Goal: Information Seeking & Learning: Learn about a topic

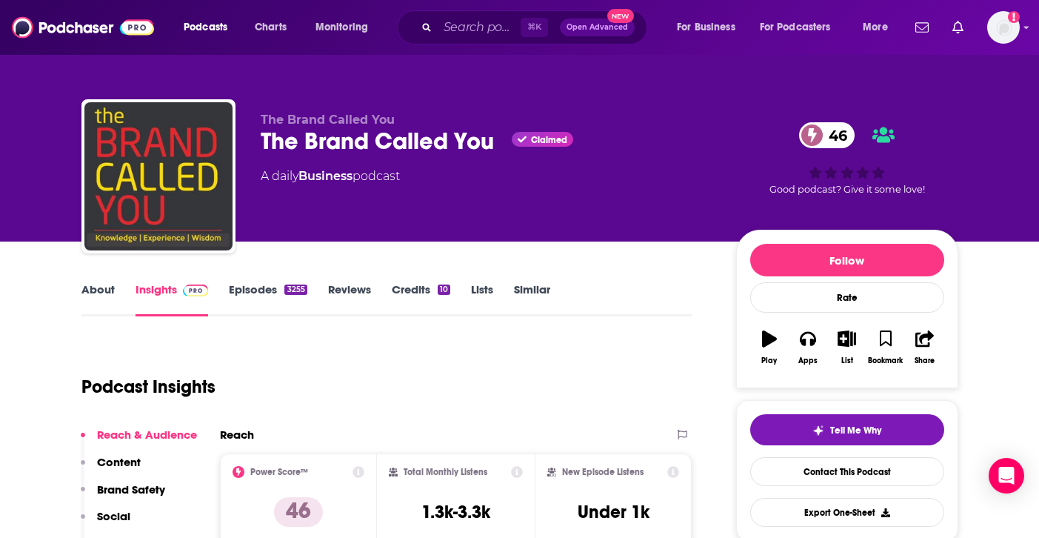
click at [264, 298] on link "Episodes 3255" at bounding box center [268, 299] width 78 height 34
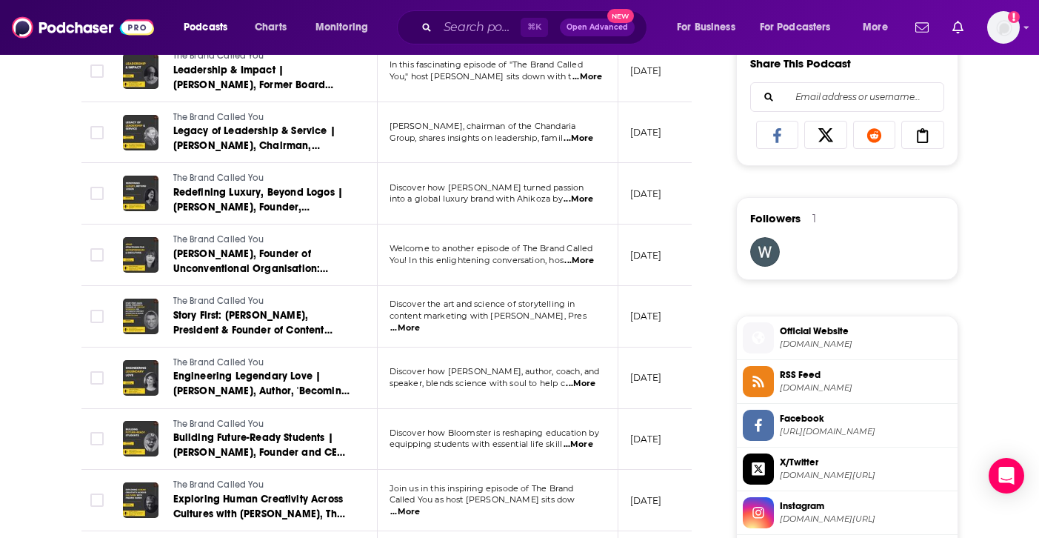
scroll to position [749, 0]
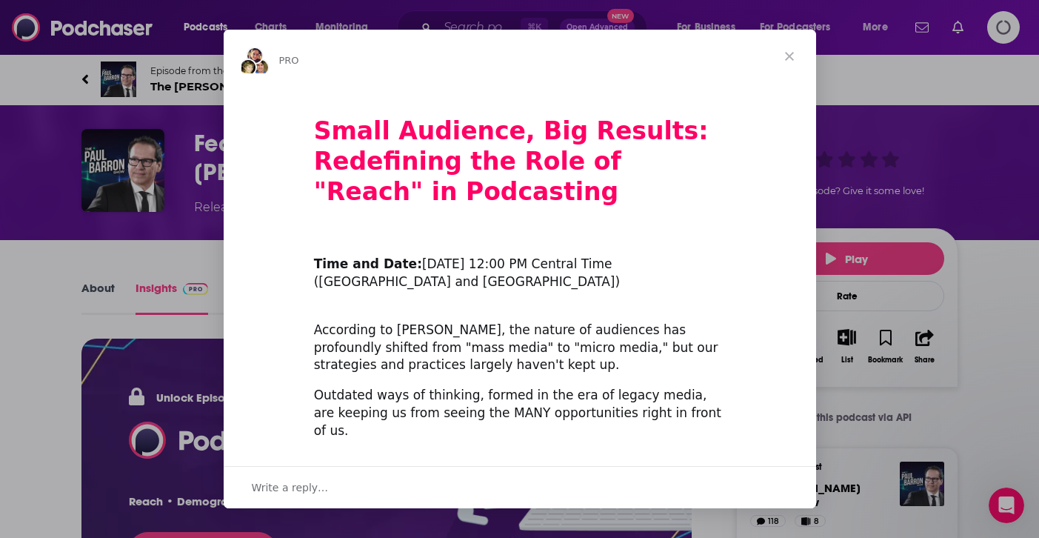
click at [782, 54] on span "Close" at bounding box center [789, 56] width 53 height 53
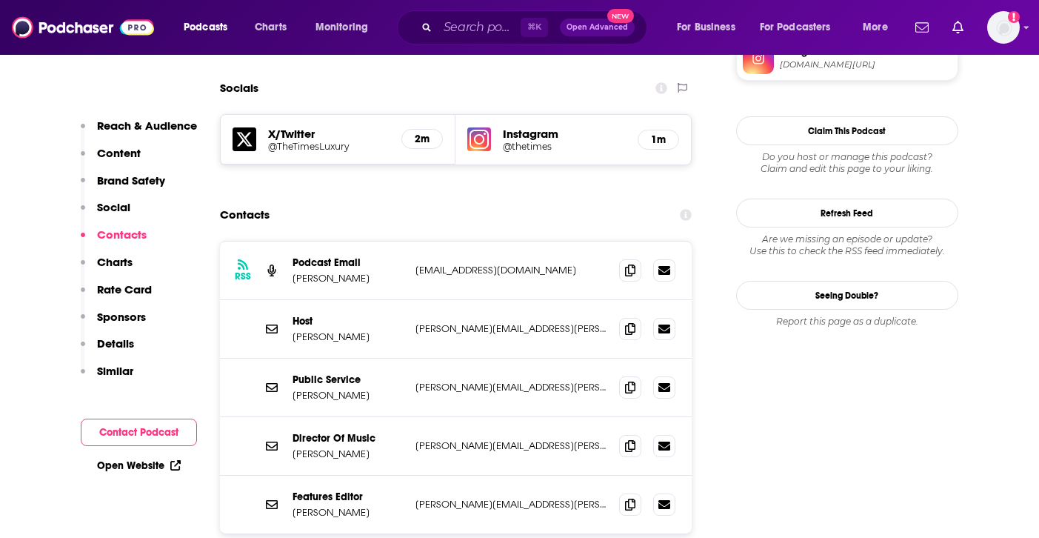
scroll to position [1488, 0]
click at [628, 263] on icon at bounding box center [630, 269] width 10 height 12
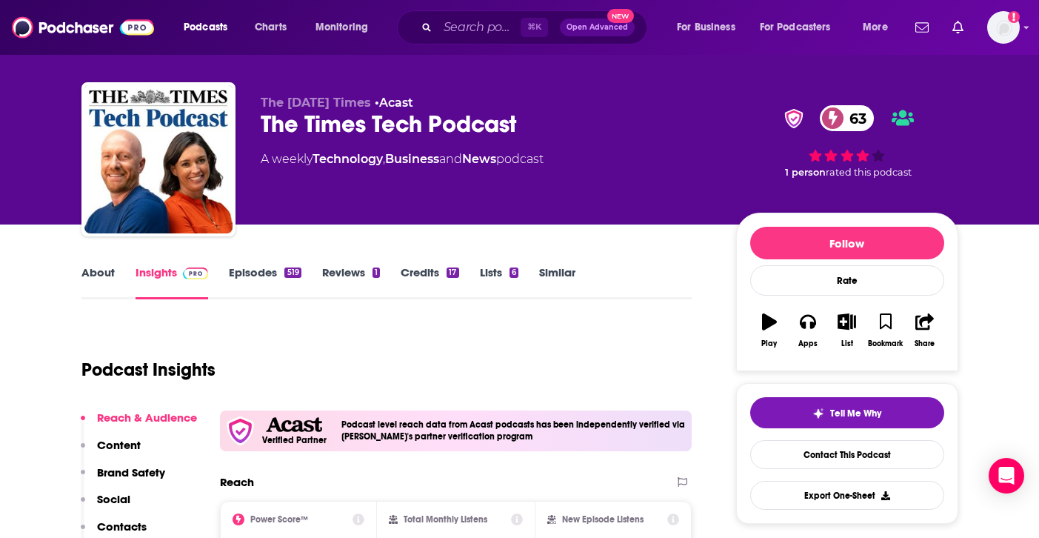
scroll to position [0, 0]
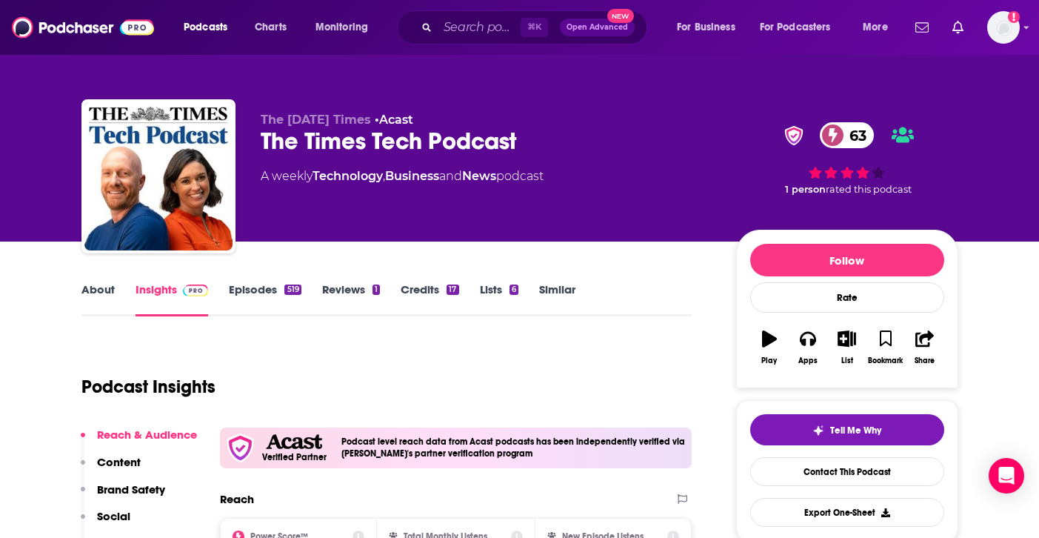
click at [766, 339] on icon "button" at bounding box center [769, 338] width 15 height 16
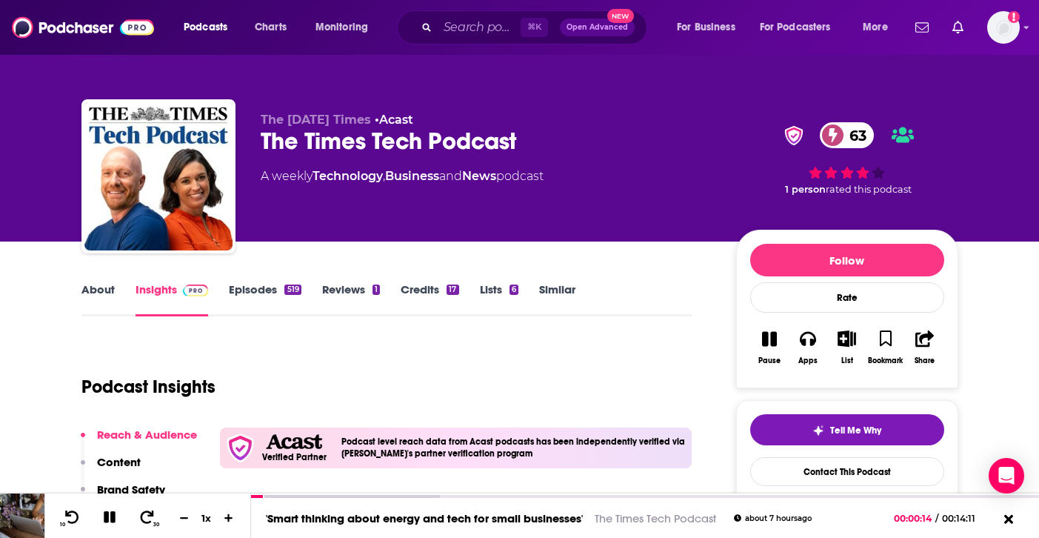
click at [288, 298] on link "Episodes 519" at bounding box center [265, 299] width 72 height 34
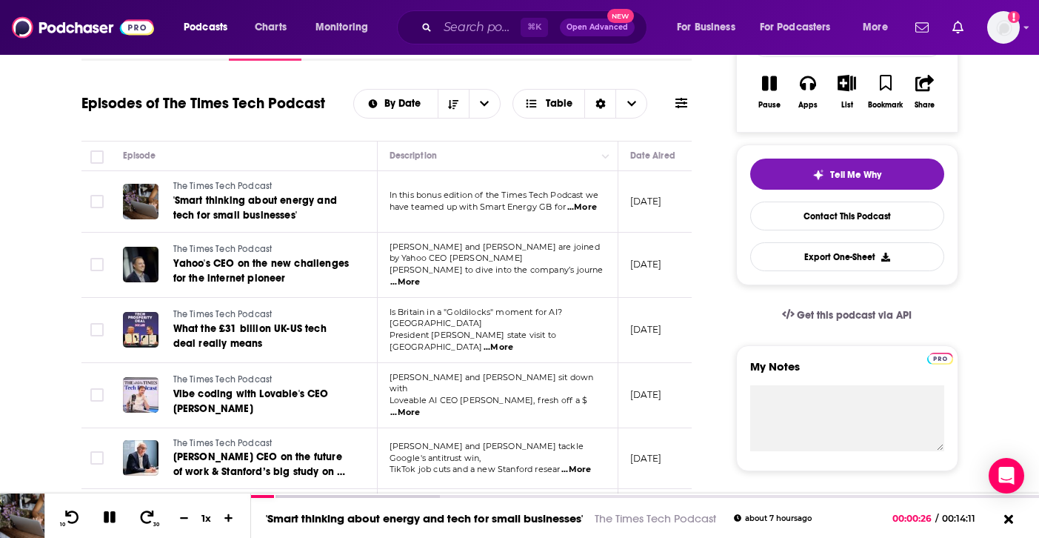
scroll to position [258, 0]
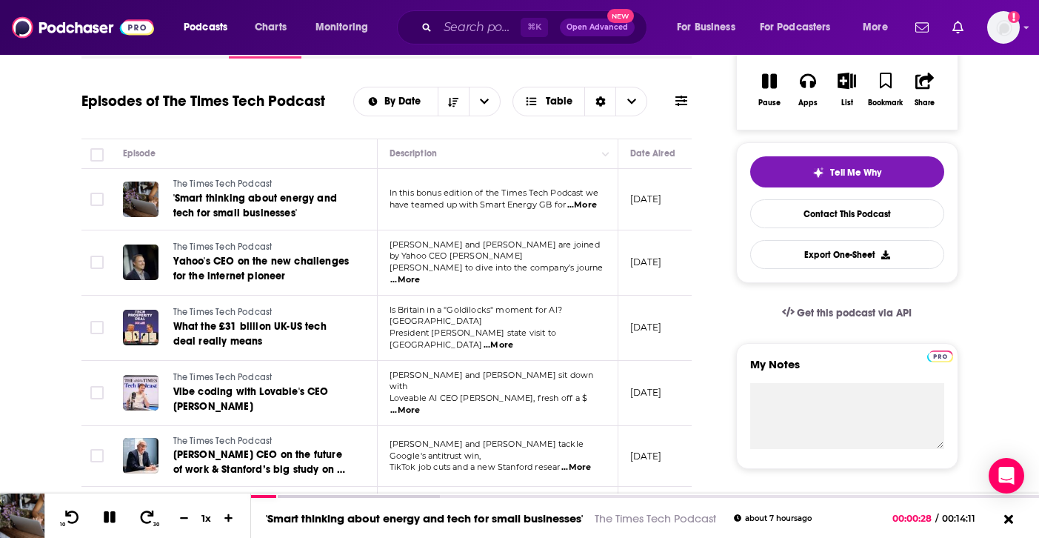
click at [513, 339] on span "...More" at bounding box center [499, 345] width 30 height 12
click at [361, 333] on td "The Times Tech Podcast What the £31 billion UK-US tech deal really means" at bounding box center [244, 328] width 267 height 65
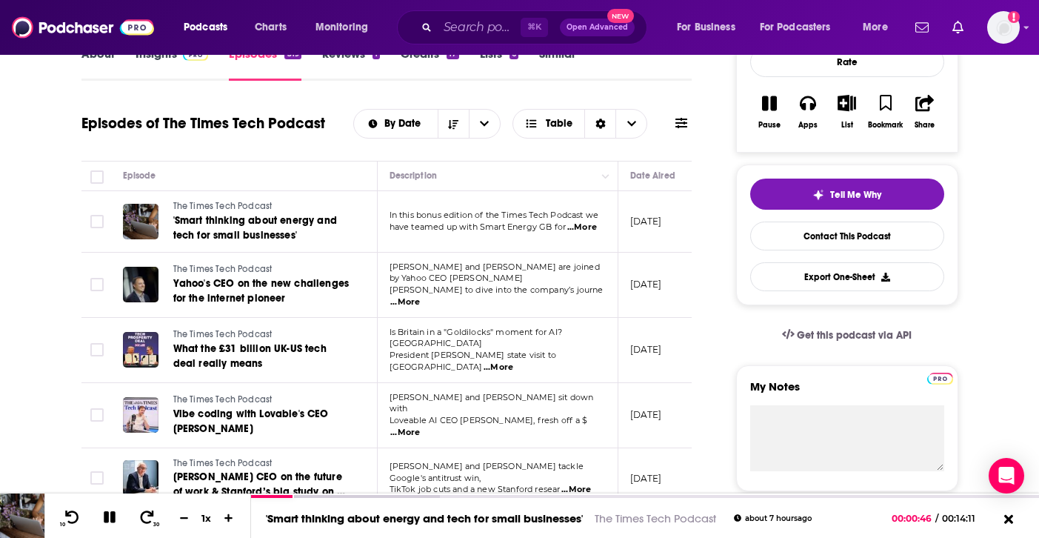
scroll to position [231, 0]
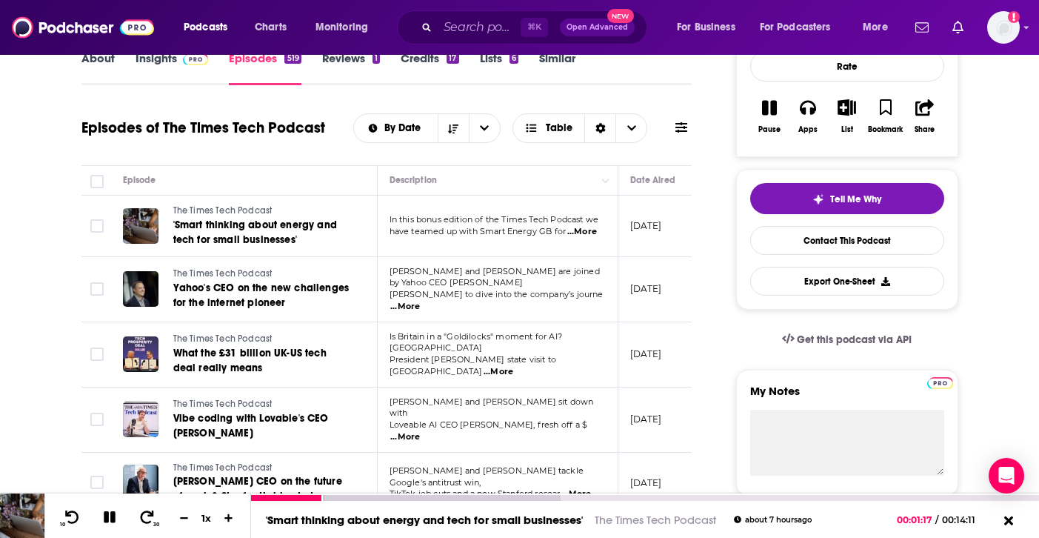
click at [108, 511] on icon at bounding box center [109, 516] width 17 height 13
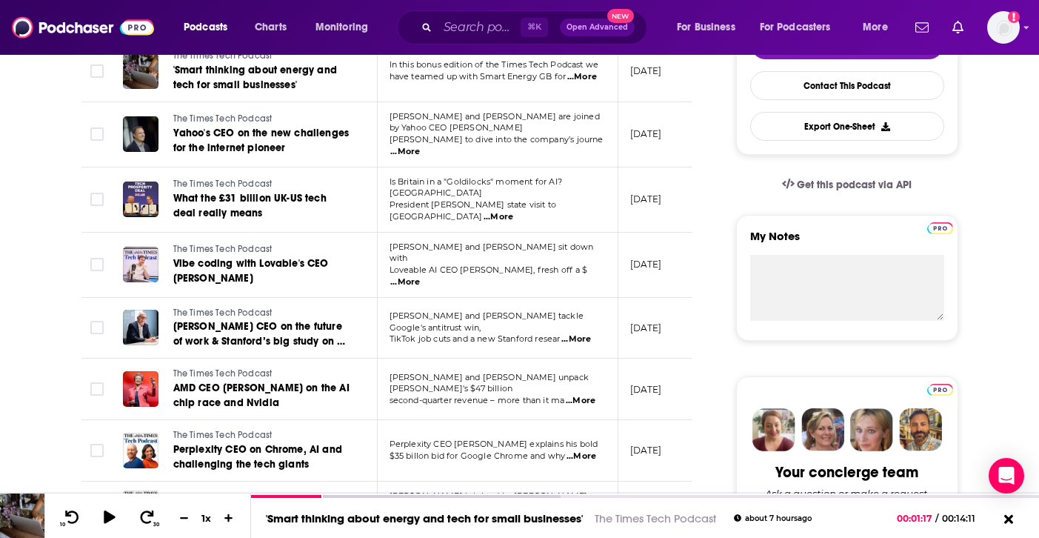
scroll to position [388, 0]
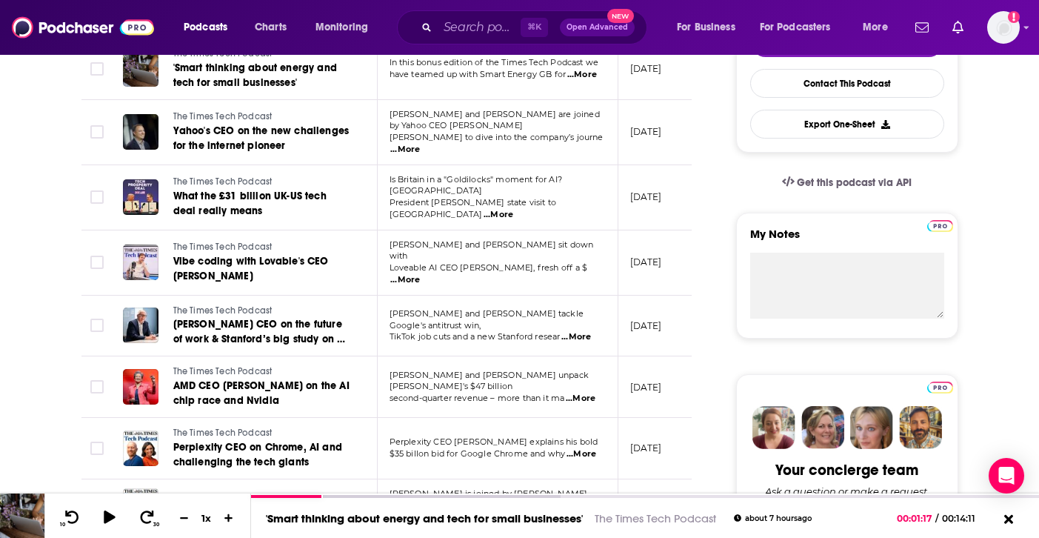
click at [513, 209] on span "...More" at bounding box center [499, 215] width 30 height 12
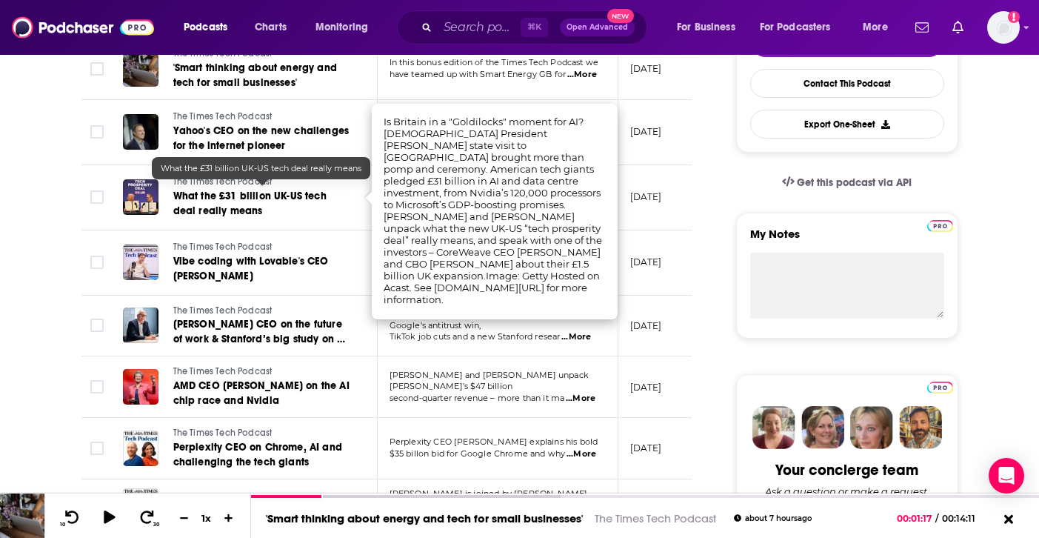
click at [275, 191] on span "What the £31 billion UK-US tech deal really means" at bounding box center [249, 203] width 153 height 27
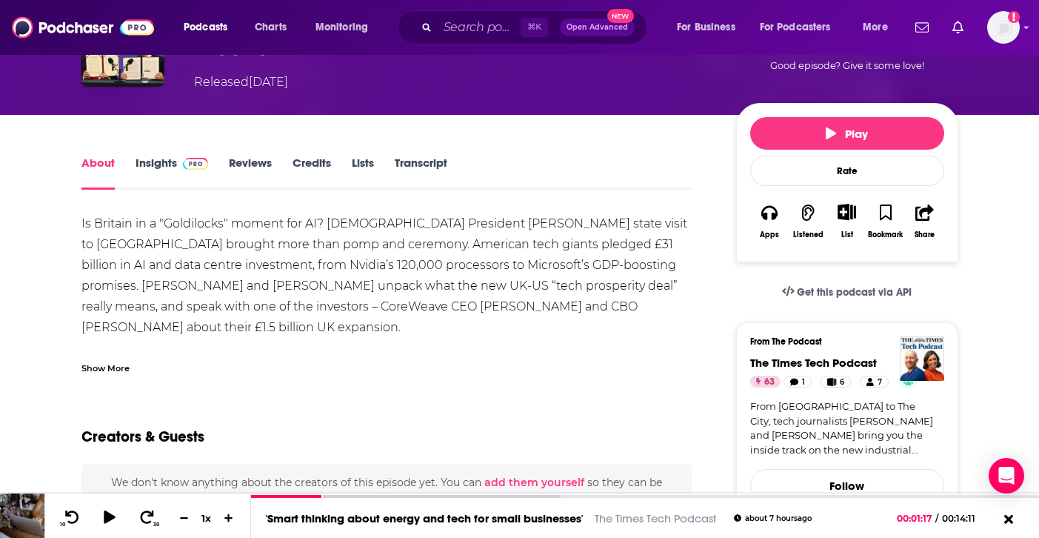
scroll to position [107, 0]
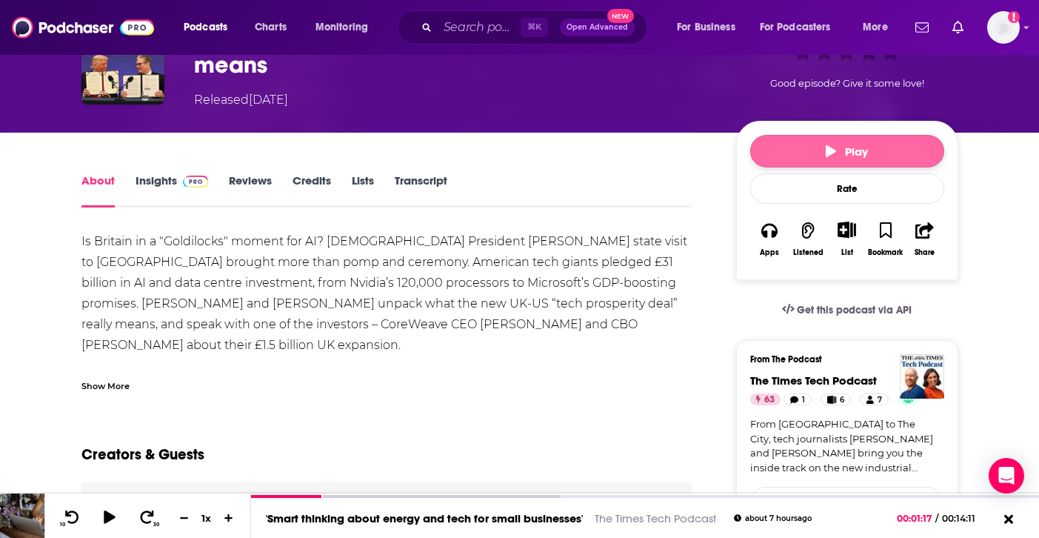
click at [836, 157] on span "Play" at bounding box center [847, 151] width 42 height 14
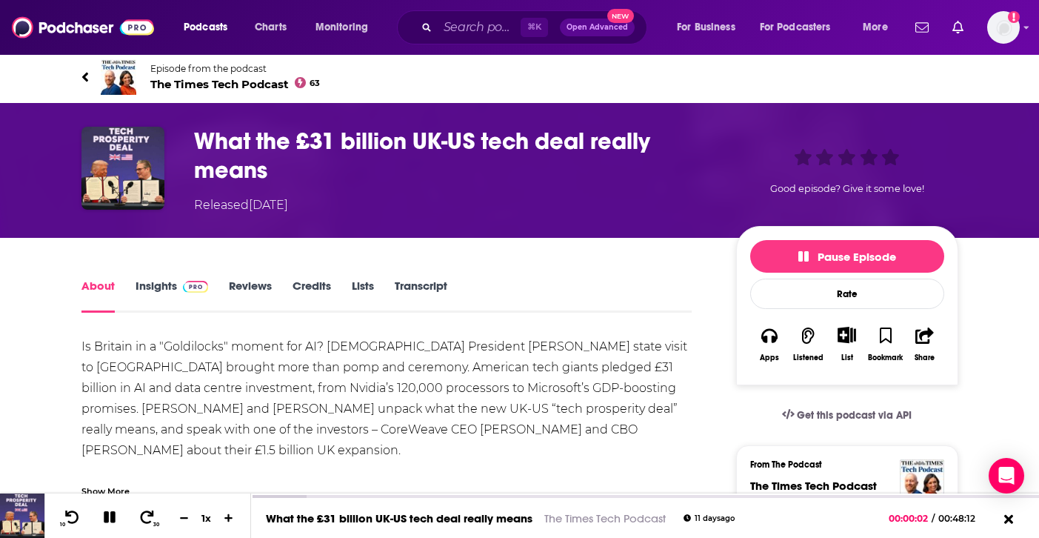
scroll to position [3, 0]
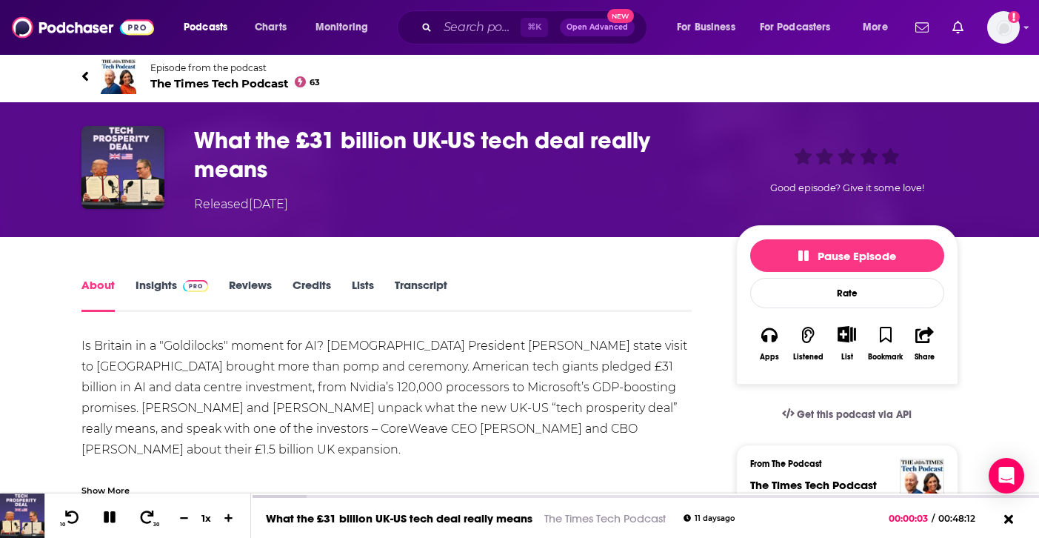
click at [160, 278] on link "Insights" at bounding box center [172, 295] width 73 height 34
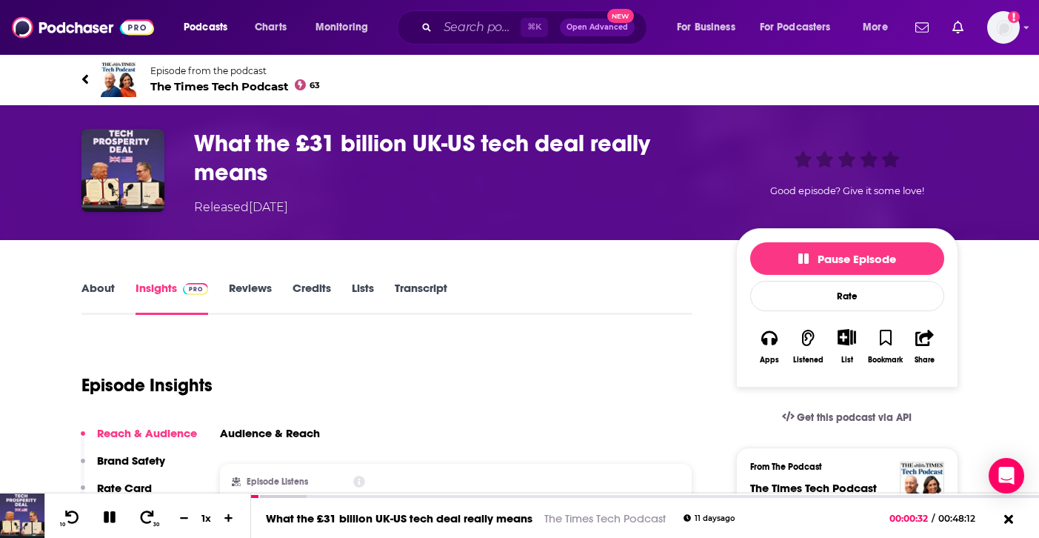
click at [95, 296] on link "About" at bounding box center [97, 298] width 33 height 34
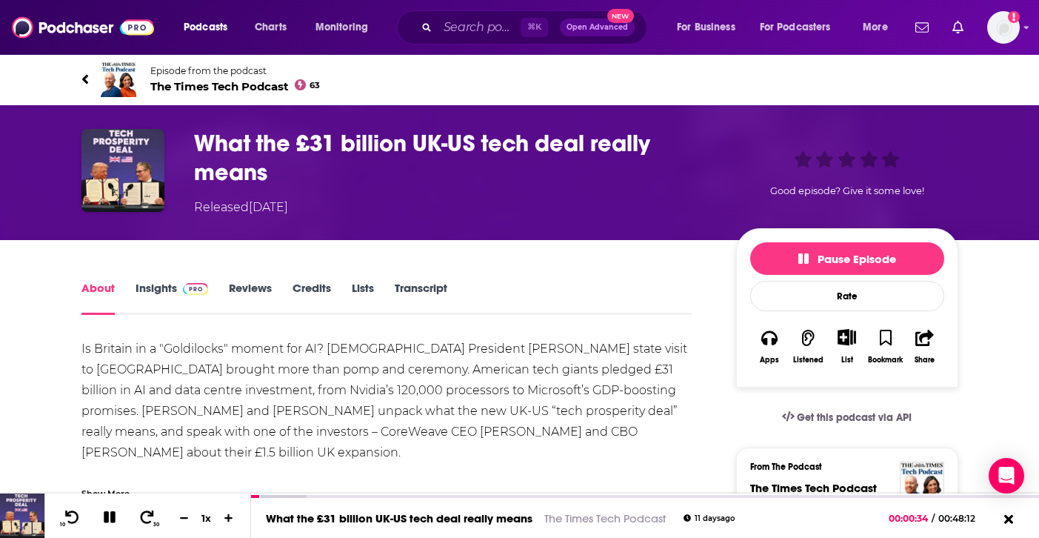
click at [110, 289] on link "About" at bounding box center [97, 298] width 33 height 34
click at [112, 76] on img at bounding box center [119, 79] width 36 height 36
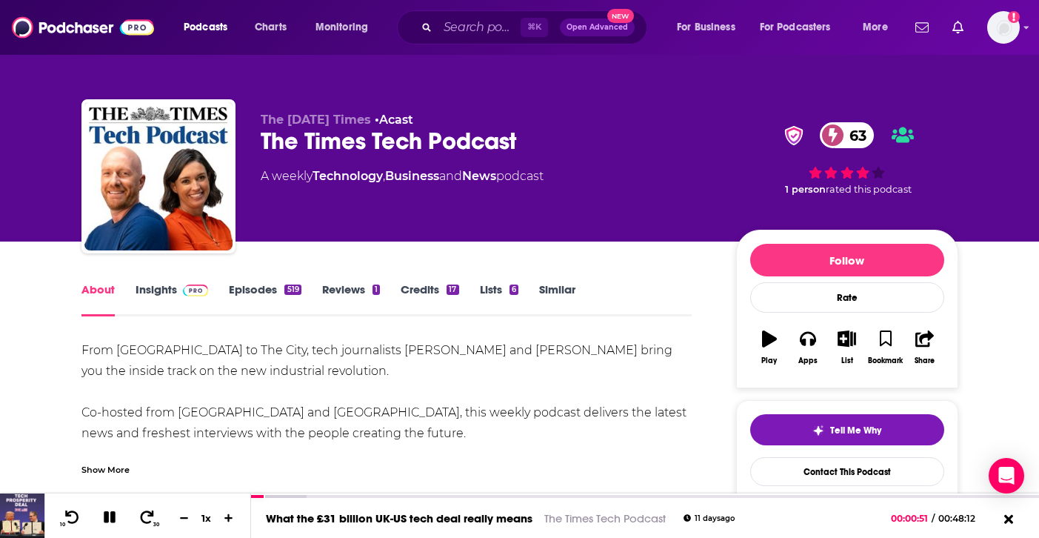
click at [184, 292] on img at bounding box center [196, 290] width 26 height 12
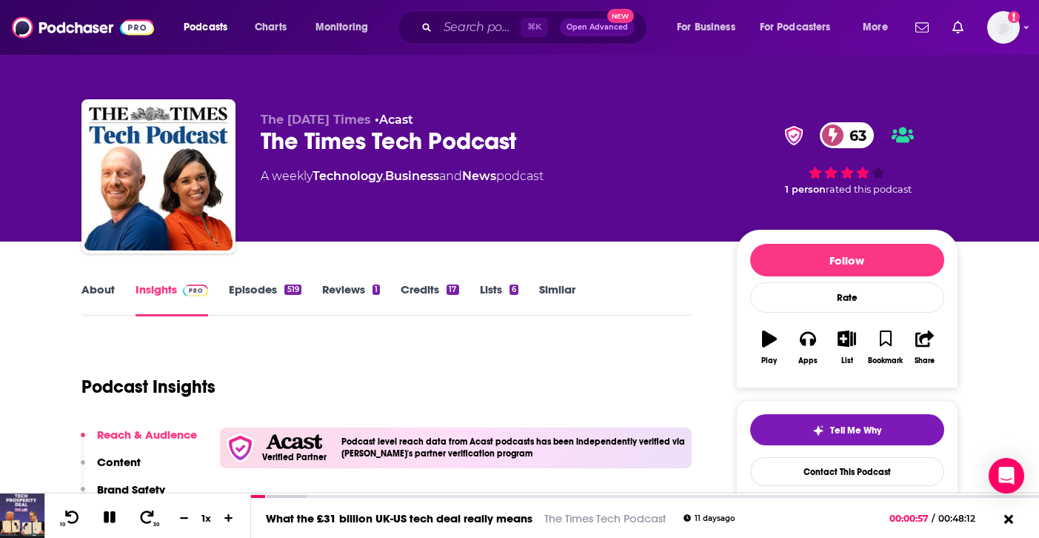
click at [104, 290] on link "About" at bounding box center [97, 299] width 33 height 34
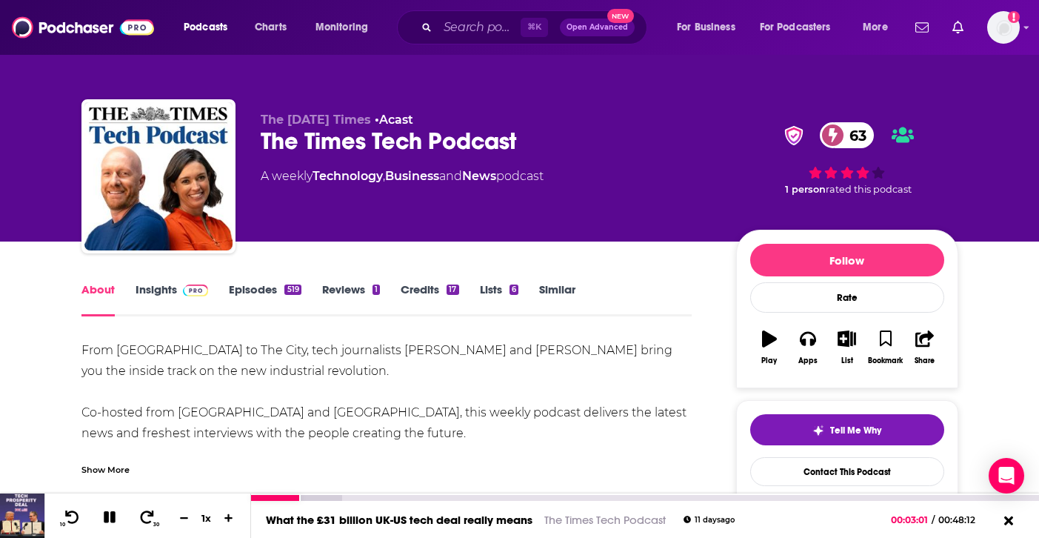
click at [110, 517] on icon at bounding box center [109, 516] width 17 height 13
click at [99, 510] on button at bounding box center [110, 517] width 28 height 21
click at [187, 290] on img at bounding box center [196, 290] width 26 height 12
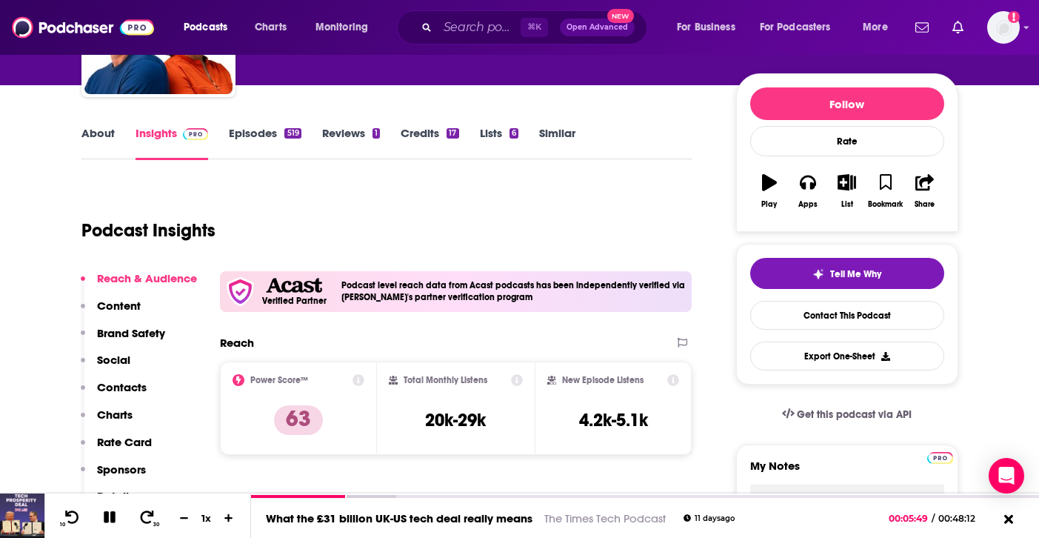
scroll to position [41, 0]
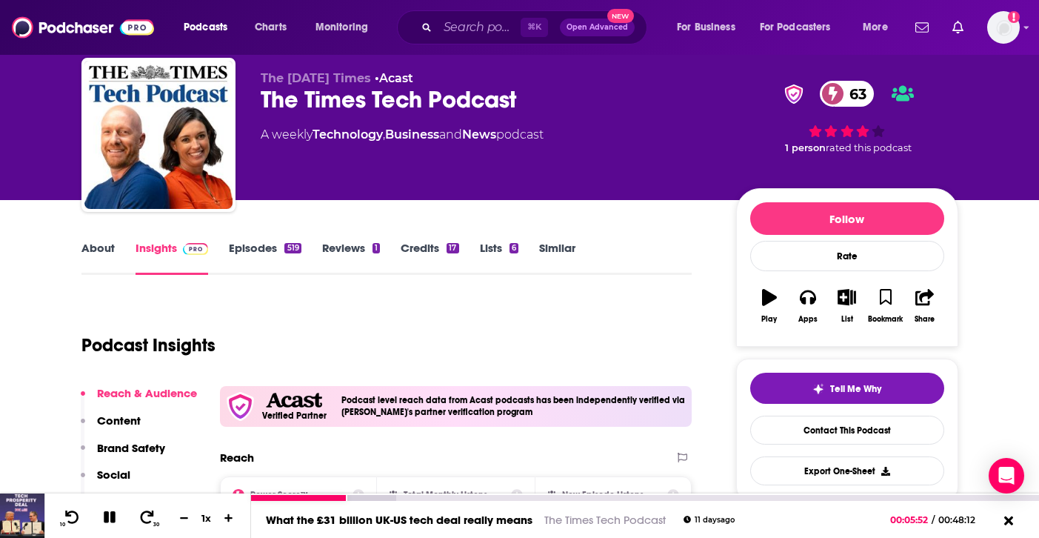
click at [482, 522] on link "What the £31 billion UK-US tech deal really means" at bounding box center [399, 520] width 267 height 14
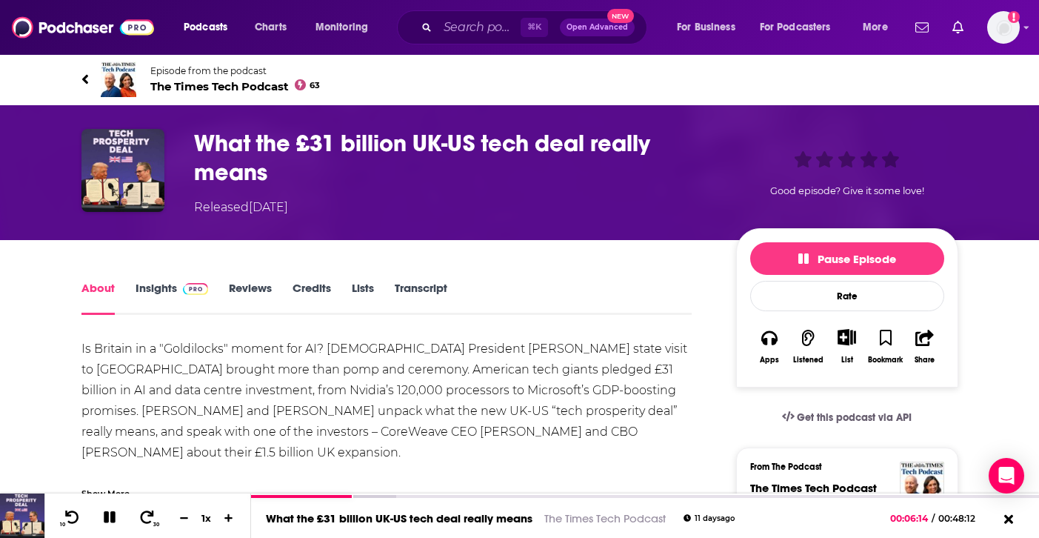
click at [178, 294] on span at bounding box center [193, 288] width 32 height 14
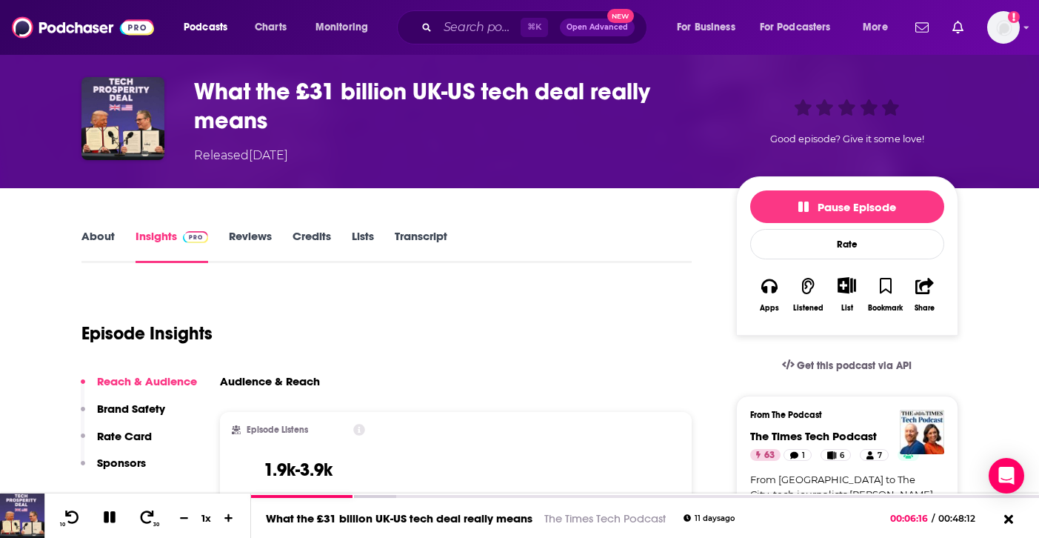
scroll to position [50, 0]
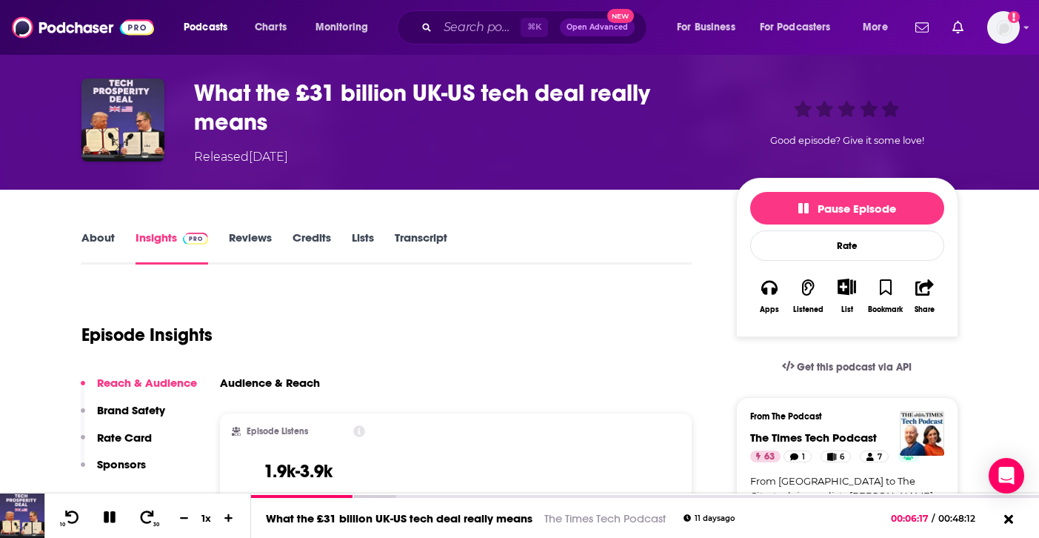
click at [269, 254] on link "Reviews" at bounding box center [250, 247] width 43 height 34
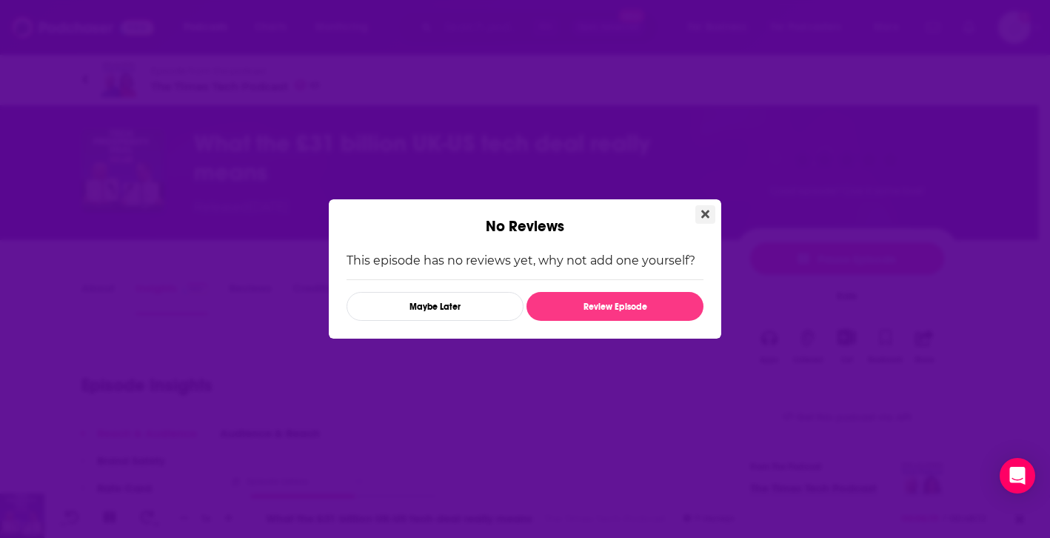
click at [704, 209] on icon "Close" at bounding box center [705, 214] width 8 height 12
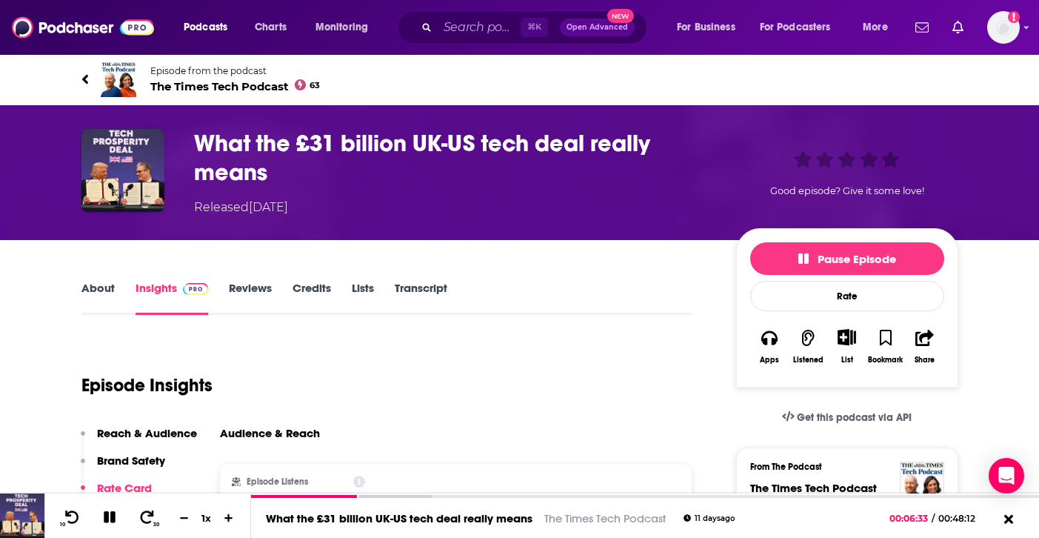
click at [246, 296] on link "Reviews" at bounding box center [250, 298] width 43 height 34
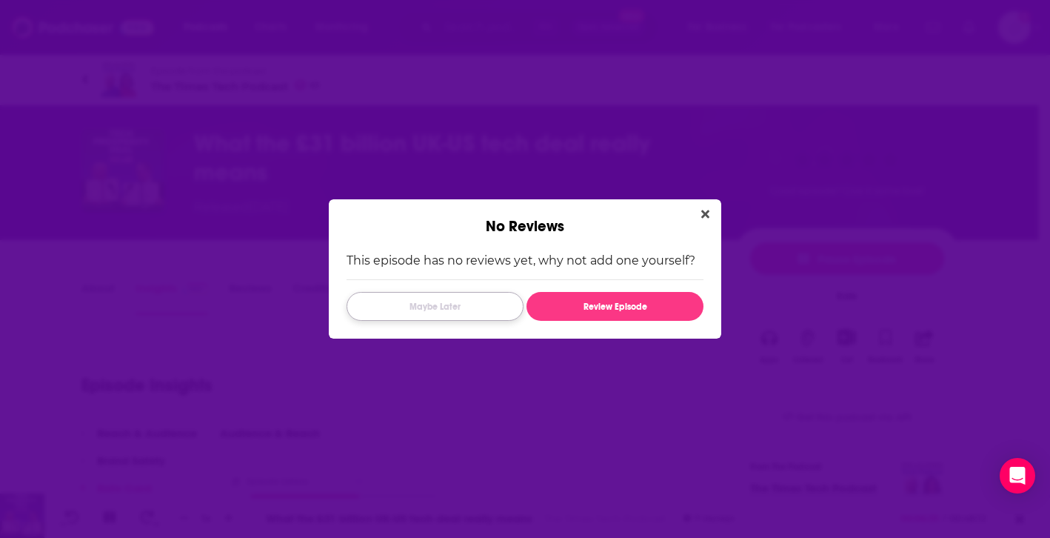
click at [484, 303] on button "Maybe Later" at bounding box center [435, 306] width 177 height 29
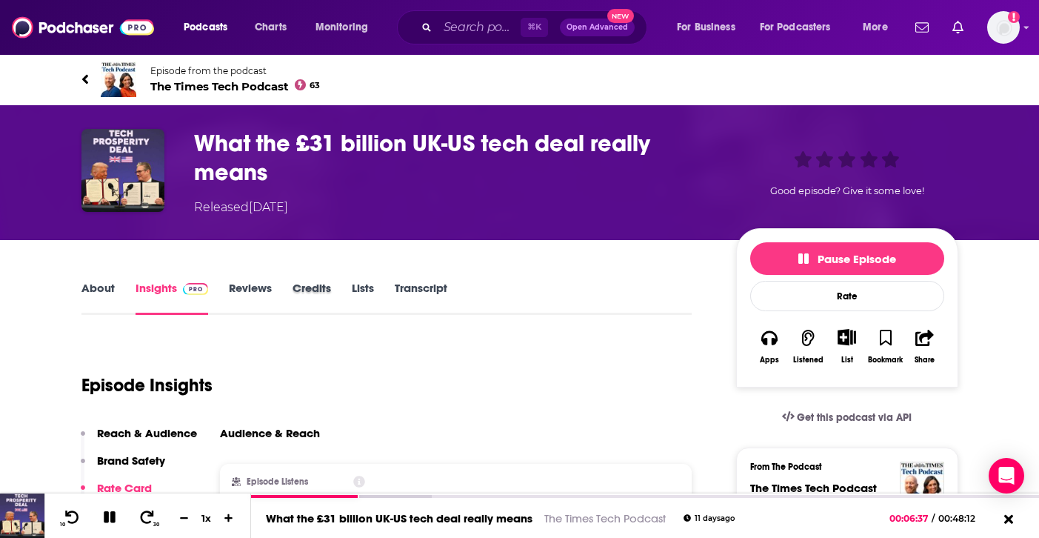
click at [331, 293] on div "Credits" at bounding box center [322, 298] width 59 height 34
click at [104, 293] on link "About" at bounding box center [97, 298] width 33 height 34
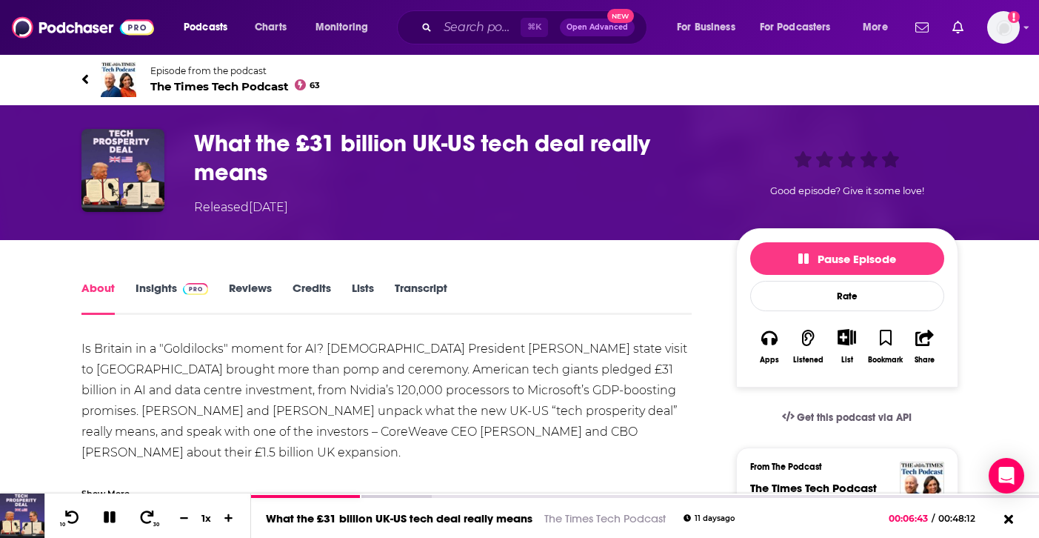
click at [181, 296] on link "Insights" at bounding box center [172, 298] width 73 height 34
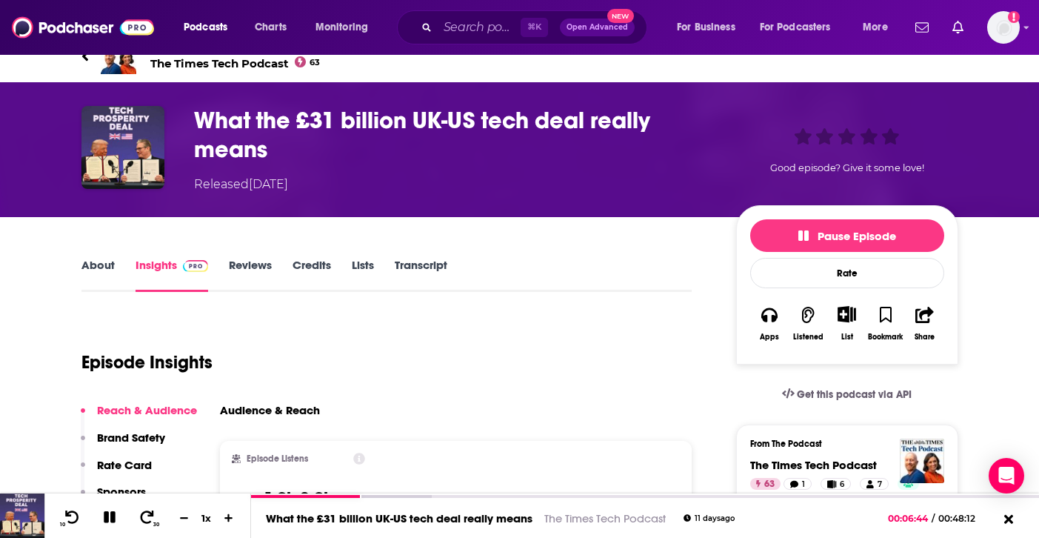
scroll to position [95, 0]
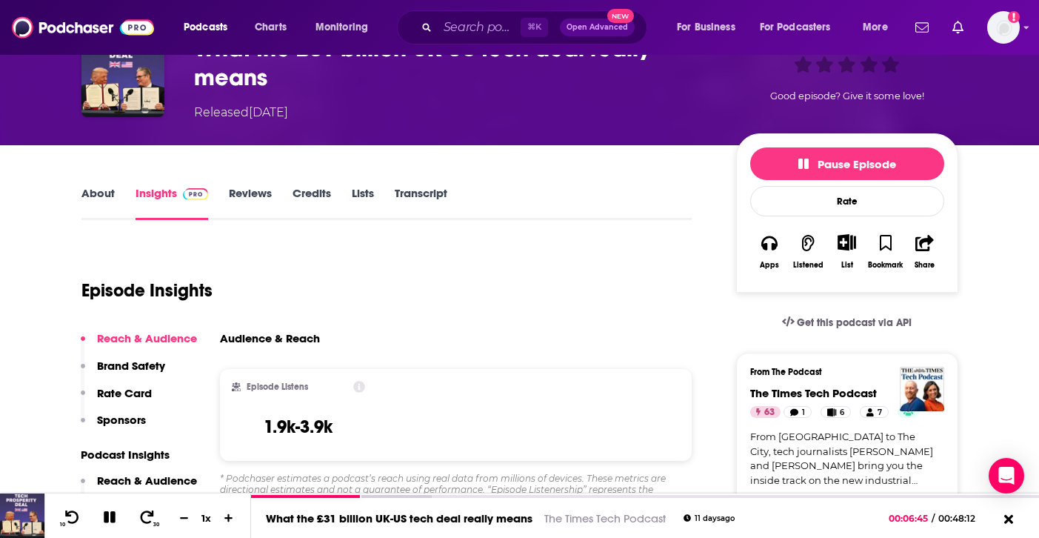
click at [252, 201] on link "Reviews" at bounding box center [250, 203] width 43 height 34
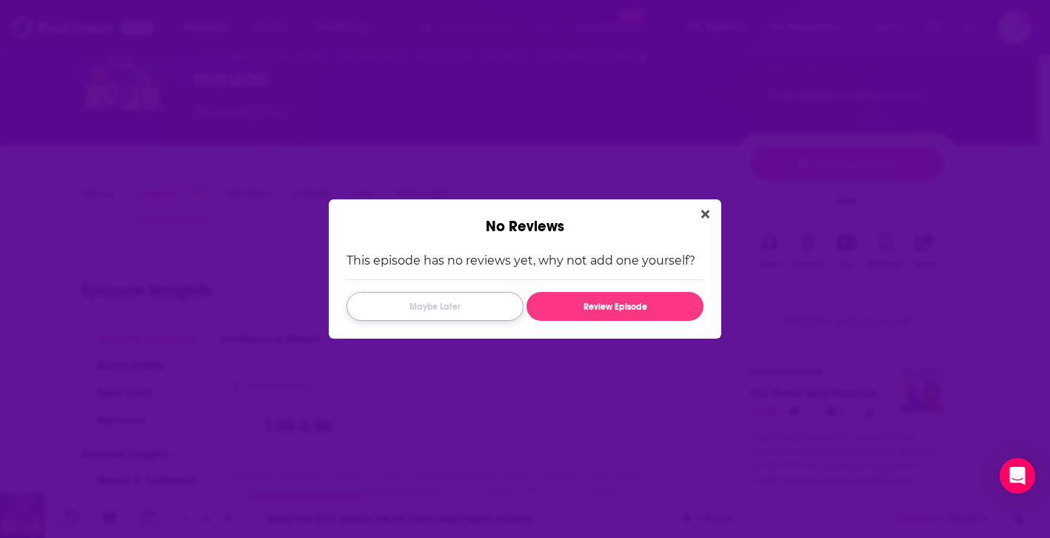
click at [489, 316] on button "Maybe Later" at bounding box center [435, 306] width 177 height 29
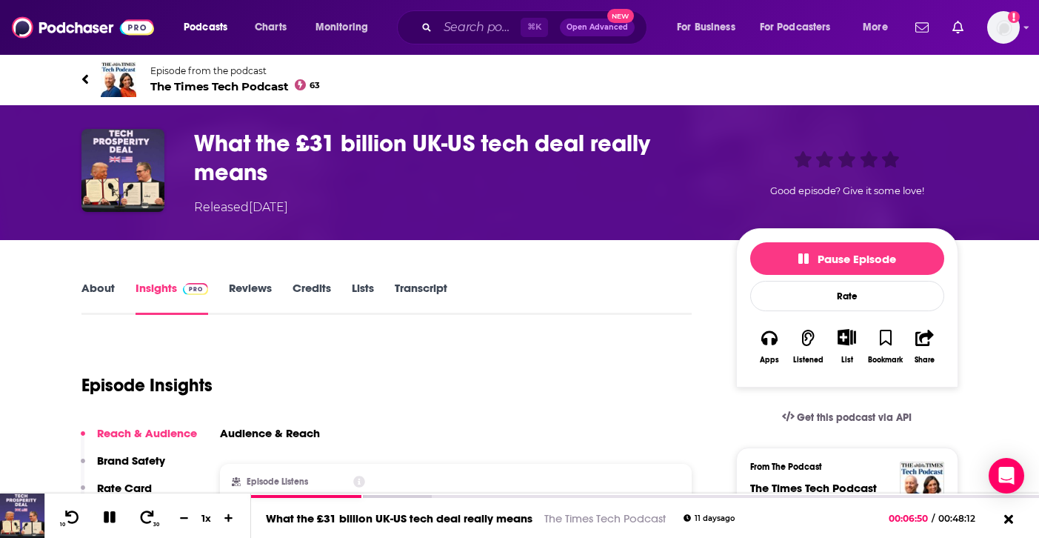
click at [83, 79] on icon at bounding box center [84, 79] width 6 height 10
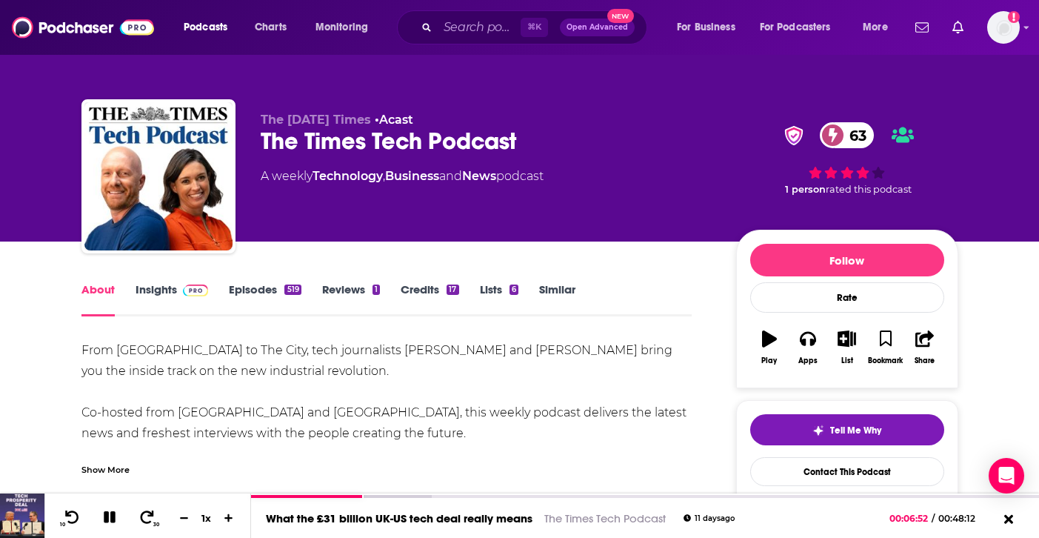
click at [262, 298] on link "Episodes 519" at bounding box center [265, 299] width 72 height 34
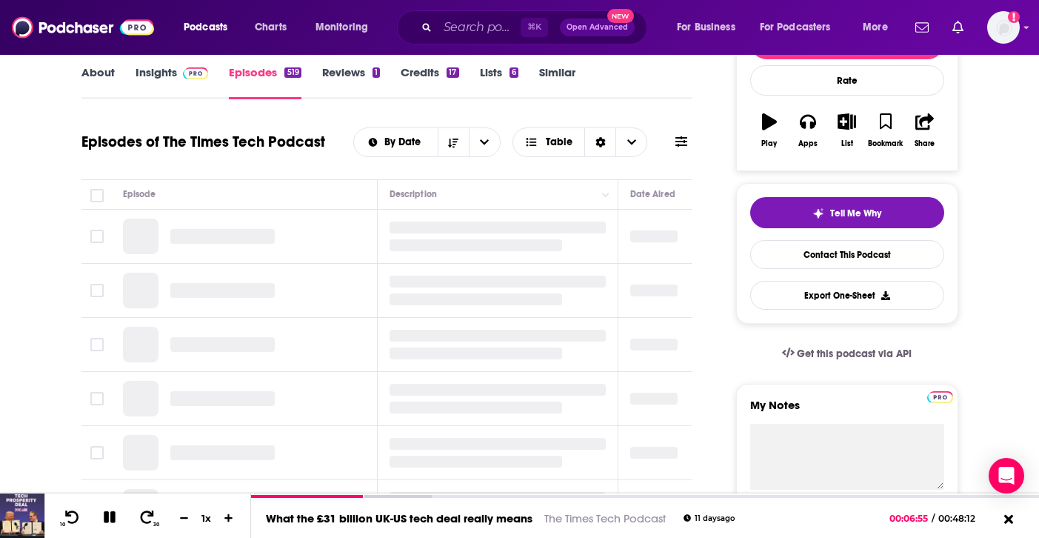
scroll to position [220, 0]
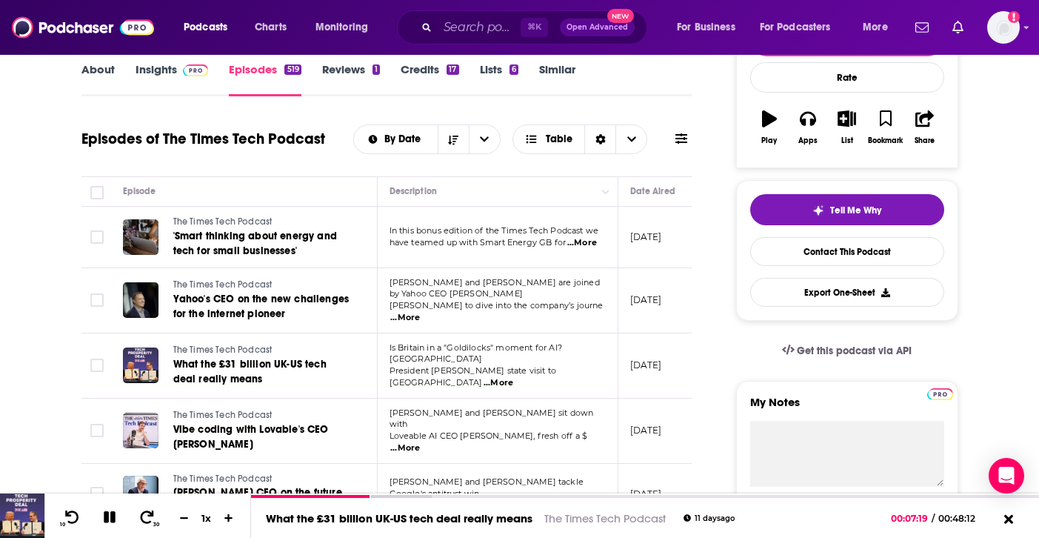
click at [420, 312] on span "...More" at bounding box center [405, 318] width 30 height 12
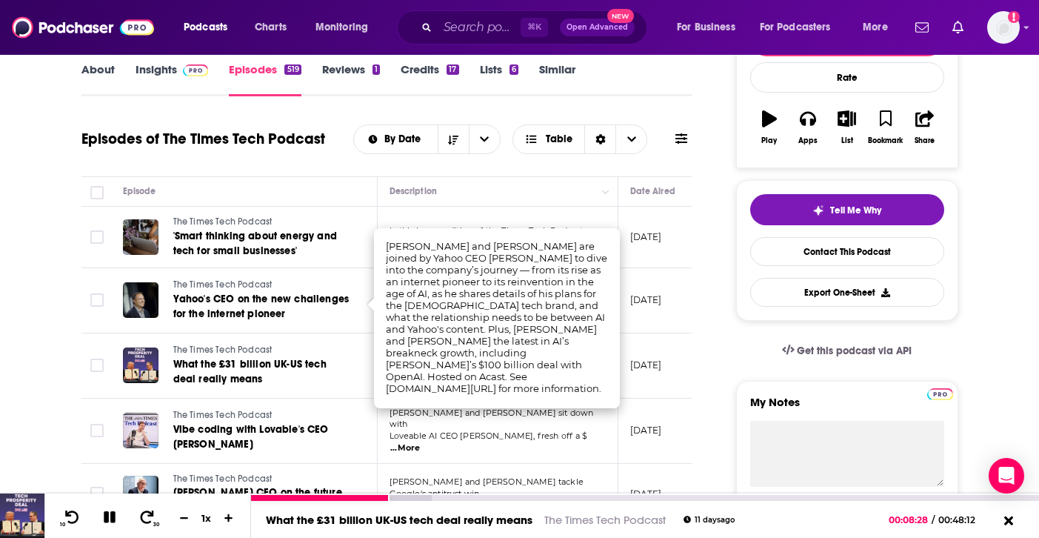
click at [112, 515] on icon at bounding box center [110, 517] width 12 height 12
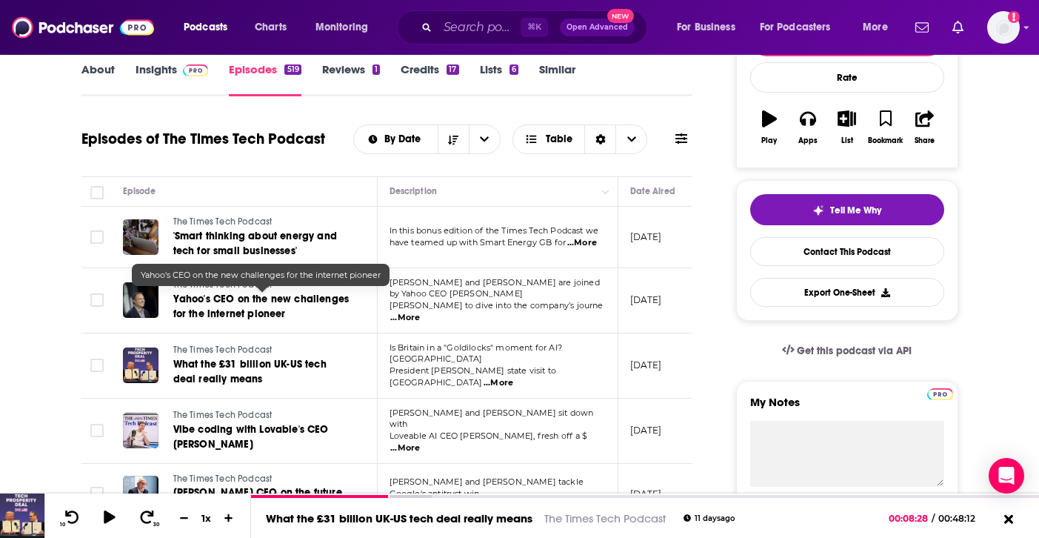
click at [201, 304] on link "Yahoo's CEO on the new challenges for the internet pioneer" at bounding box center [262, 307] width 178 height 30
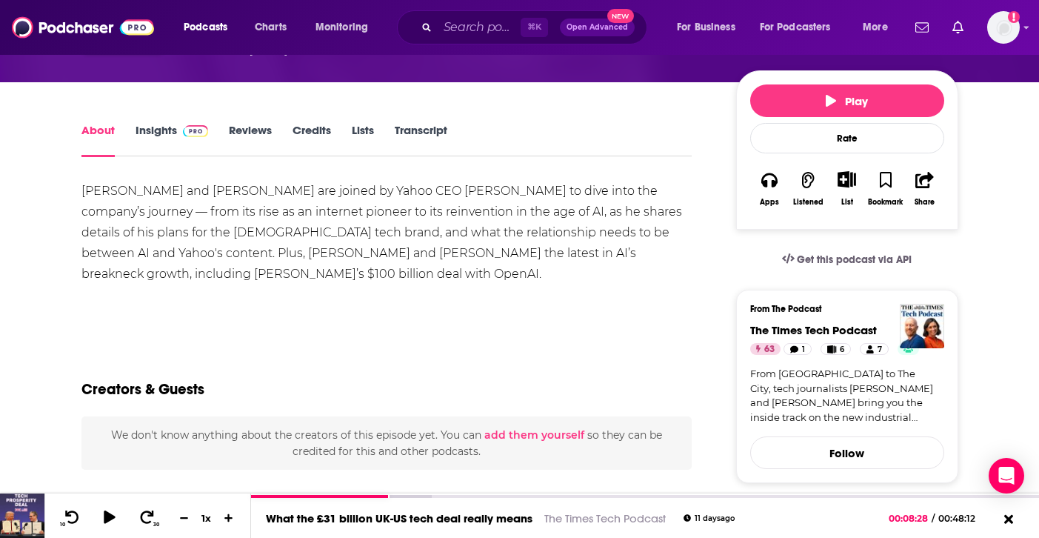
scroll to position [158, 0]
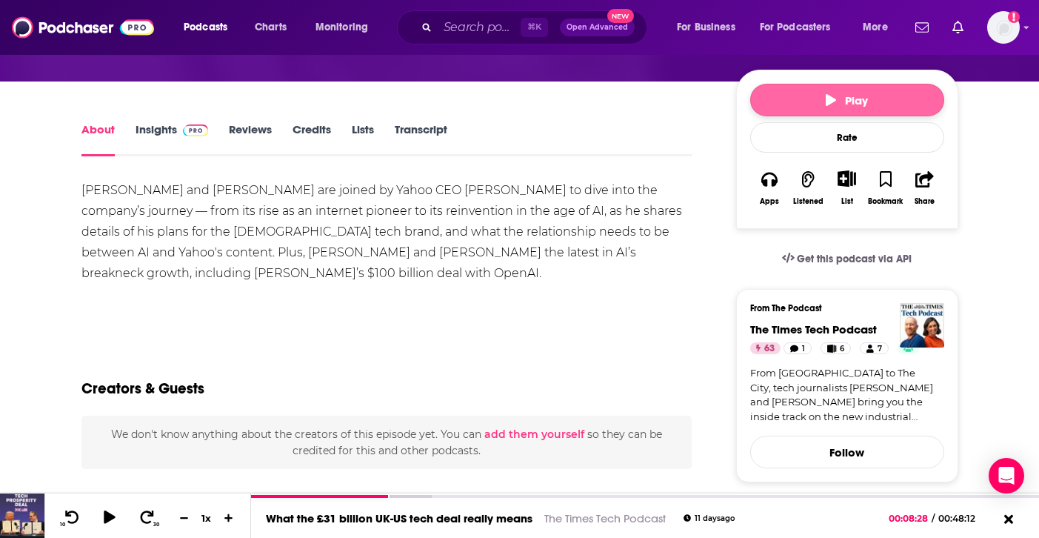
click at [824, 104] on button "Play" at bounding box center [847, 100] width 194 height 33
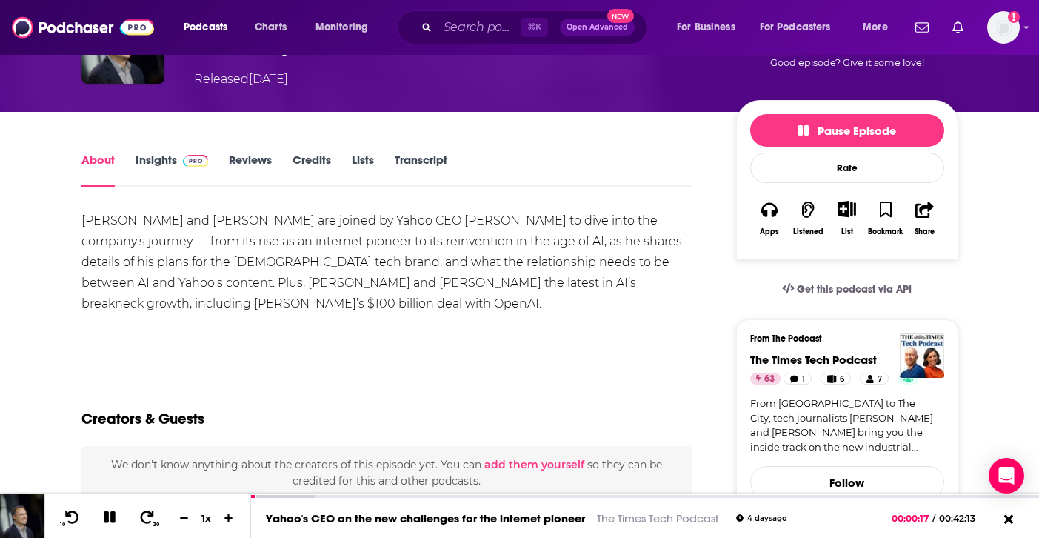
scroll to position [129, 0]
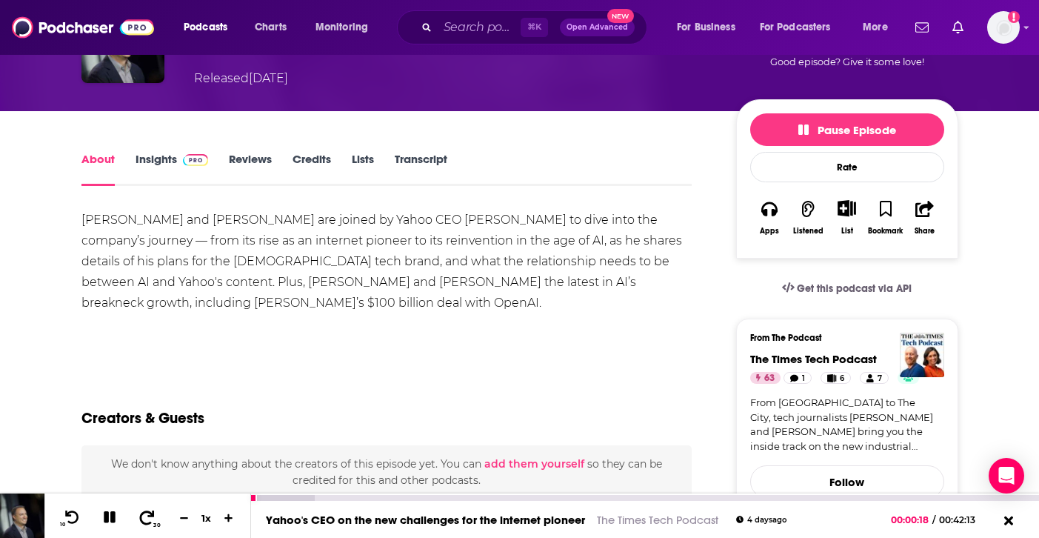
click at [147, 515] on icon at bounding box center [147, 517] width 19 height 15
click at [147, 515] on icon at bounding box center [147, 517] width 15 height 14
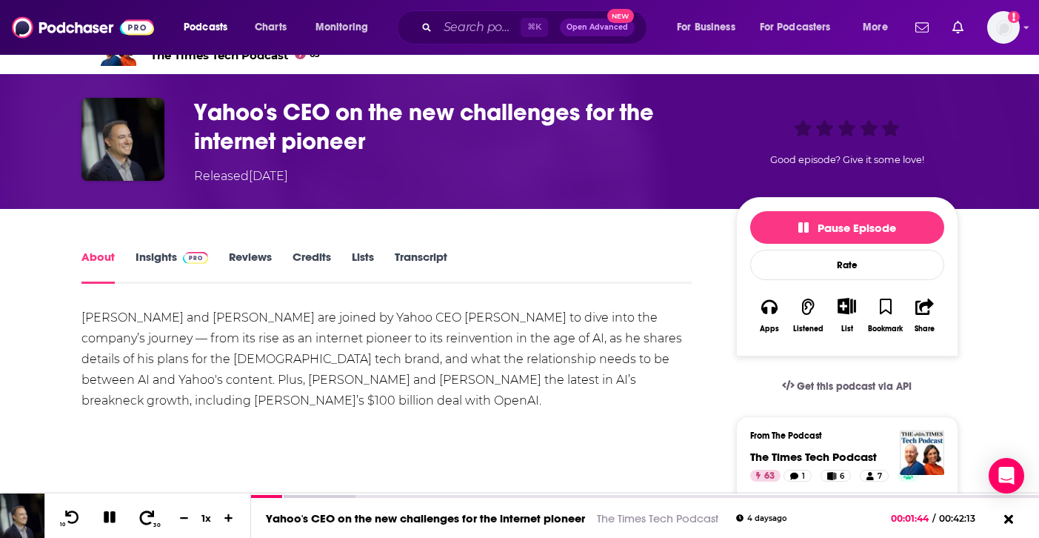
scroll to position [0, 0]
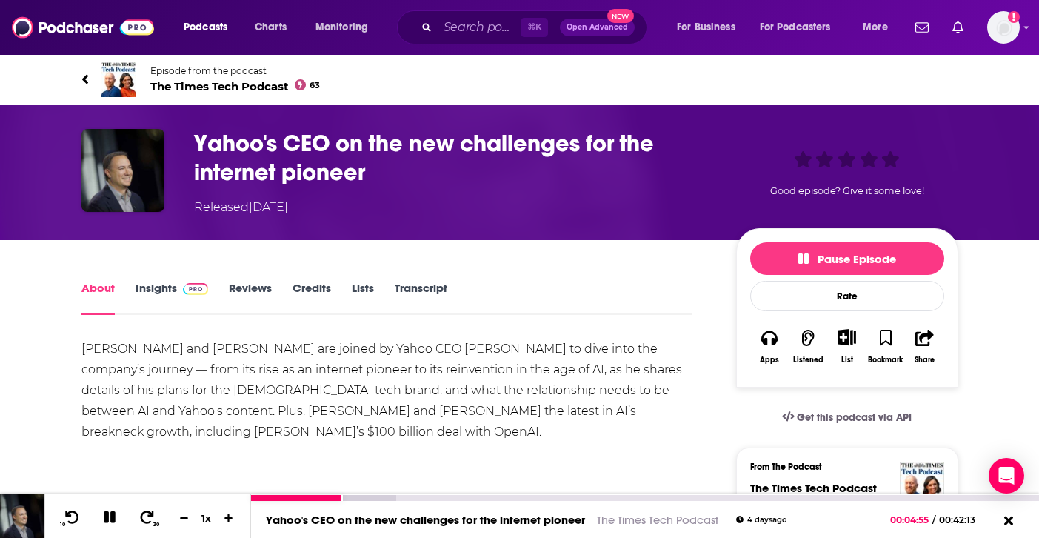
click at [108, 515] on icon at bounding box center [109, 517] width 14 height 14
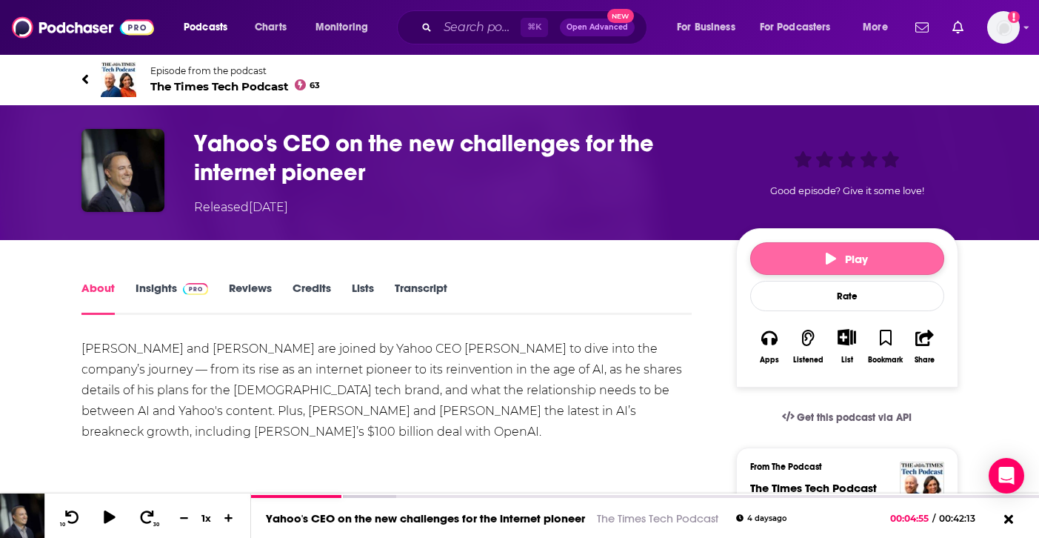
click at [812, 259] on button "Play" at bounding box center [847, 258] width 194 height 33
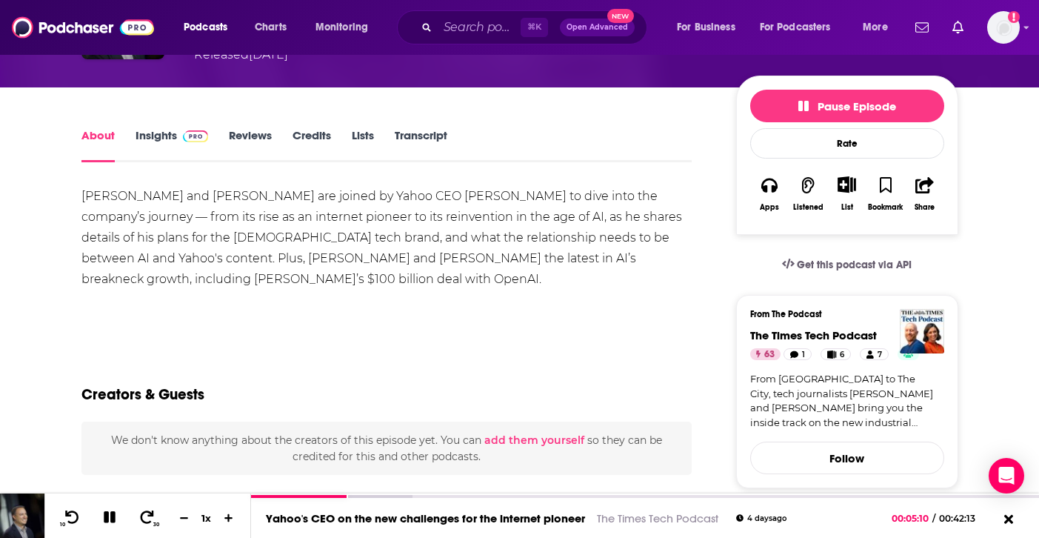
scroll to position [151, 0]
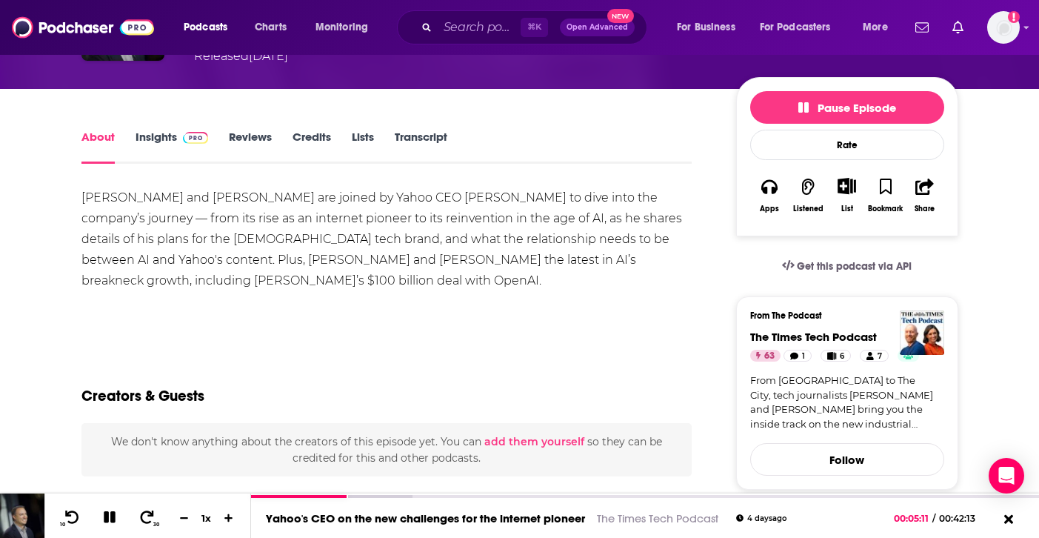
click at [183, 143] on span at bounding box center [196, 137] width 26 height 14
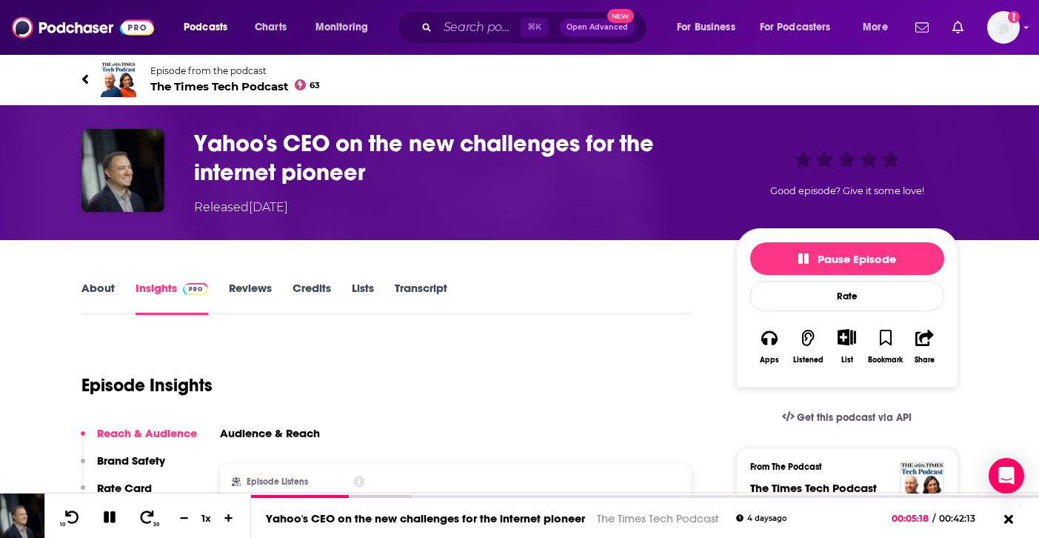
click at [257, 284] on link "Reviews" at bounding box center [250, 298] width 43 height 34
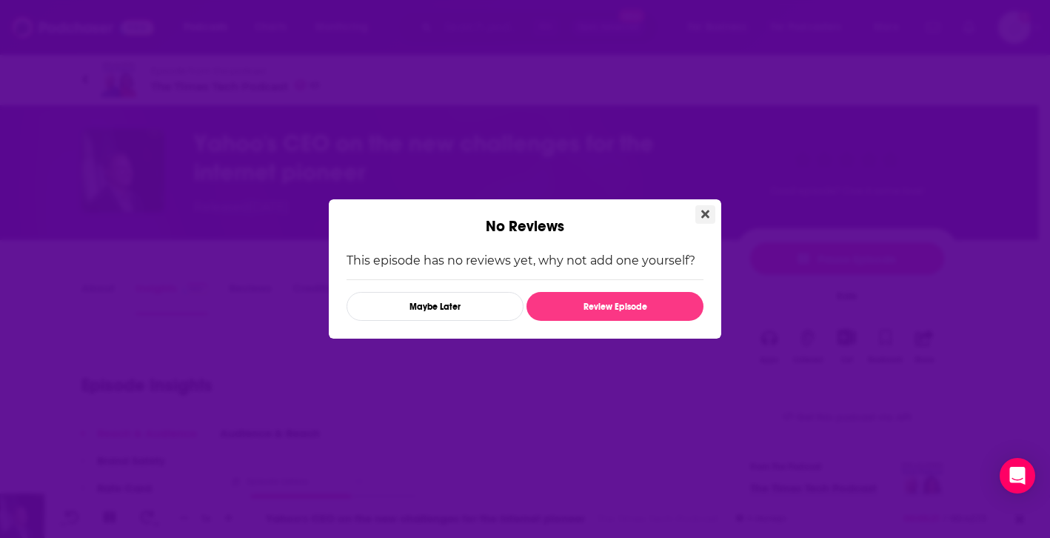
click at [714, 209] on button "Close" at bounding box center [705, 214] width 20 height 19
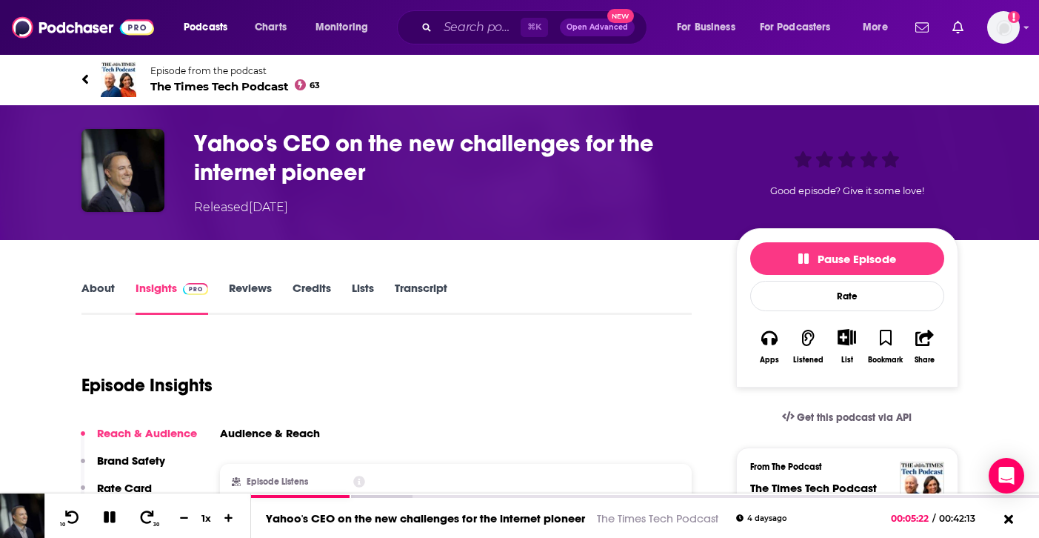
click at [85, 80] on icon at bounding box center [84, 79] width 6 height 10
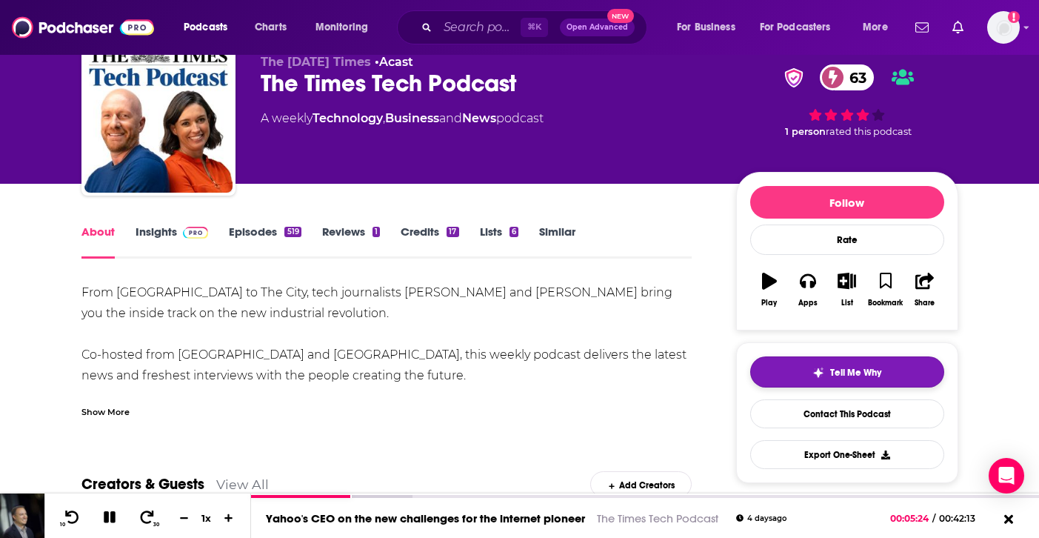
scroll to position [59, 0]
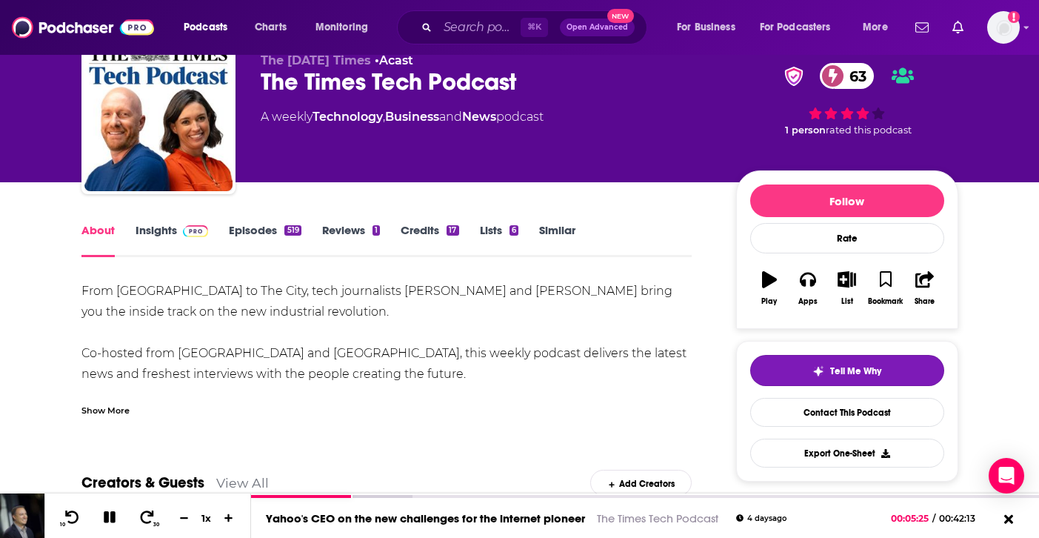
drag, startPoint x: 851, startPoint y: 382, endPoint x: 983, endPoint y: 434, distance: 141.7
click at [877, 372] on span "Tell Me Why" at bounding box center [855, 371] width 51 height 12
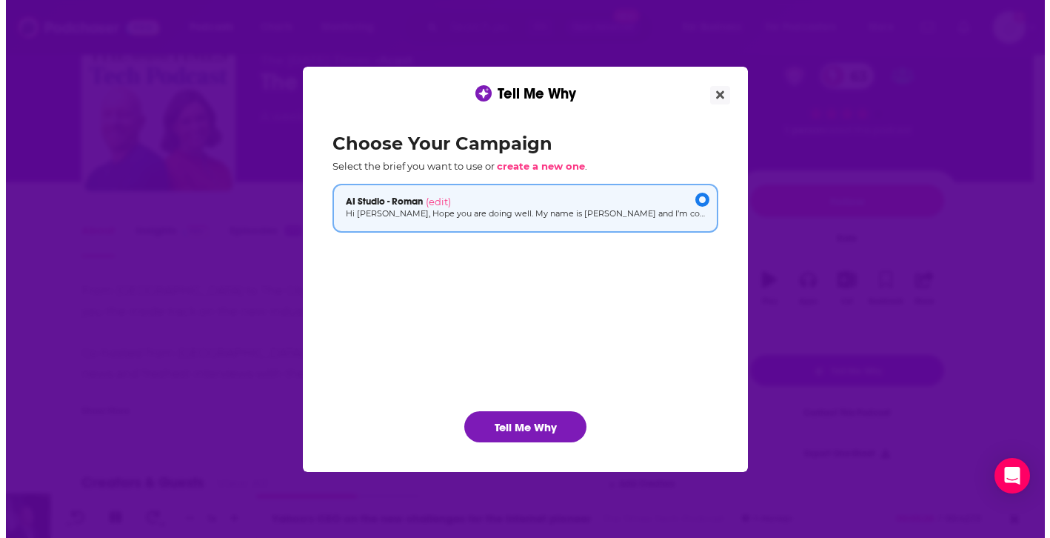
scroll to position [0, 0]
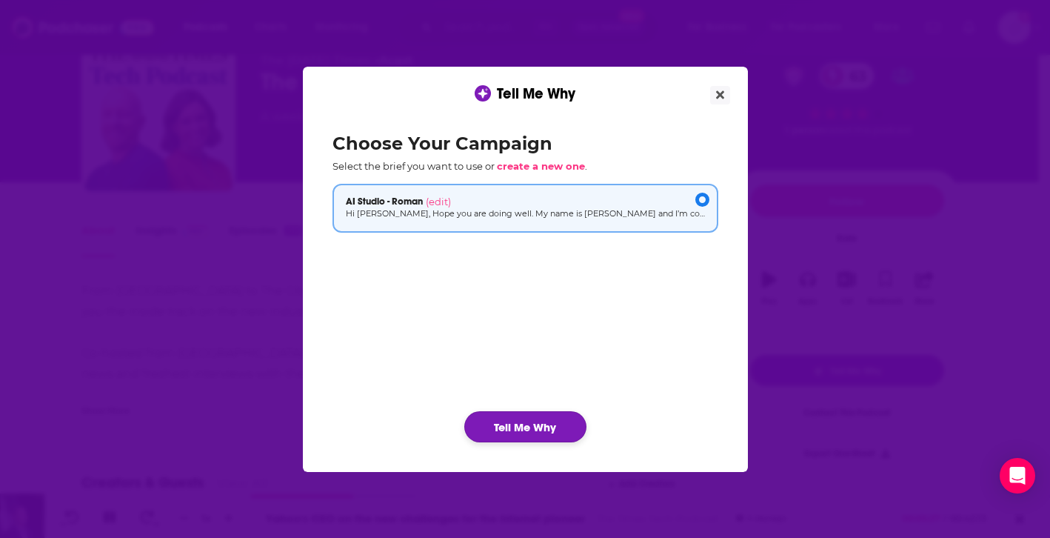
click at [541, 429] on button "Tell Me Why" at bounding box center [525, 426] width 122 height 31
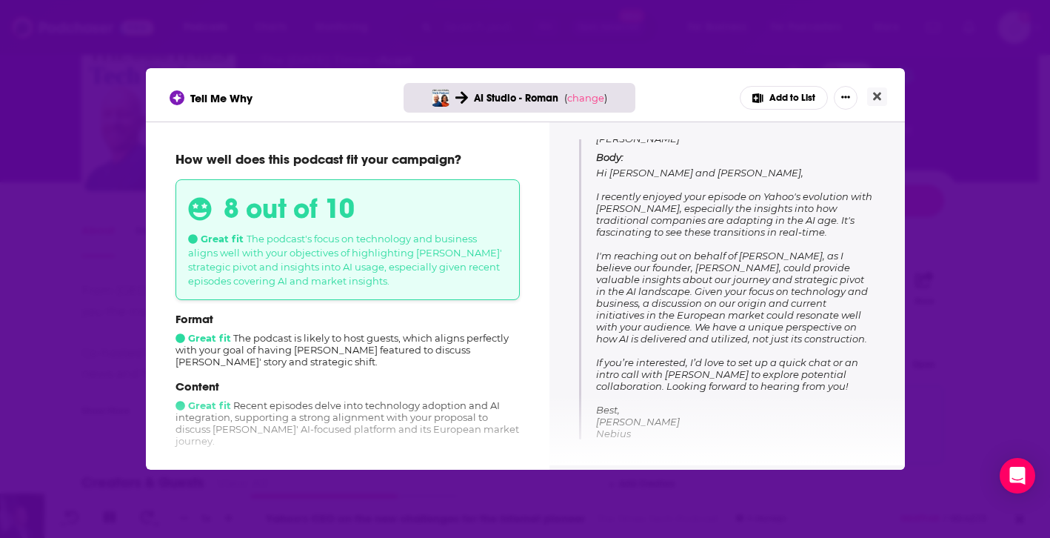
scroll to position [210, 0]
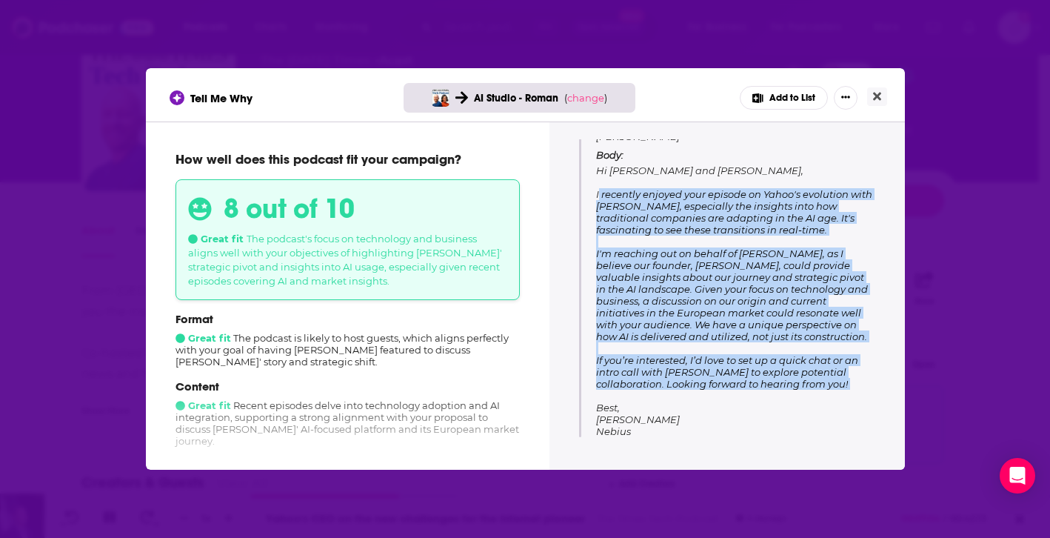
drag, startPoint x: 796, startPoint y: 392, endPoint x: 604, endPoint y: 193, distance: 277.1
click at [598, 190] on p "Body: Hi Danny and Katie, I recently enjoyed your episode on Yahoo's evolution …" at bounding box center [735, 293] width 279 height 288
click at [639, 353] on span "Hi Danny and Katie, I recently enjoyed your episode on Yahoo's evolution with J…" at bounding box center [734, 300] width 276 height 273
drag, startPoint x: 777, startPoint y: 381, endPoint x: 598, endPoint y: 170, distance: 277.5
click at [598, 170] on span "Hi Danny and Katie, I recently enjoyed your episode on Yahoo's evolution with J…" at bounding box center [734, 300] width 276 height 273
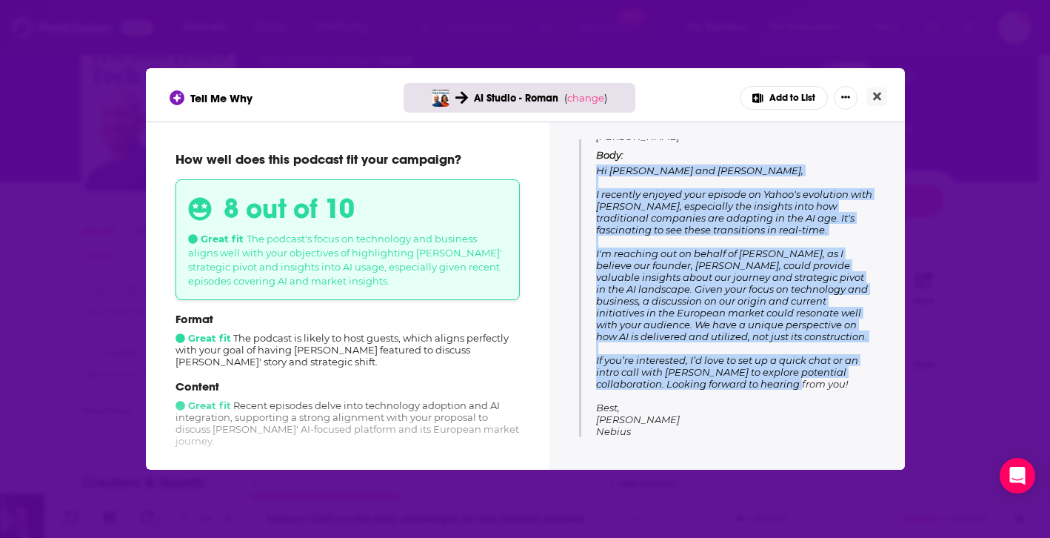
copy span "Hi Danny and Katie, I recently enjoyed your episode on Yahoo's evolution with J…"
click at [875, 92] on icon "Close" at bounding box center [877, 96] width 8 height 12
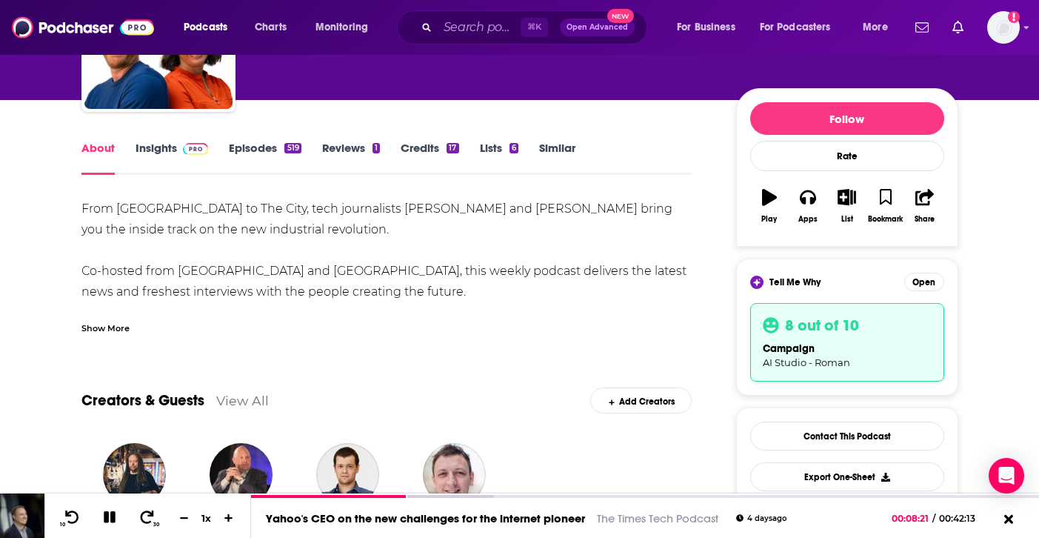
scroll to position [73, 0]
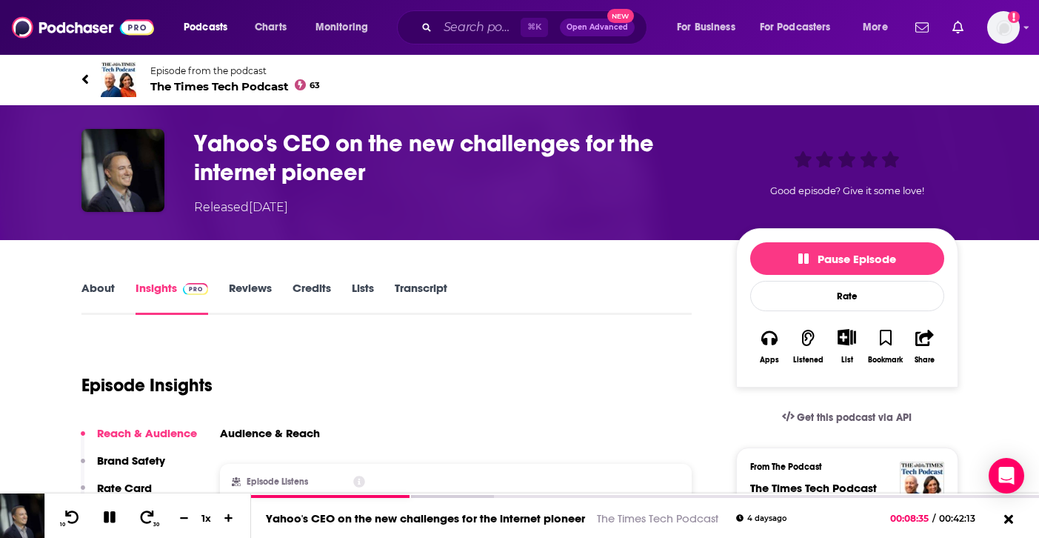
click at [83, 78] on icon at bounding box center [84, 79] width 6 height 10
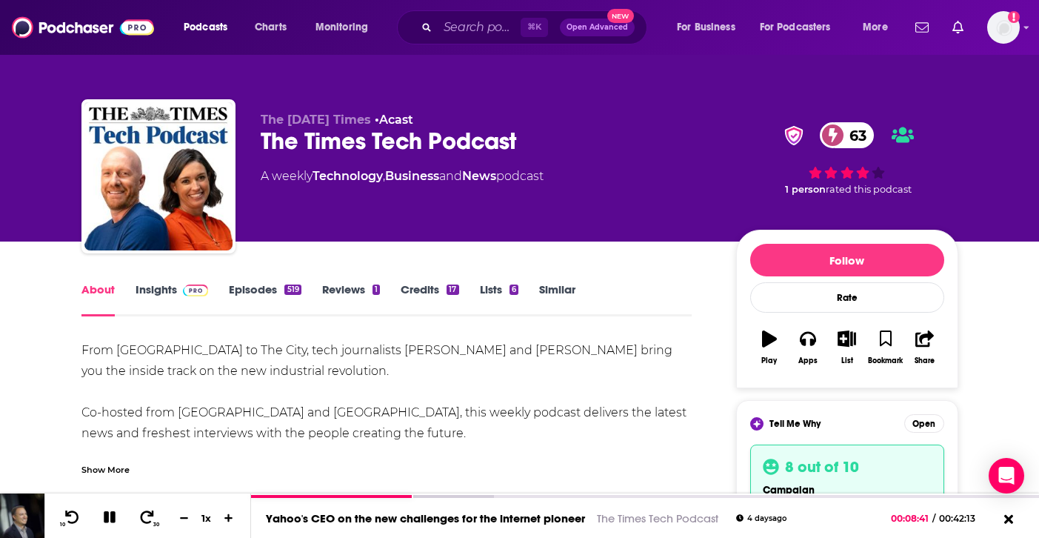
click at [261, 287] on link "Episodes 519" at bounding box center [265, 299] width 72 height 34
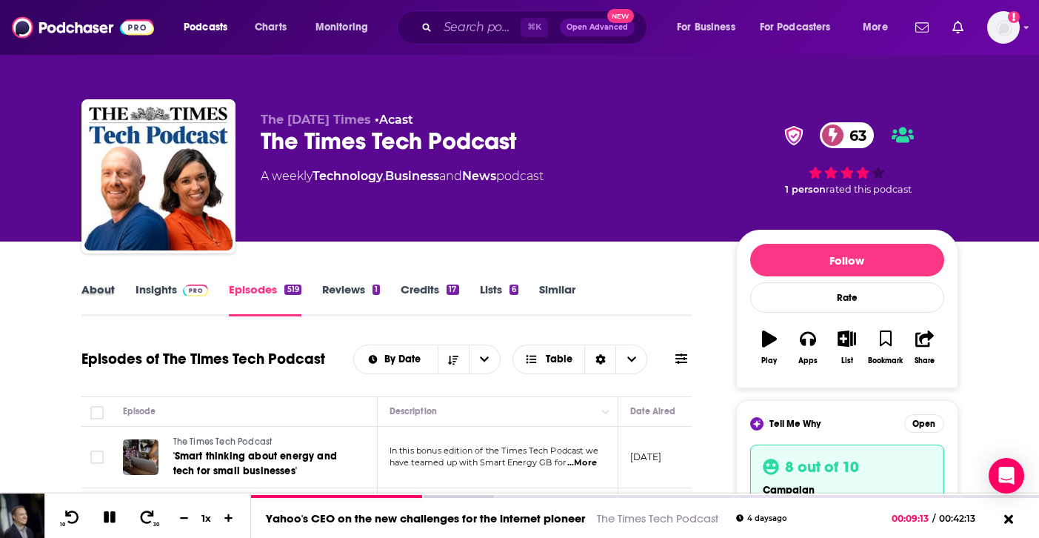
click at [115, 294] on div "About" at bounding box center [108, 299] width 54 height 34
click at [107, 295] on link "About" at bounding box center [97, 299] width 33 height 34
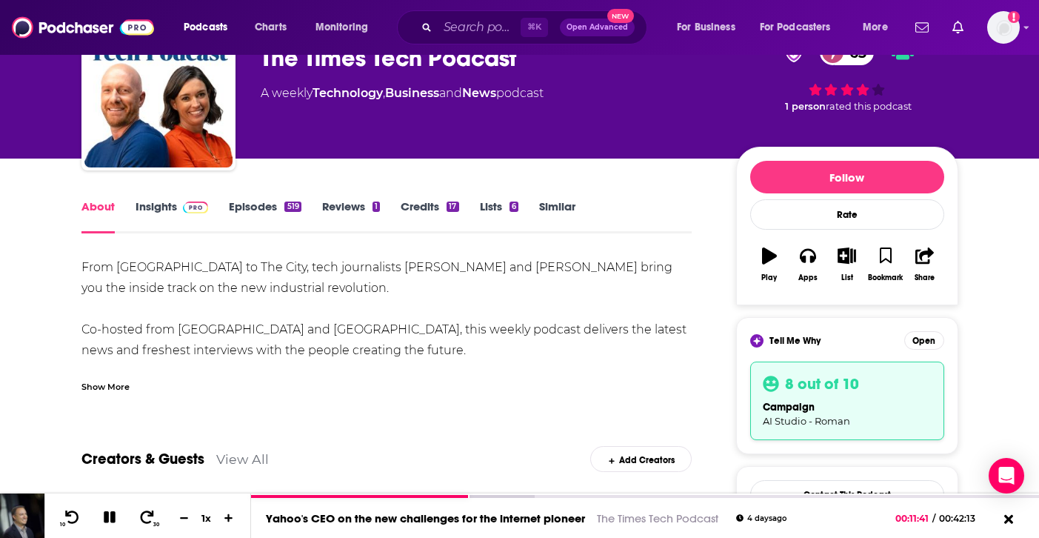
scroll to position [84, 0]
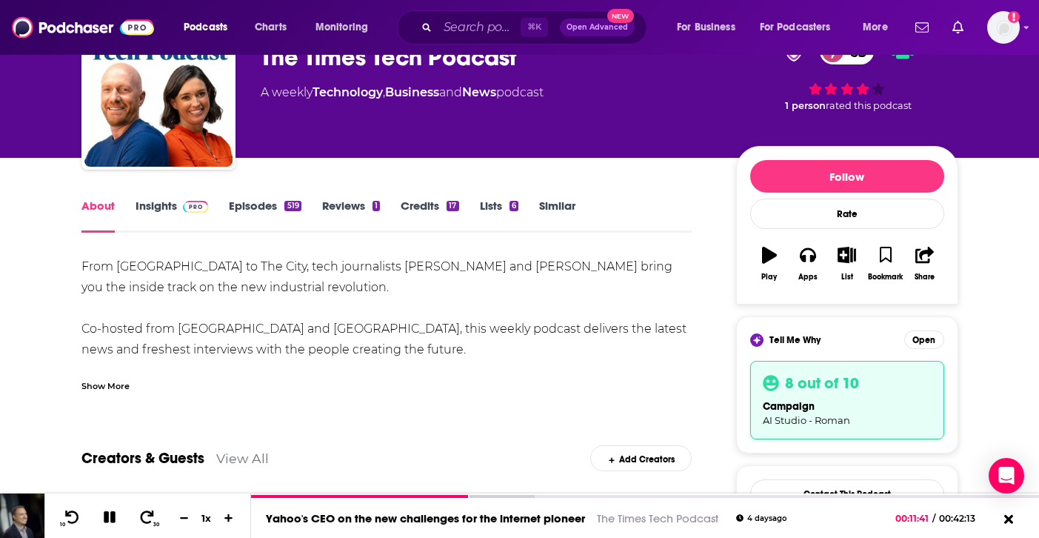
click at [823, 393] on div "8 out of 10 campaign AI Studio - Roman" at bounding box center [847, 400] width 194 height 79
click at [816, 366] on div "8 out of 10 campaign AI Studio - Roman" at bounding box center [847, 400] width 194 height 79
click at [913, 340] on button "Open" at bounding box center [924, 339] width 40 height 19
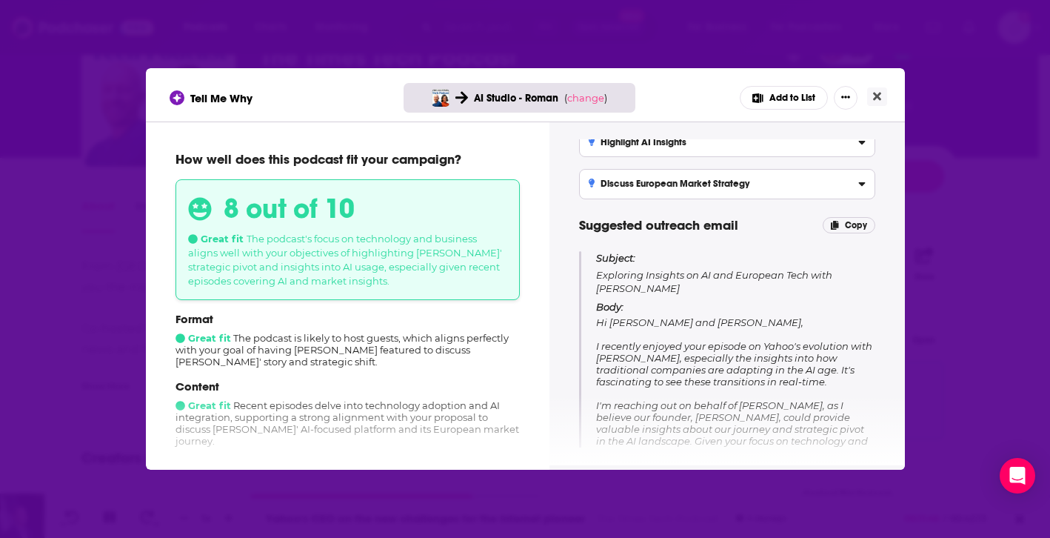
scroll to position [59, 0]
drag, startPoint x: 598, startPoint y: 344, endPoint x: 747, endPoint y: 343, distance: 148.9
click at [747, 343] on span "Hi Danny and Katie, I recently enjoyed your episode on Yahoo's evolution with J…" at bounding box center [734, 452] width 276 height 273
copy span "recently enjoyed your episode"
click at [880, 93] on icon "Close" at bounding box center [877, 97] width 8 height 8
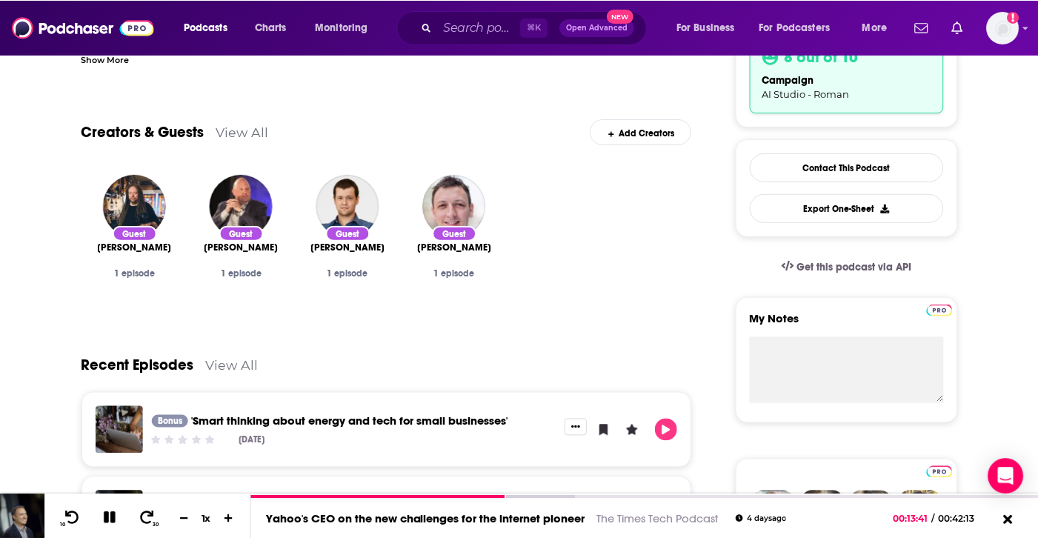
scroll to position [432, 0]
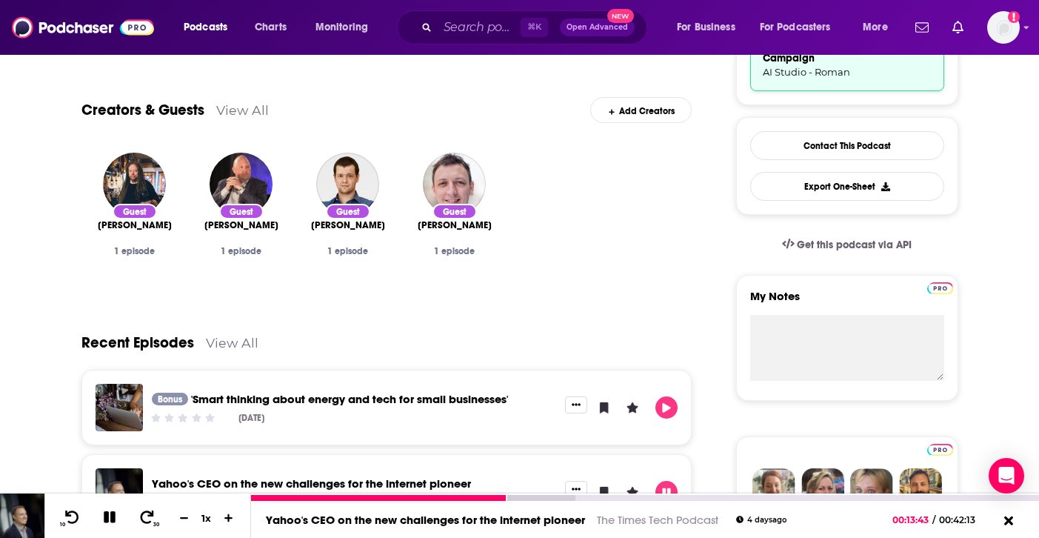
click at [109, 513] on icon at bounding box center [109, 516] width 17 height 13
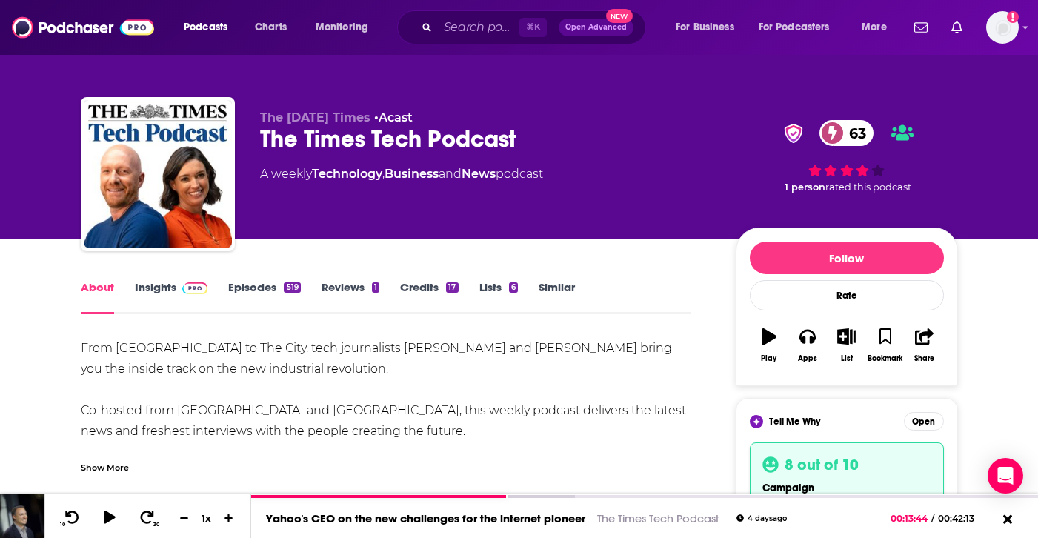
scroll to position [0, 0]
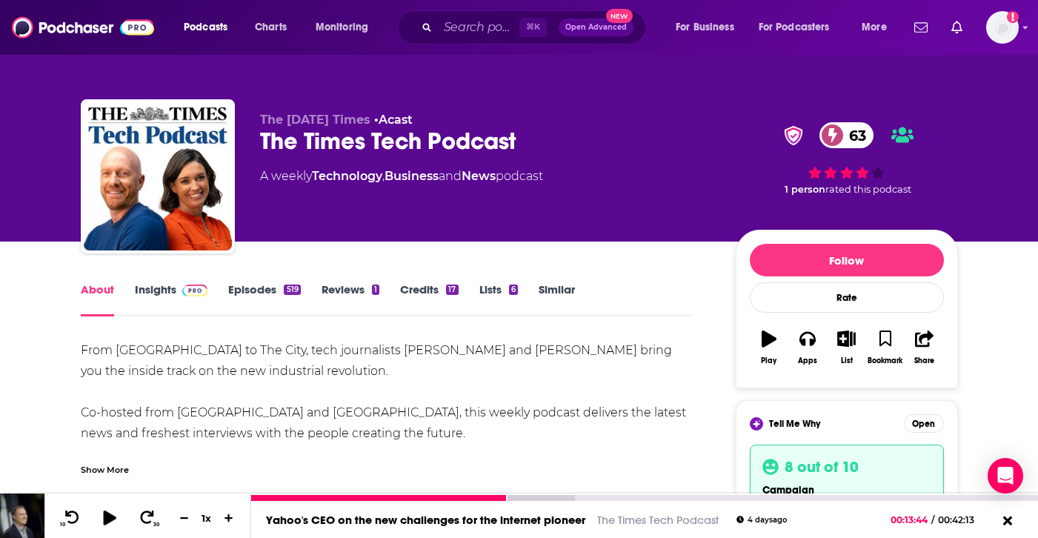
click at [103, 515] on icon at bounding box center [109, 517] width 19 height 15
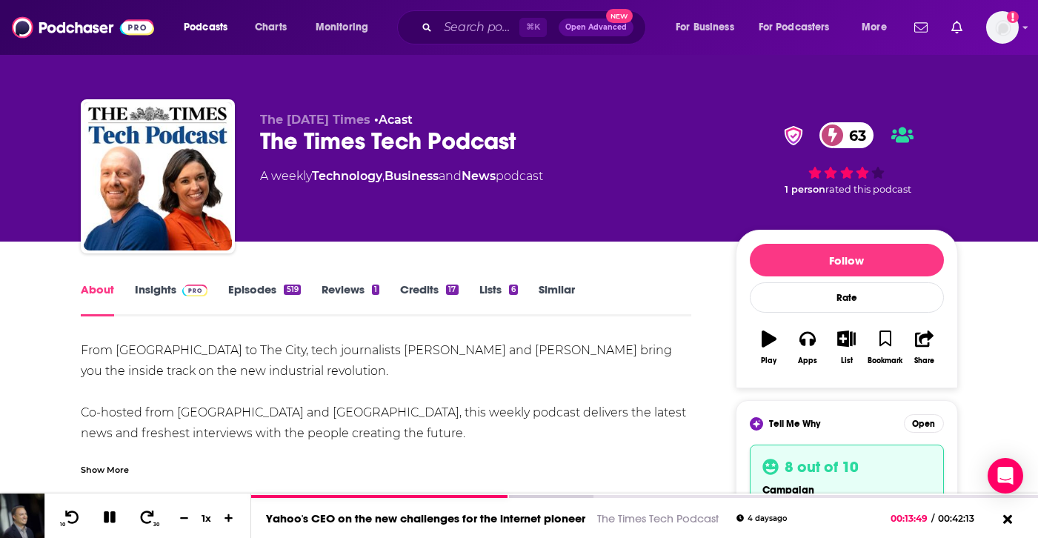
click at [250, 291] on link "Episodes 519" at bounding box center [264, 299] width 72 height 34
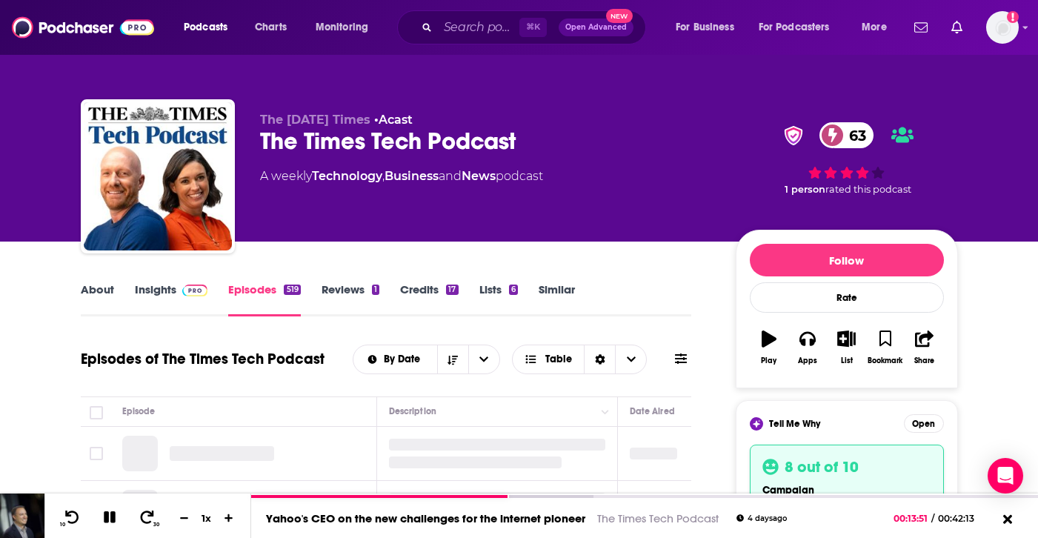
click at [178, 297] on link "Insights" at bounding box center [171, 299] width 73 height 34
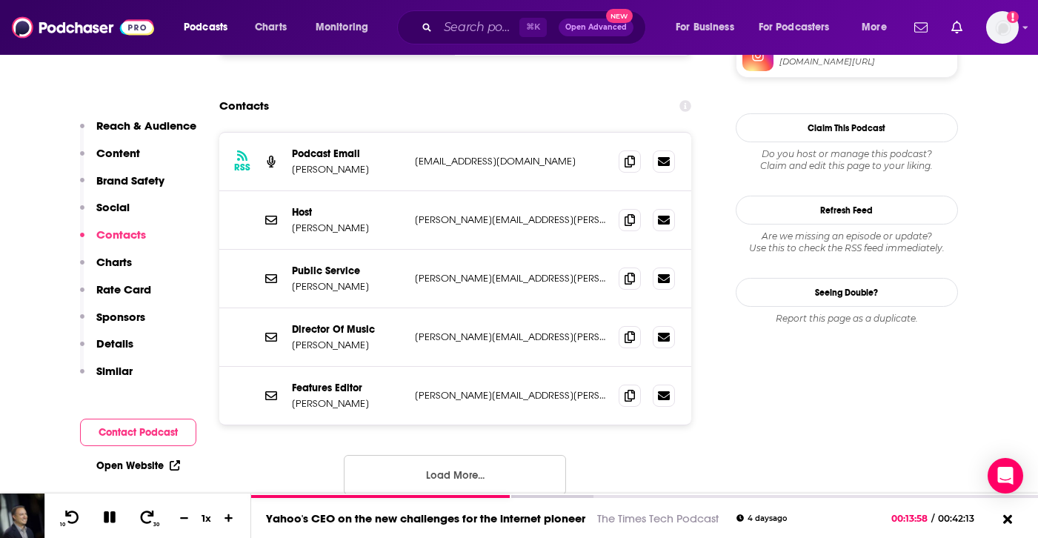
scroll to position [1593, 0]
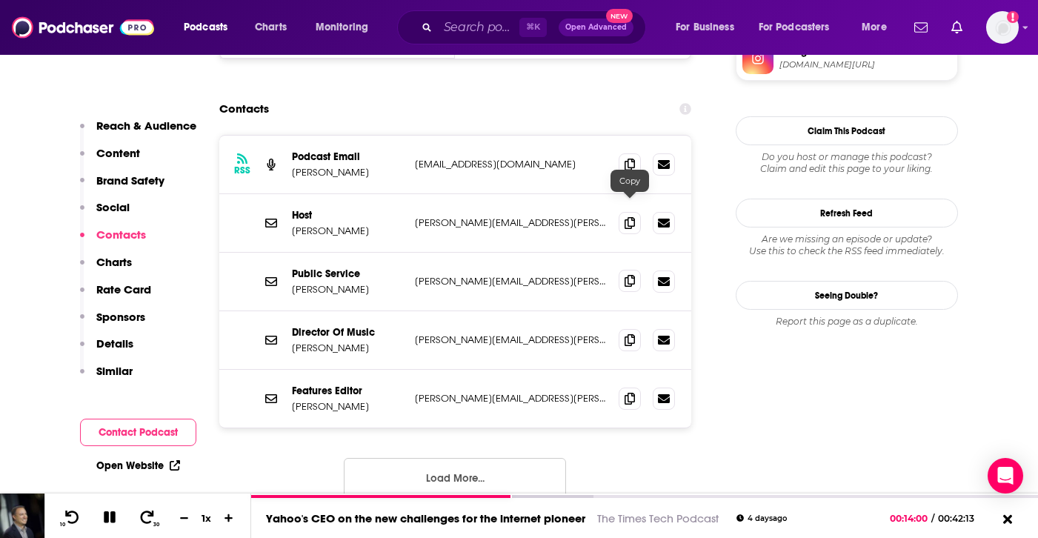
click at [625, 275] on icon at bounding box center [629, 281] width 10 height 12
click at [628, 216] on icon at bounding box center [629, 222] width 10 height 12
click at [630, 158] on icon at bounding box center [629, 164] width 10 height 12
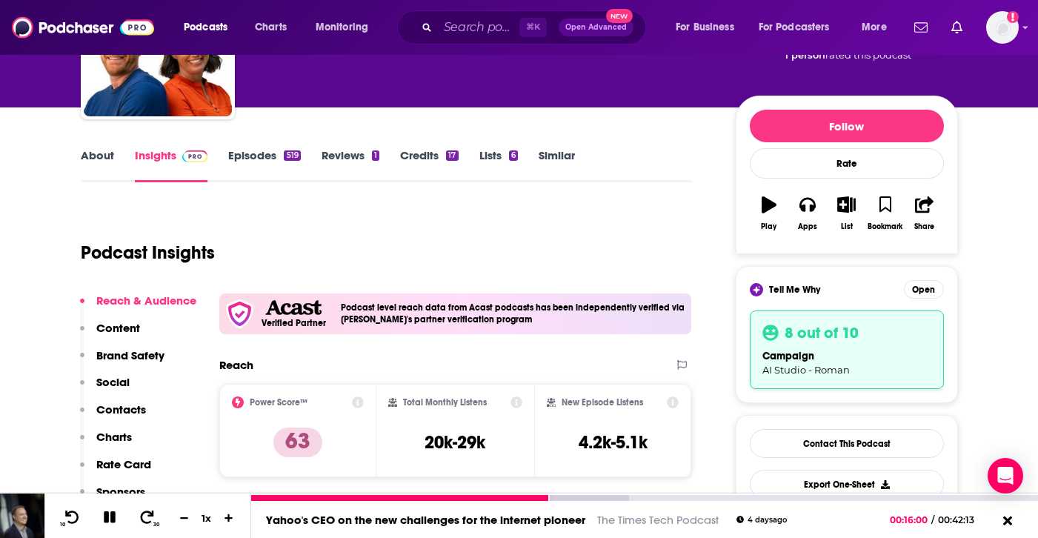
scroll to position [163, 0]
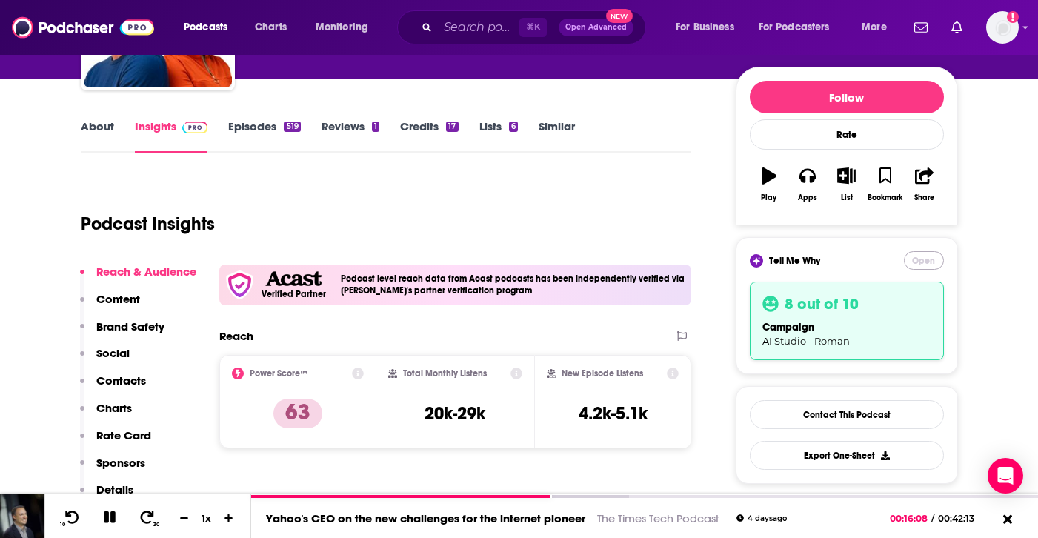
click at [918, 259] on button "Open" at bounding box center [924, 260] width 40 height 19
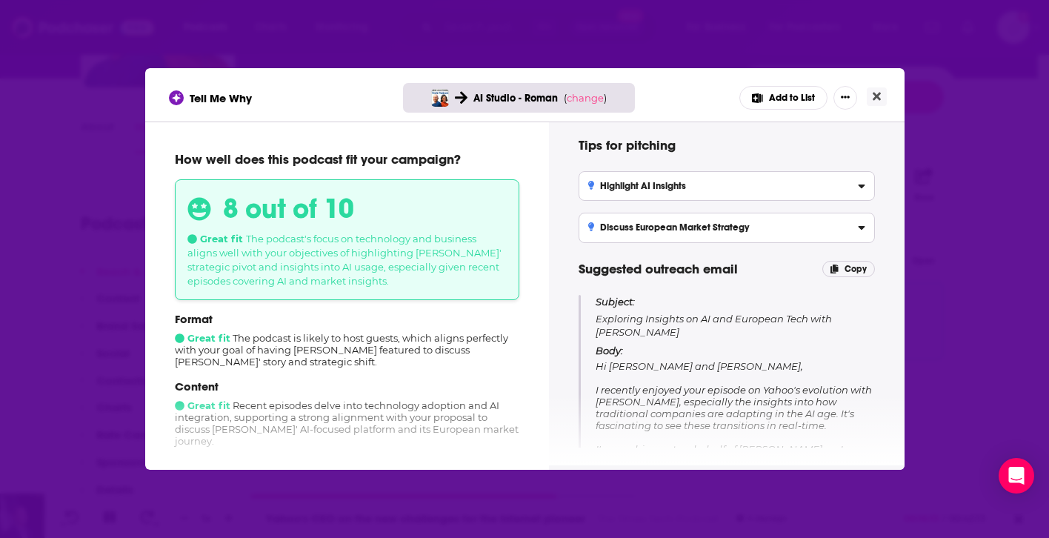
scroll to position [0, 0]
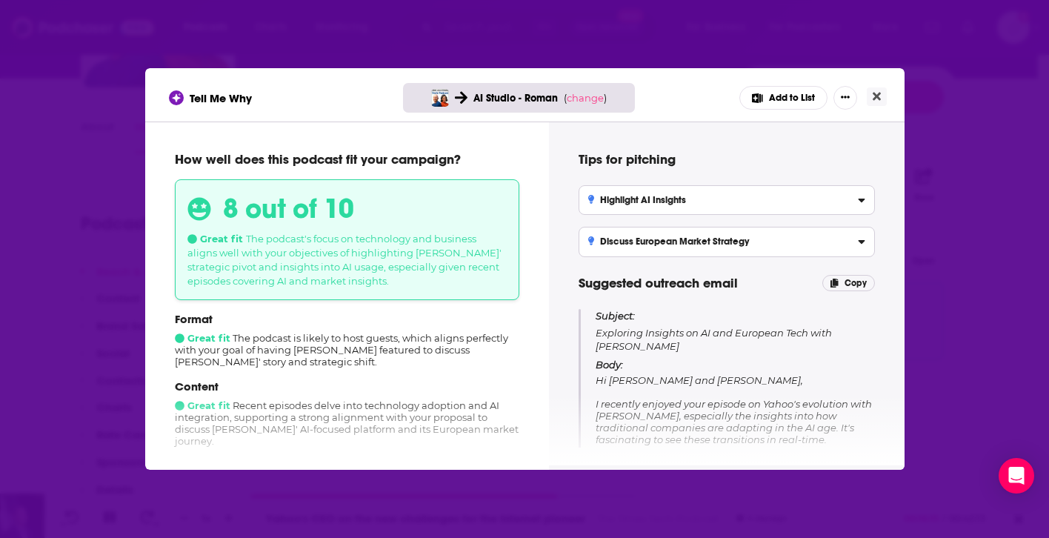
click at [944, 347] on div "Tell Me Why AI Studio - Roman ( change ) Add to List How well does this podcast…" at bounding box center [524, 269] width 1049 height 538
click at [878, 96] on icon "Close" at bounding box center [876, 97] width 8 height 8
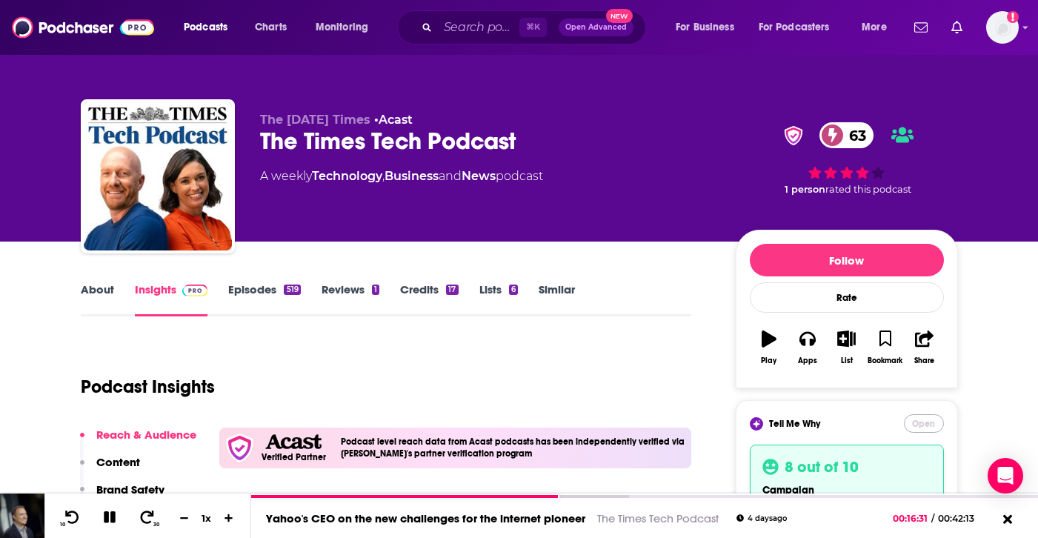
scroll to position [17, 0]
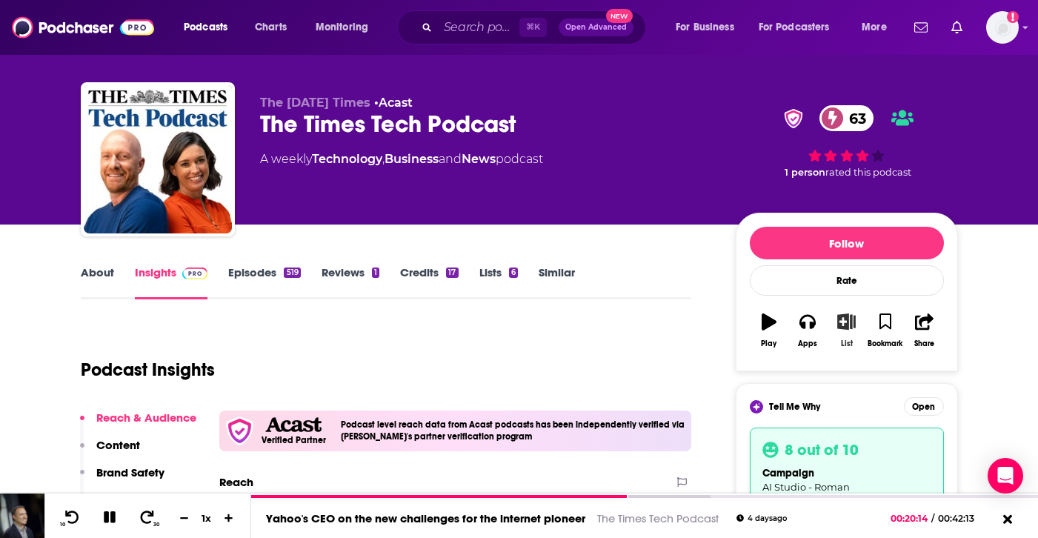
click at [840, 321] on icon "button" at bounding box center [846, 321] width 19 height 16
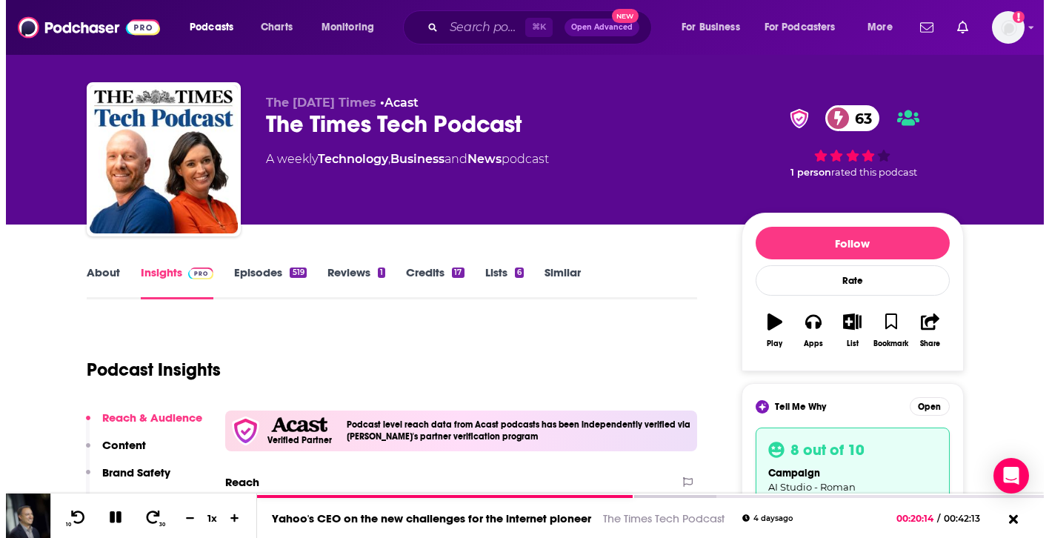
scroll to position [0, 0]
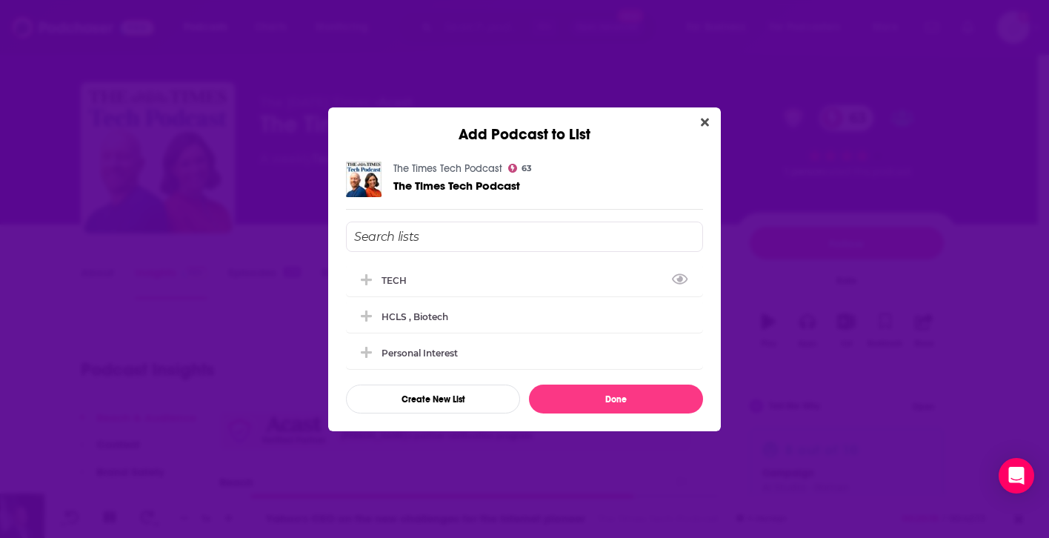
click at [410, 232] on input "Add Podcast To List" at bounding box center [524, 236] width 357 height 30
click at [469, 396] on button "Create New List" at bounding box center [433, 398] width 174 height 29
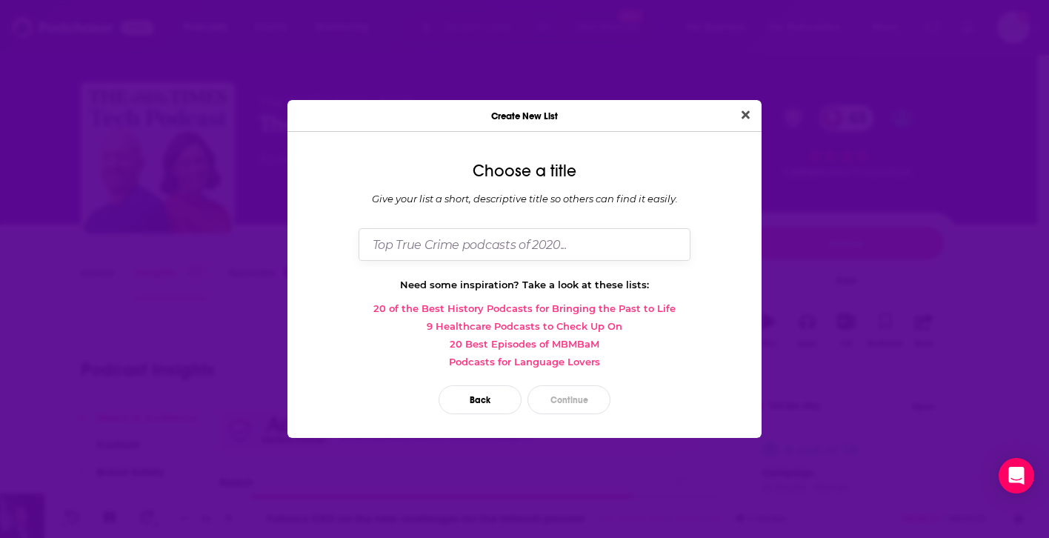
click at [421, 244] on input "Dialog" at bounding box center [524, 244] width 332 height 32
type input "First email"
drag, startPoint x: 443, startPoint y: 247, endPoint x: 337, endPoint y: 230, distance: 107.2
click at [337, 230] on div "Choose a title Give your list a short, descriptive title so others can find it …" at bounding box center [524, 290] width 474 height 293
click at [495, 325] on link "9 Healthcare Podcasts to Check Up On" at bounding box center [524, 326] width 450 height 12
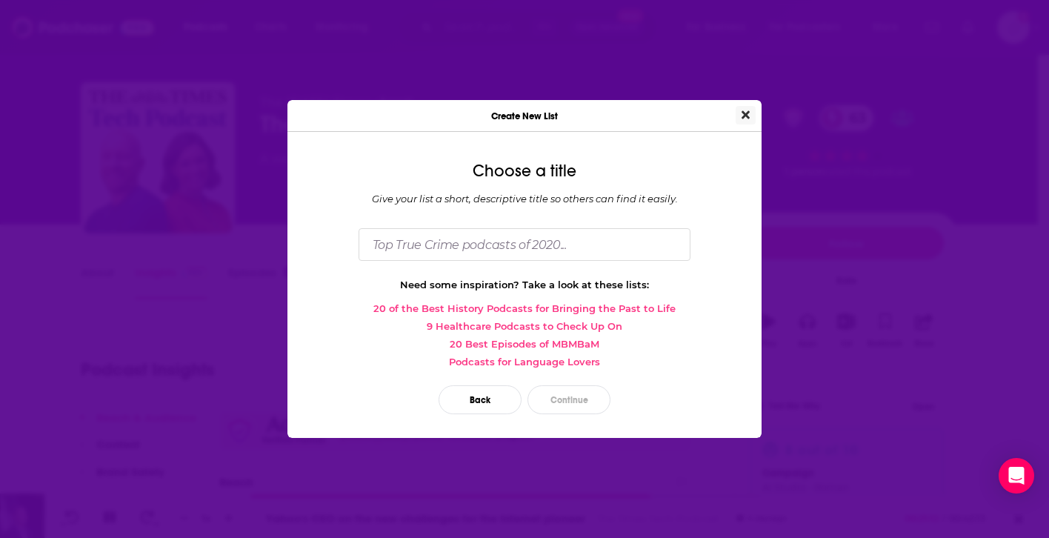
click at [745, 114] on icon "Close" at bounding box center [745, 115] width 8 height 8
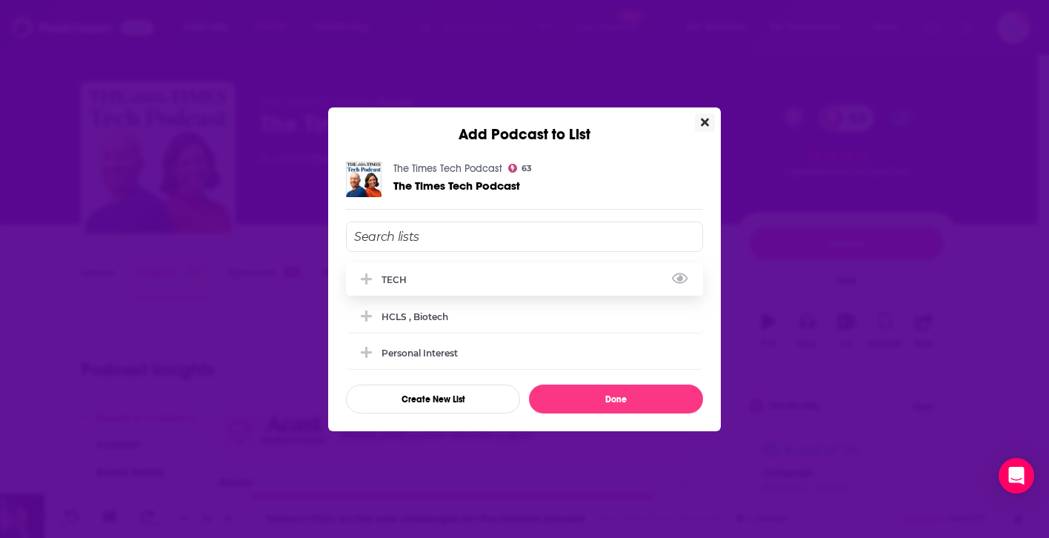
click at [398, 281] on div "TECH" at bounding box center [398, 279] width 34 height 11
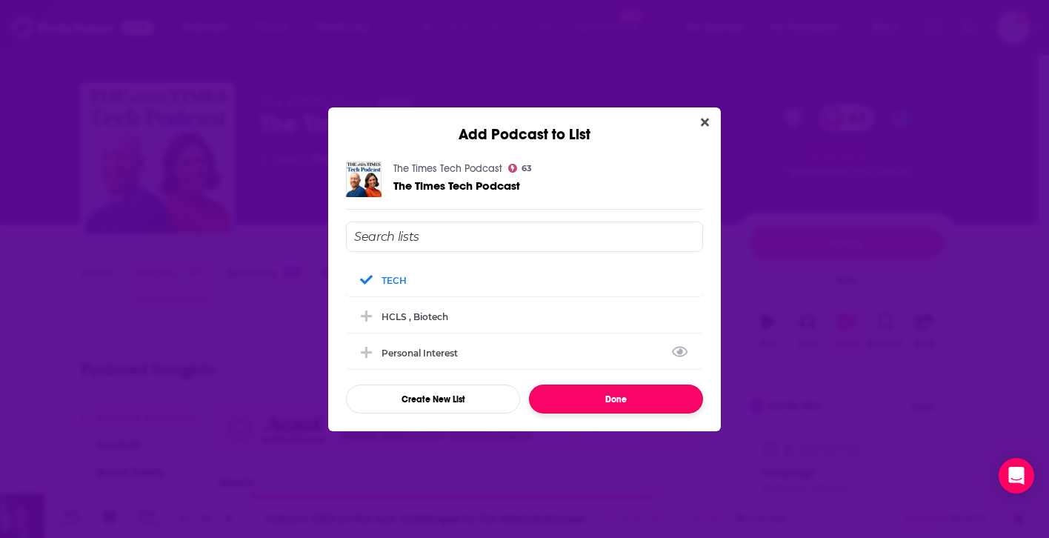
click at [634, 398] on button "Done" at bounding box center [616, 398] width 174 height 29
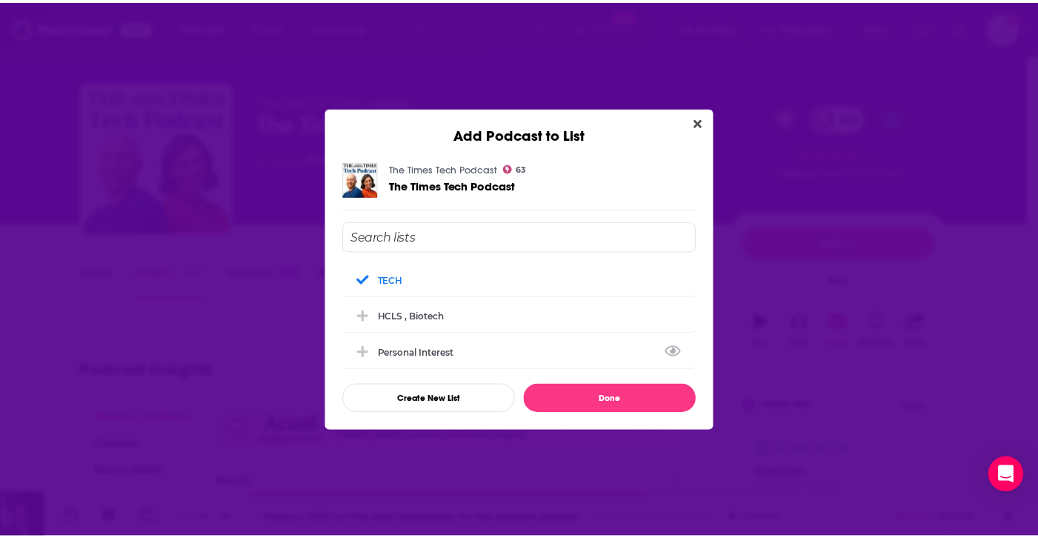
scroll to position [17, 0]
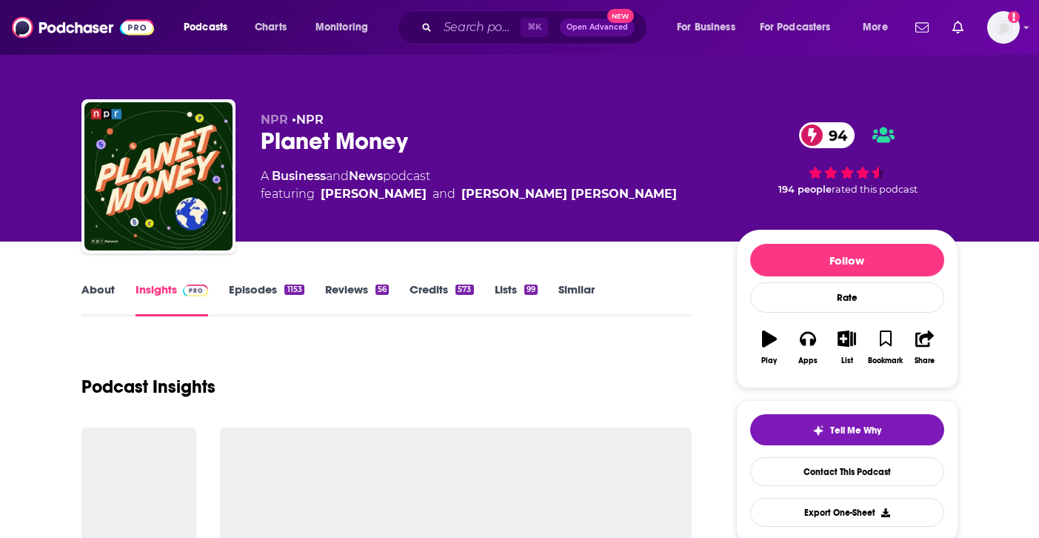
click at [204, 299] on link "Insights" at bounding box center [172, 299] width 73 height 34
click at [102, 294] on link "About" at bounding box center [97, 299] width 33 height 34
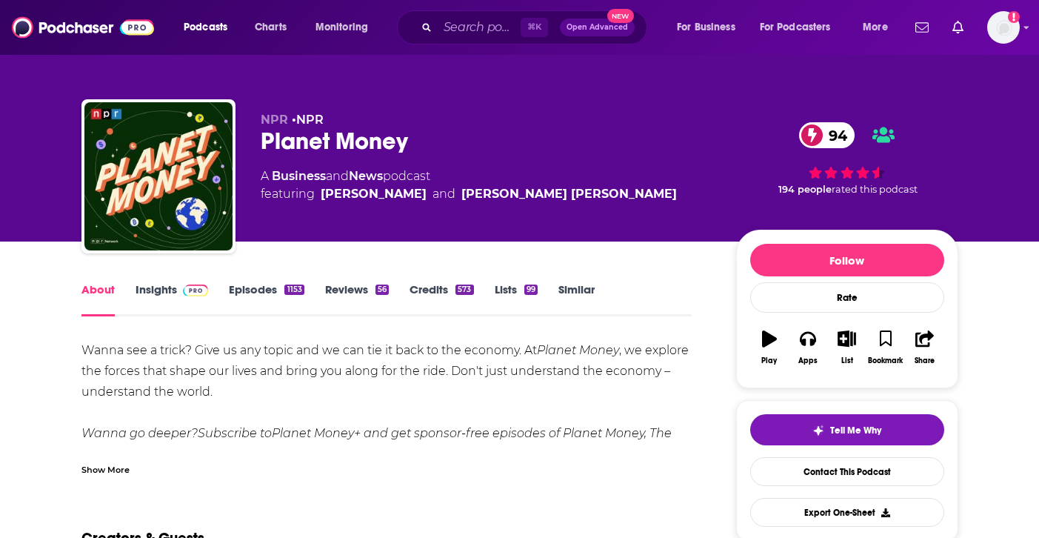
click at [161, 291] on link "Insights" at bounding box center [172, 299] width 73 height 34
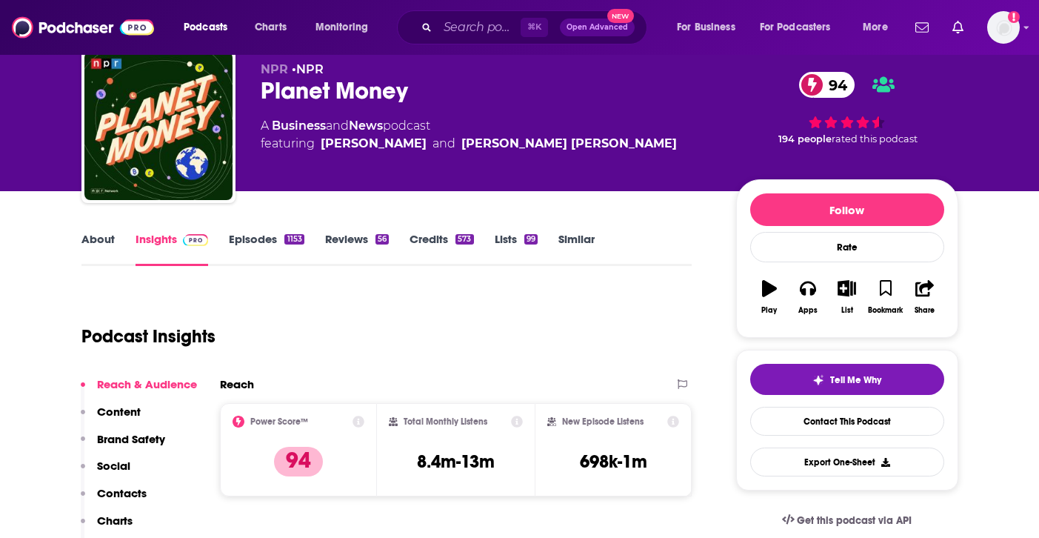
scroll to position [76, 0]
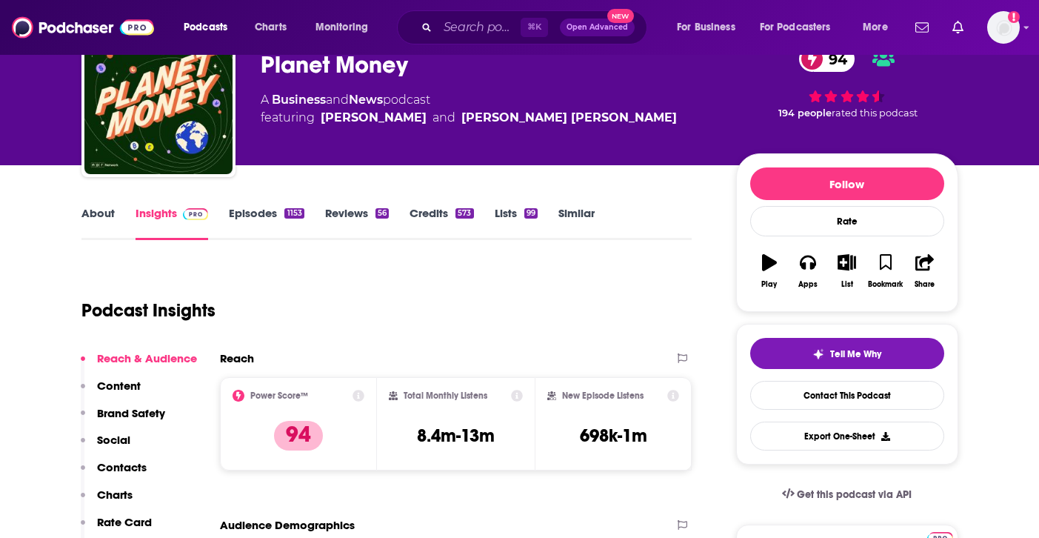
click at [248, 218] on link "Episodes 1153" at bounding box center [266, 223] width 75 height 34
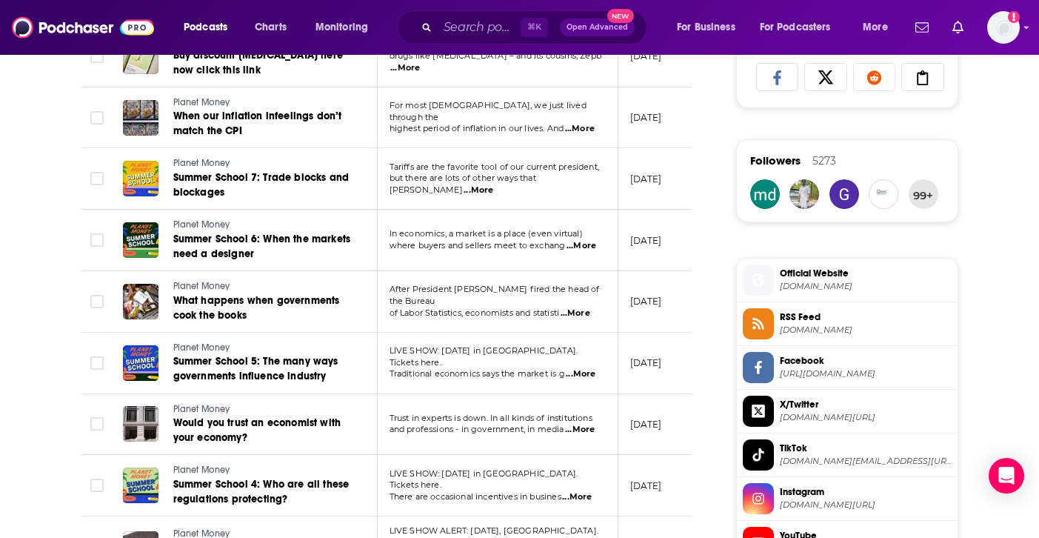
scroll to position [1000, 0]
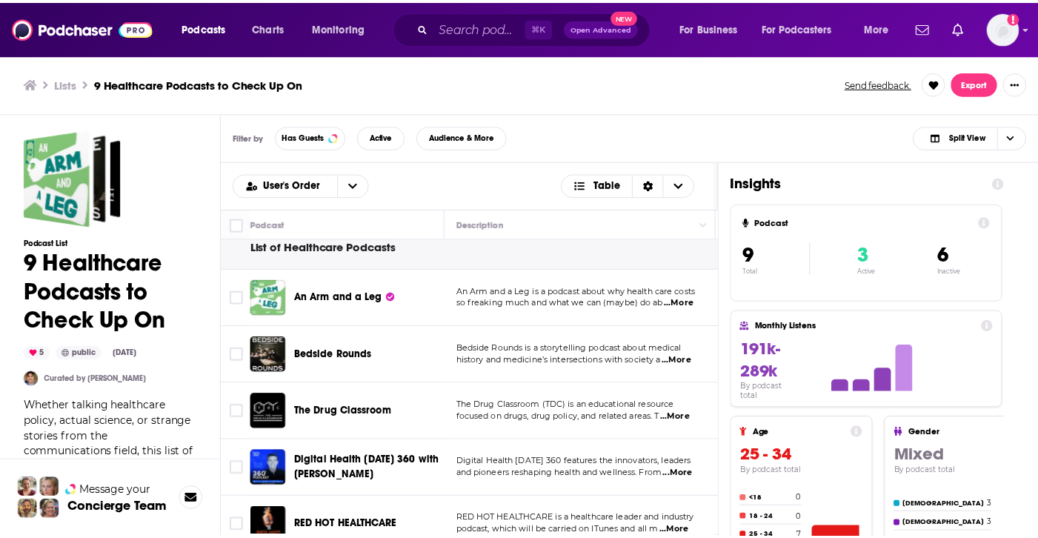
scroll to position [15, 0]
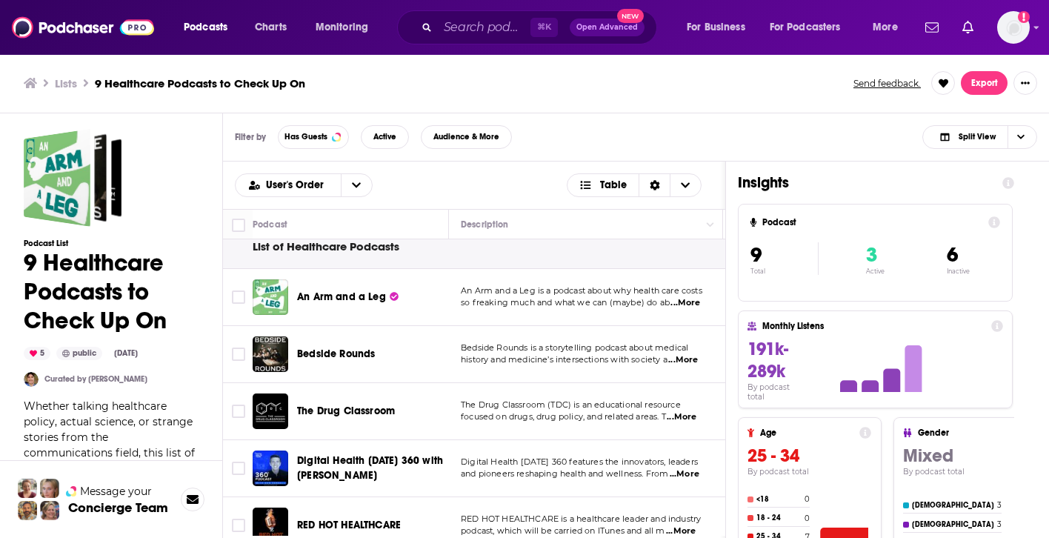
click at [312, 294] on span "An Arm and a Leg" at bounding box center [341, 296] width 89 height 13
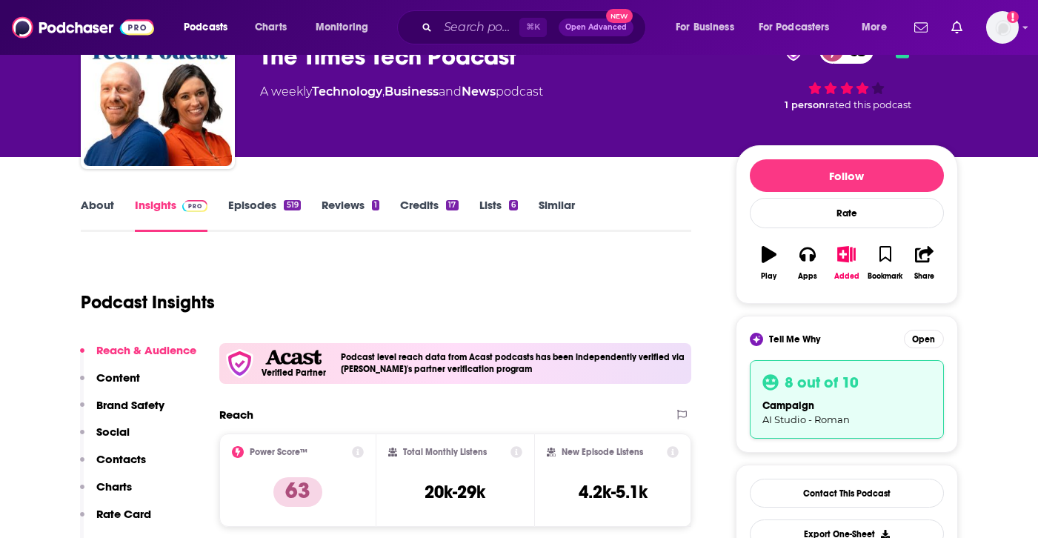
scroll to position [138, 0]
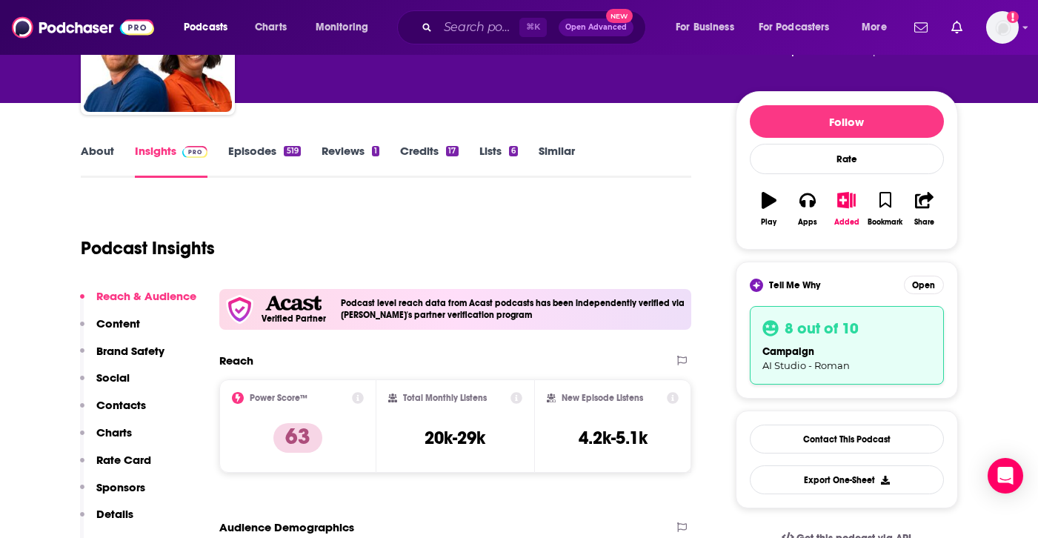
click at [759, 205] on button "Play" at bounding box center [769, 208] width 39 height 53
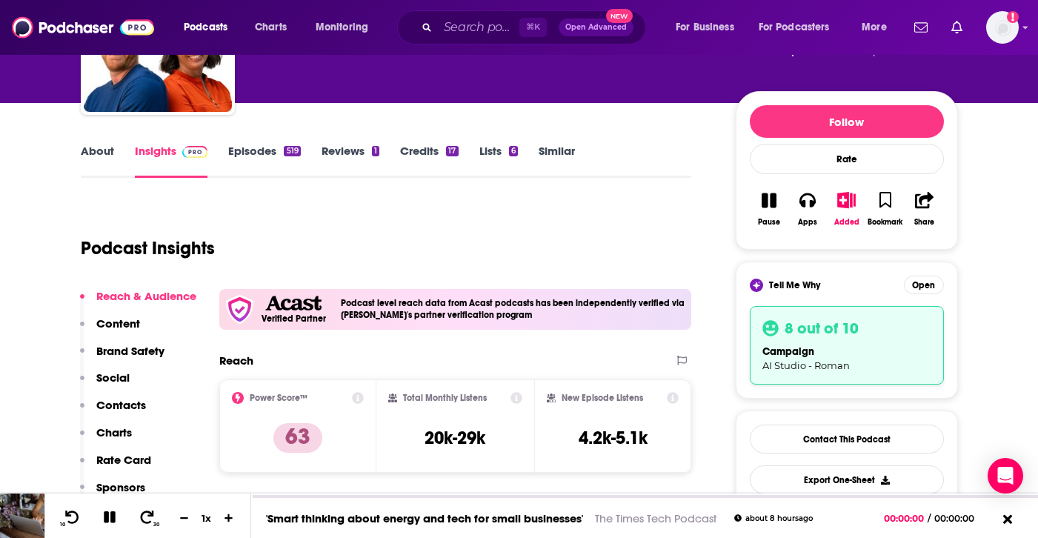
click at [764, 207] on icon "button" at bounding box center [768, 200] width 15 height 15
click at [263, 149] on link "Episodes 519" at bounding box center [264, 161] width 72 height 34
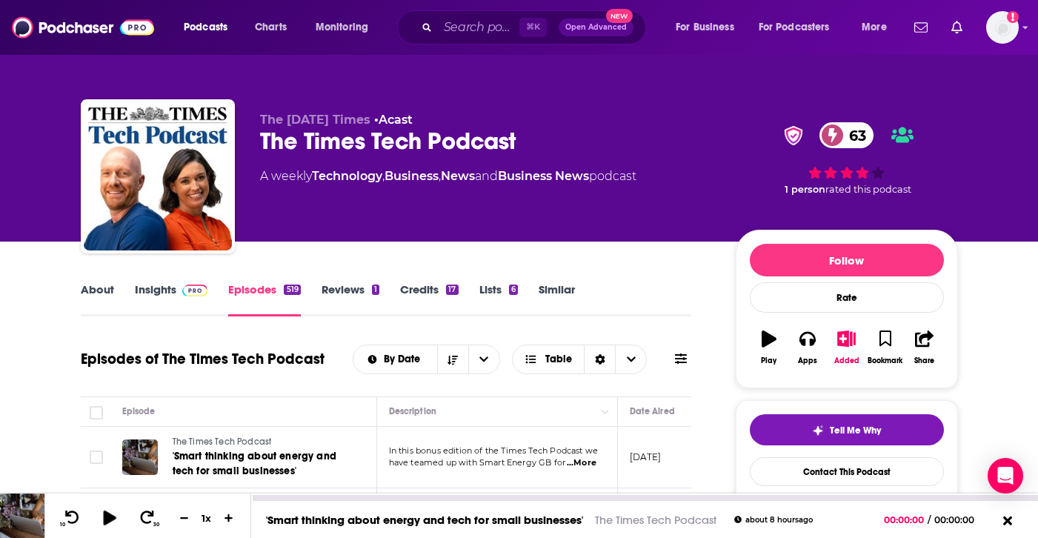
click at [108, 513] on icon at bounding box center [109, 517] width 13 height 15
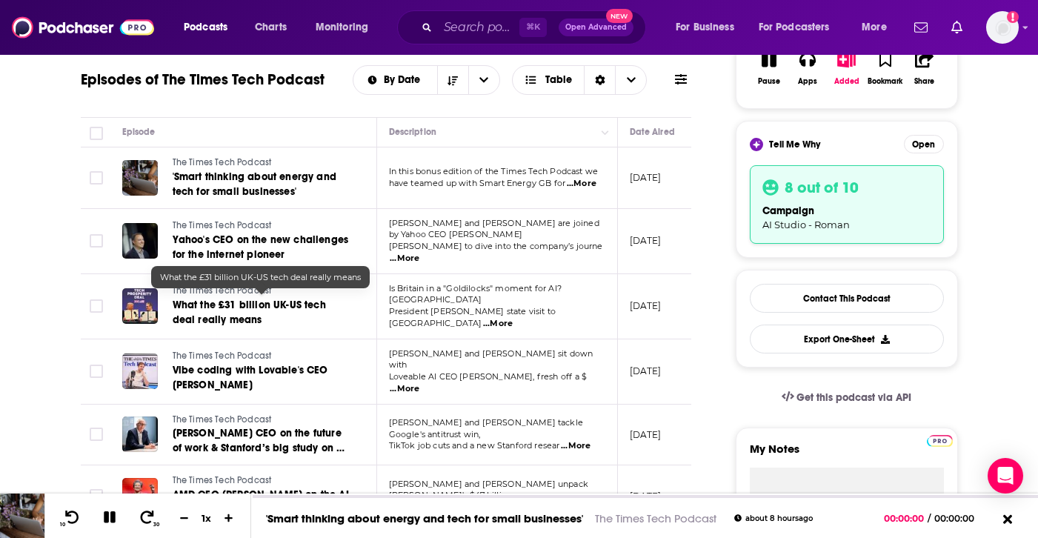
scroll to position [278, 0]
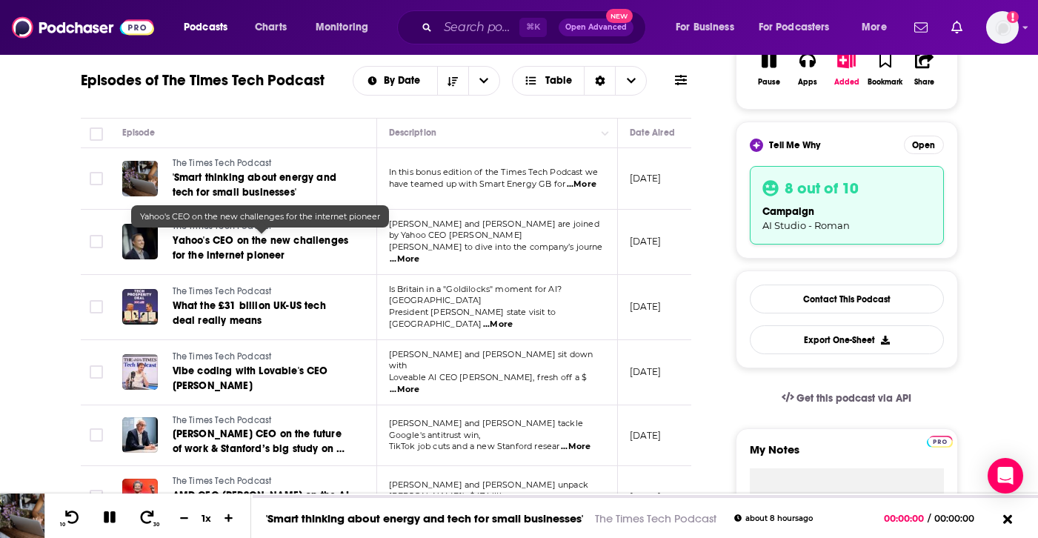
click at [213, 244] on span "Yahoo's CEO on the new challenges for the internet pioneer" at bounding box center [261, 247] width 176 height 27
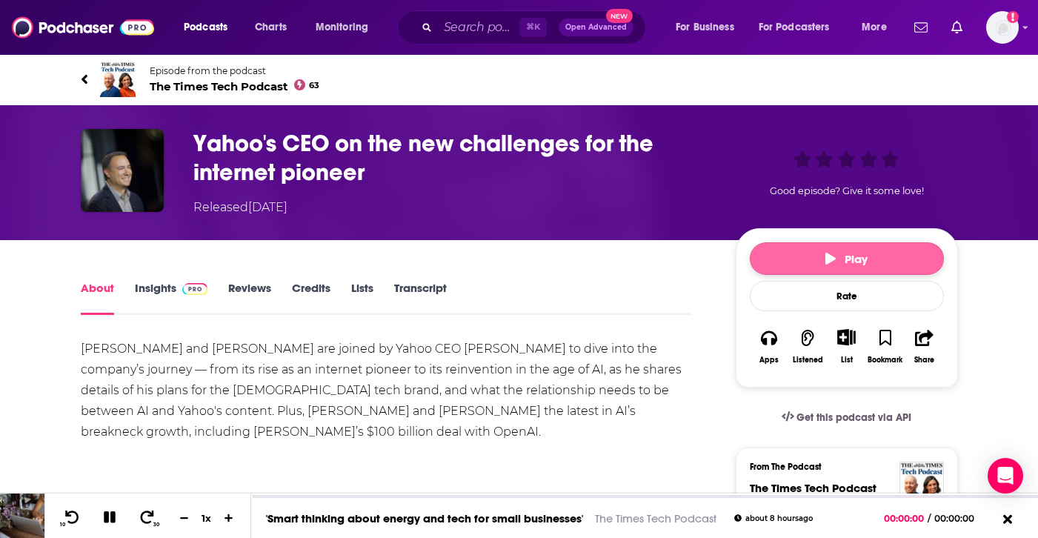
click at [796, 258] on button "Play" at bounding box center [847, 258] width 194 height 33
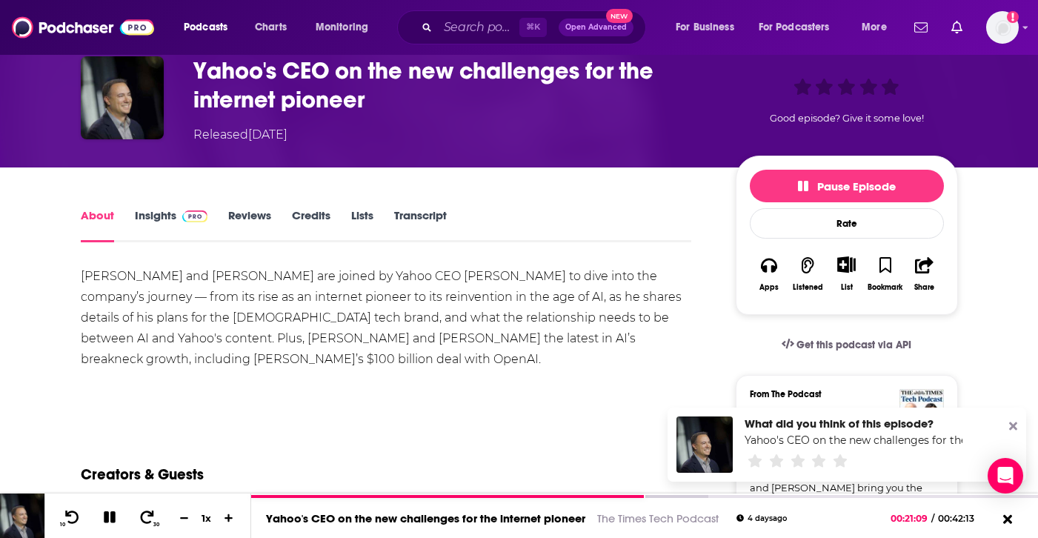
scroll to position [75, 0]
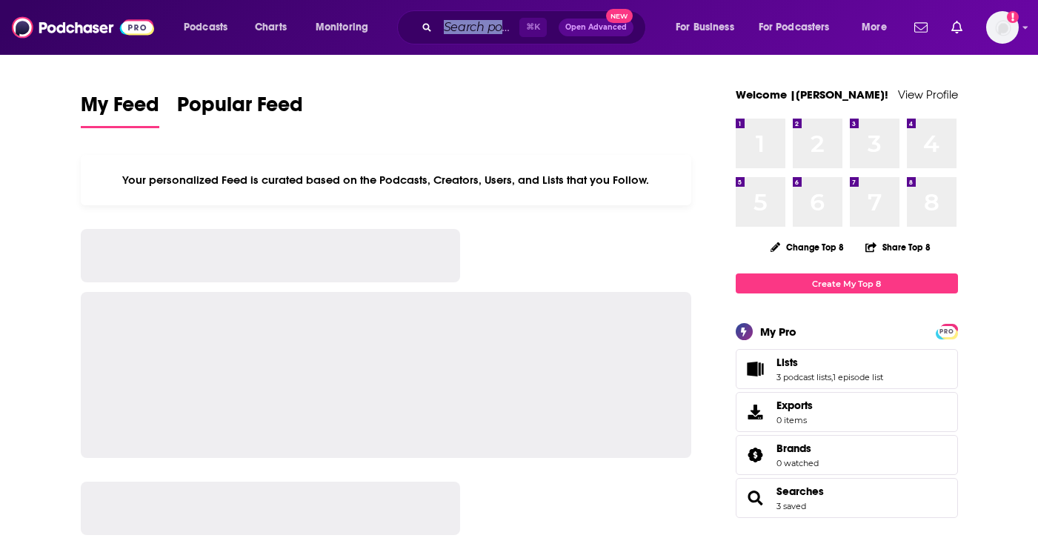
click at [493, 38] on div "⌘ K Open Advanced New" at bounding box center [521, 27] width 249 height 34
click at [485, 33] on input "Search podcasts, credits, & more..." at bounding box center [478, 28] width 81 height 24
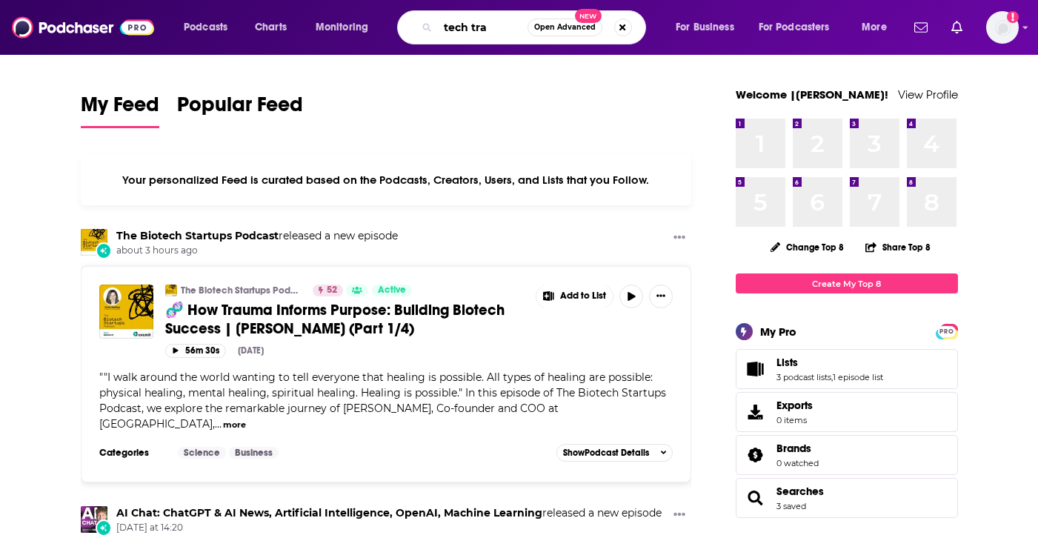
type input "tech tra"
click at [356, 95] on div "My Feed Popular Feed" at bounding box center [386, 110] width 611 height 42
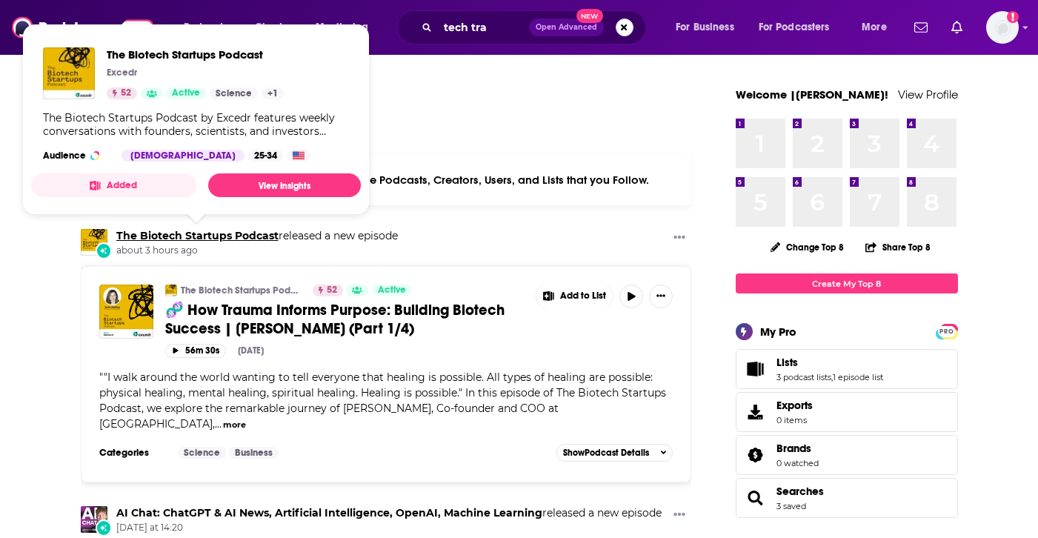
click at [212, 234] on link "The Biotech Startups Podcast" at bounding box center [197, 235] width 162 height 13
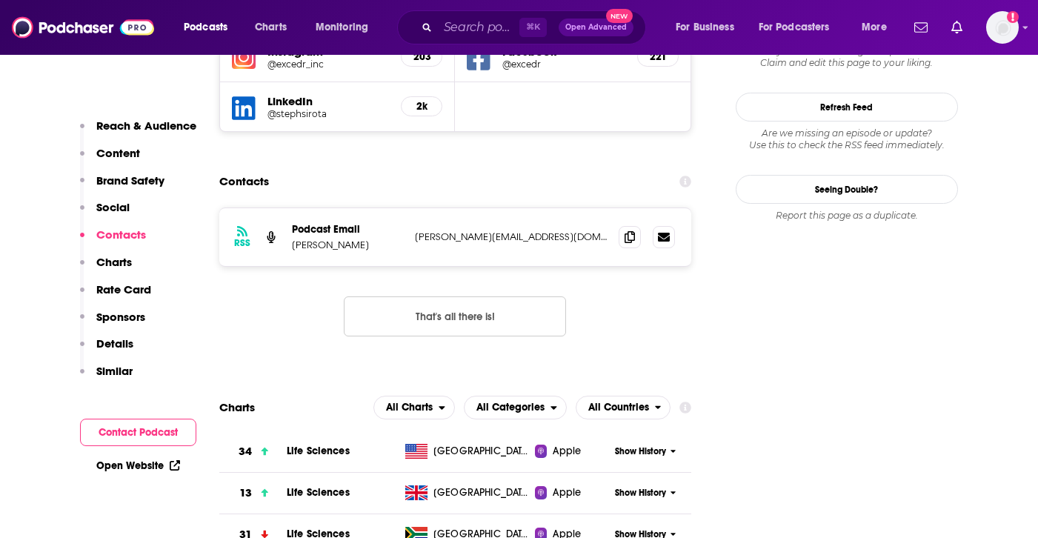
scroll to position [1588, 0]
click at [634, 231] on icon at bounding box center [629, 237] width 10 height 12
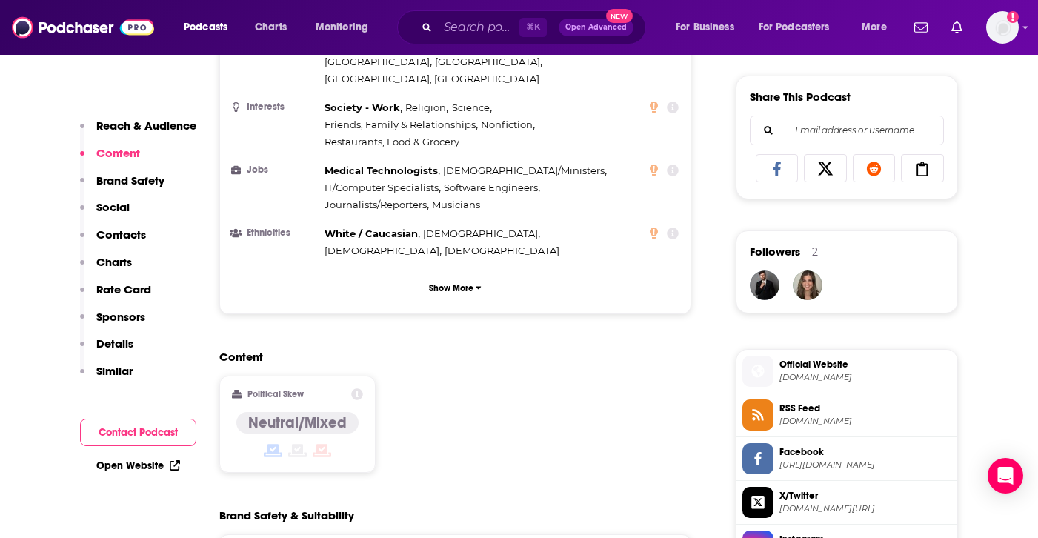
scroll to position [130, 0]
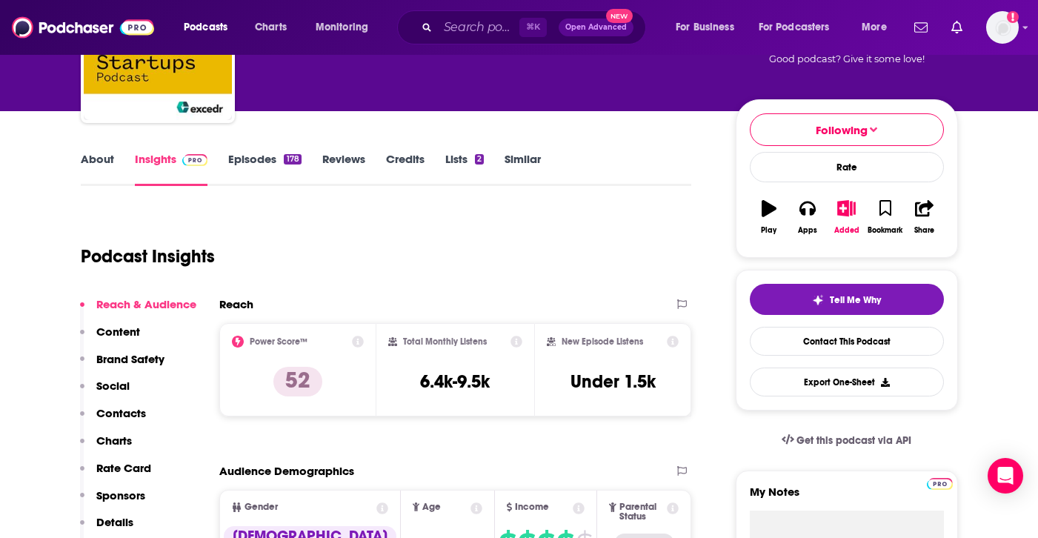
click at [273, 176] on link "Episodes 178" at bounding box center [264, 169] width 73 height 34
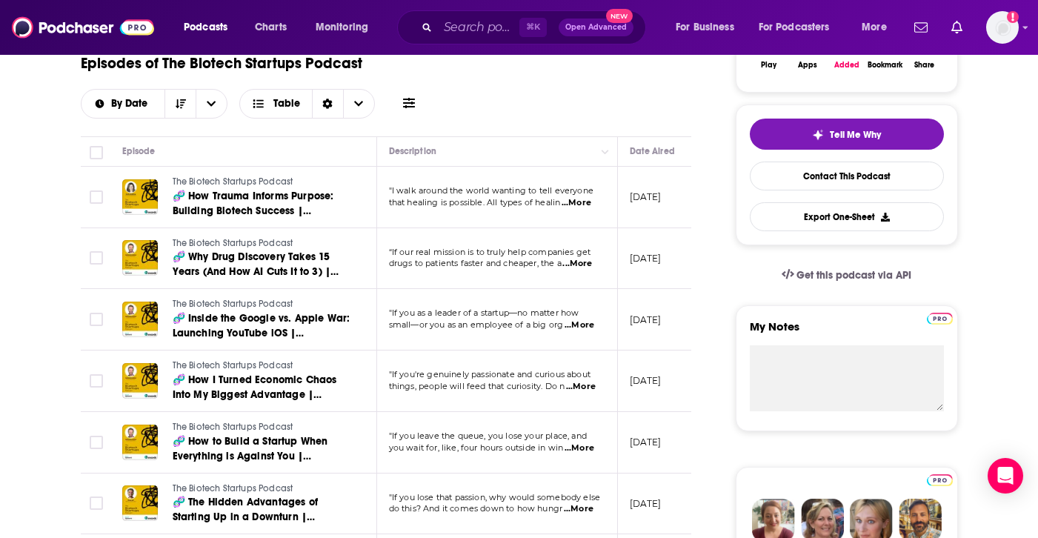
scroll to position [293, 0]
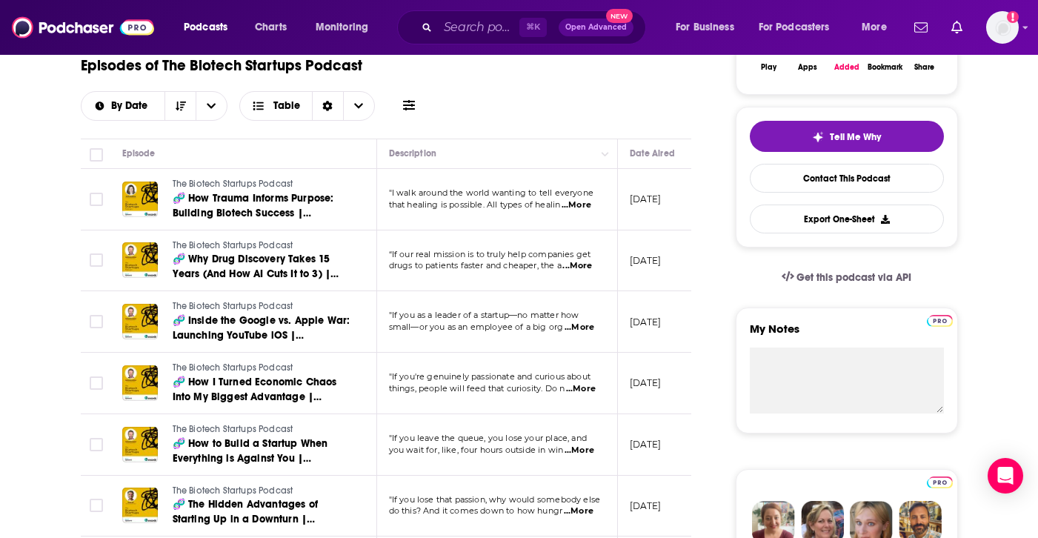
click at [587, 201] on span "...More" at bounding box center [576, 205] width 30 height 12
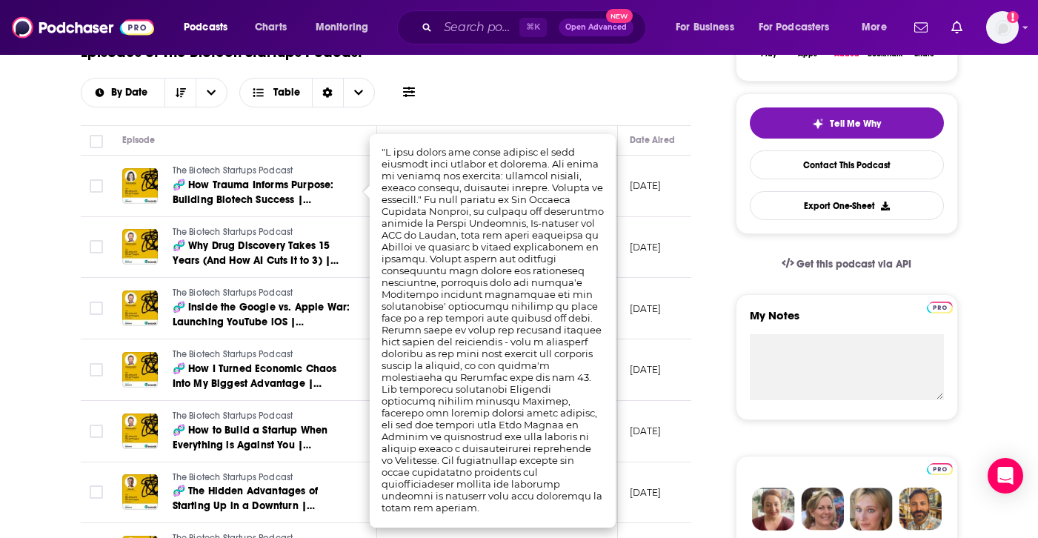
scroll to position [314, 0]
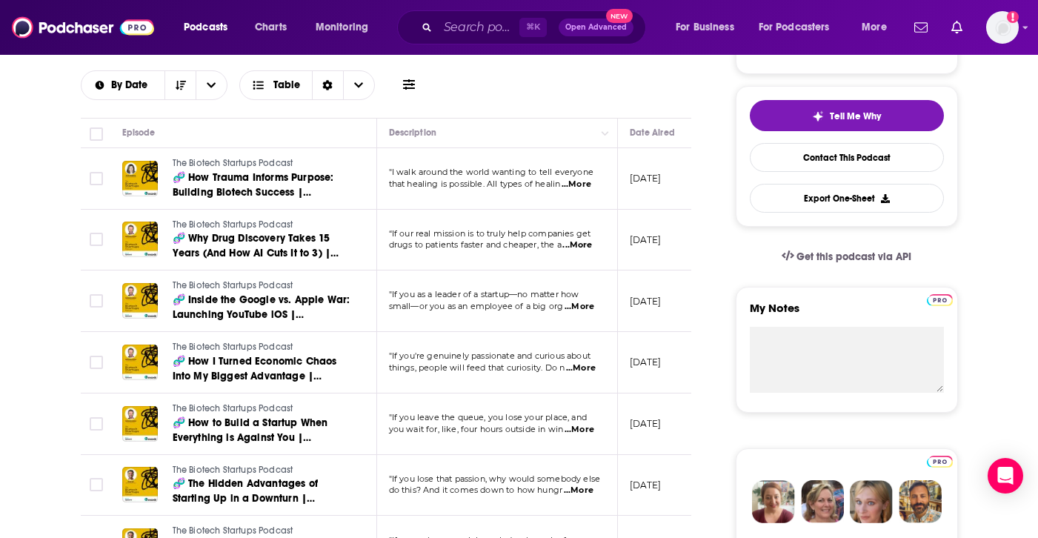
click at [356, 411] on td "The Biotech Startups Podcast 🧬 How to Build a Startup When Everything is Agains…" at bounding box center [243, 423] width 267 height 61
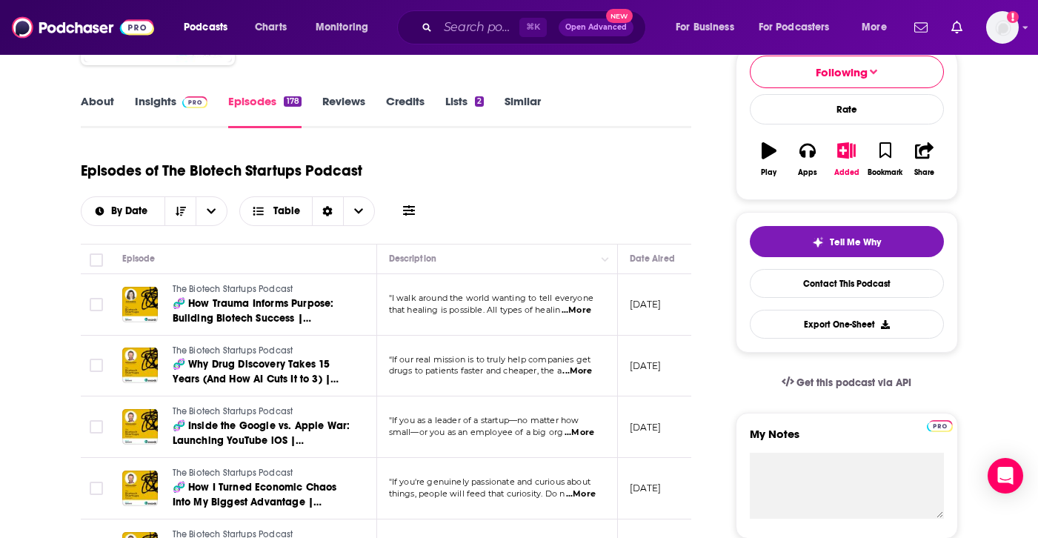
scroll to position [258, 0]
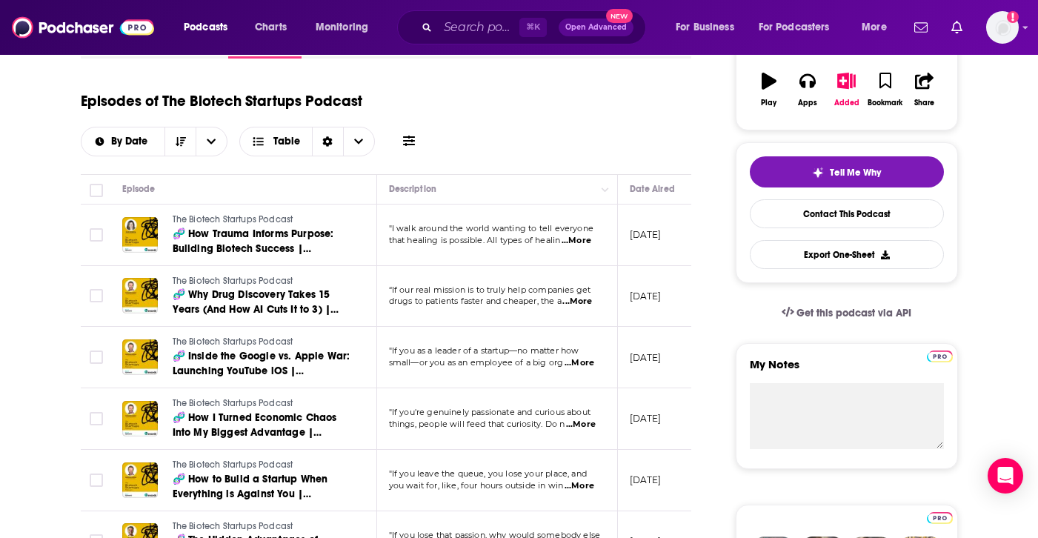
click at [580, 238] on span "...More" at bounding box center [576, 241] width 30 height 12
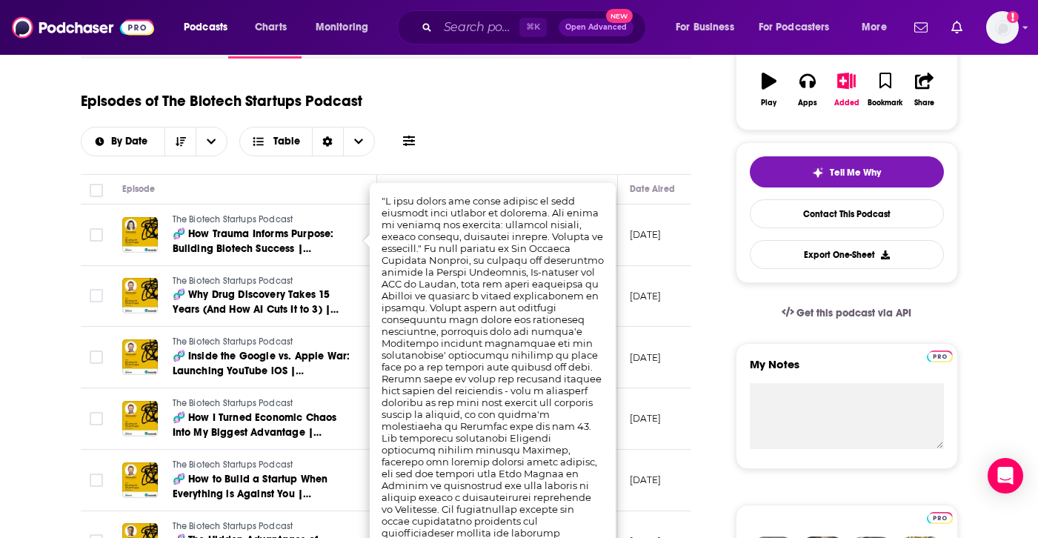
click at [631, 133] on div "Episodes of The Biotech Startups Podcast By Date Table" at bounding box center [386, 119] width 611 height 74
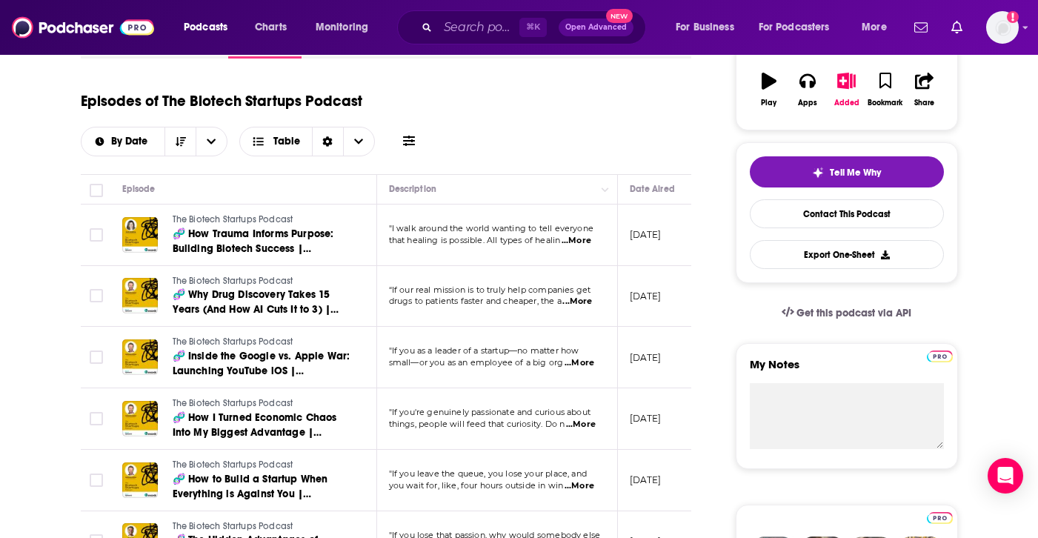
click at [577, 300] on span "...More" at bounding box center [577, 302] width 30 height 12
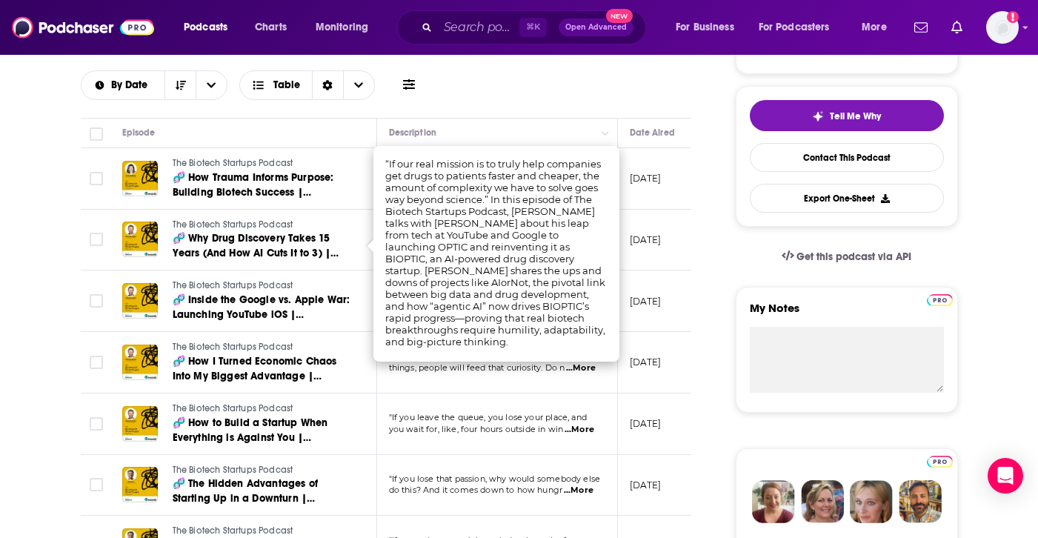
scroll to position [317, 0]
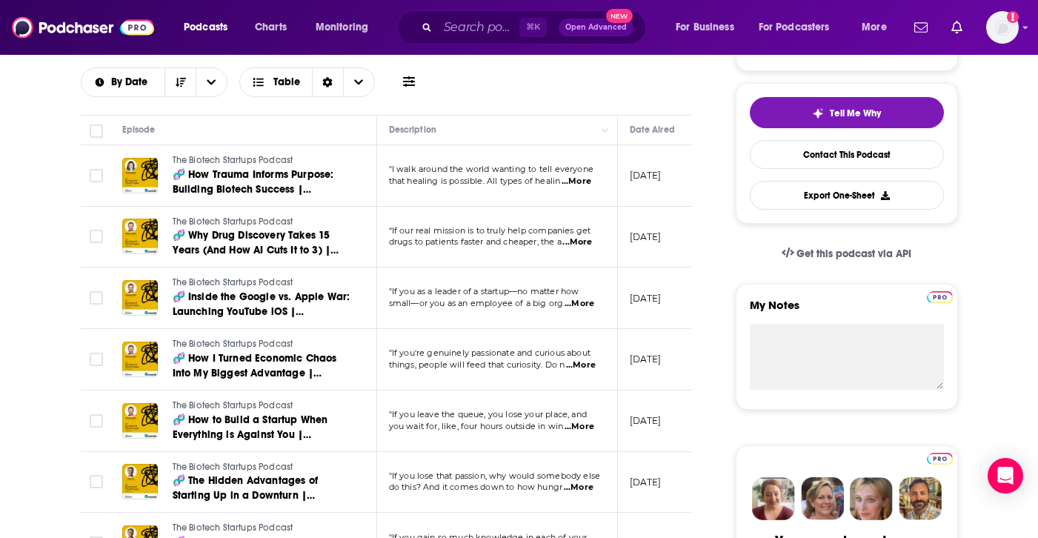
click at [493, 378] on td ""If you're genuinely passionate and curious about things, people will feed that…" at bounding box center [497, 359] width 241 height 61
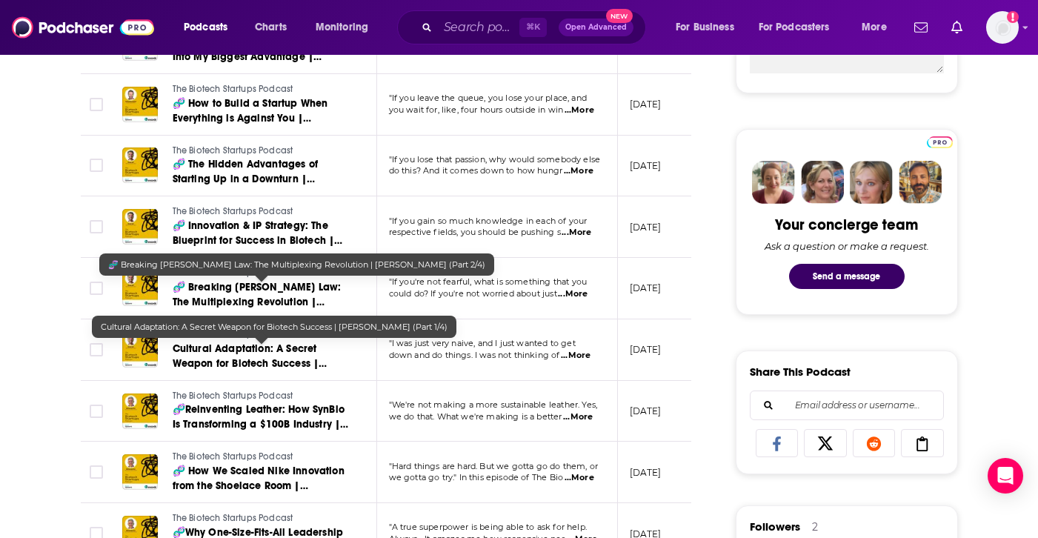
scroll to position [656, 0]
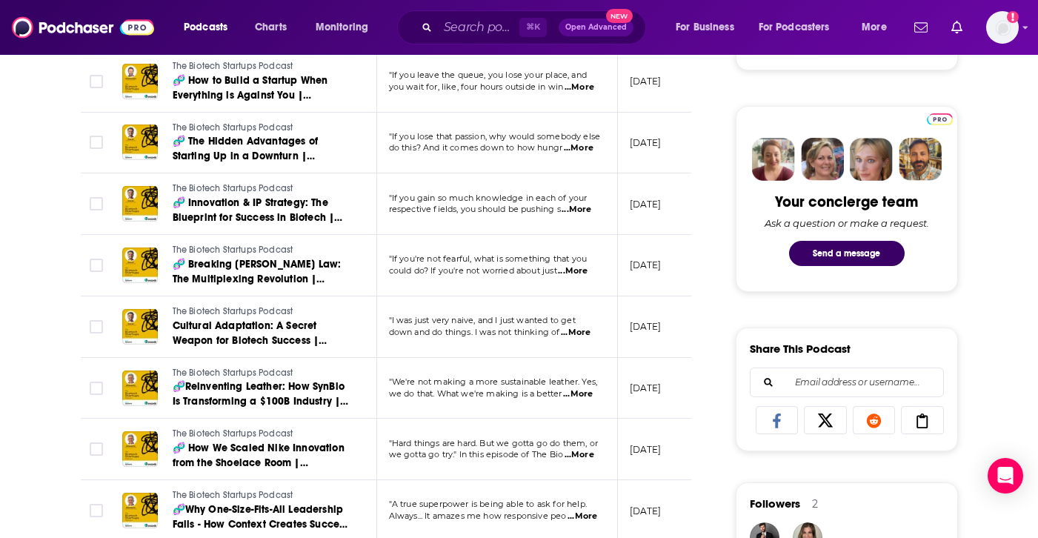
click at [589, 335] on span "...More" at bounding box center [576, 333] width 30 height 12
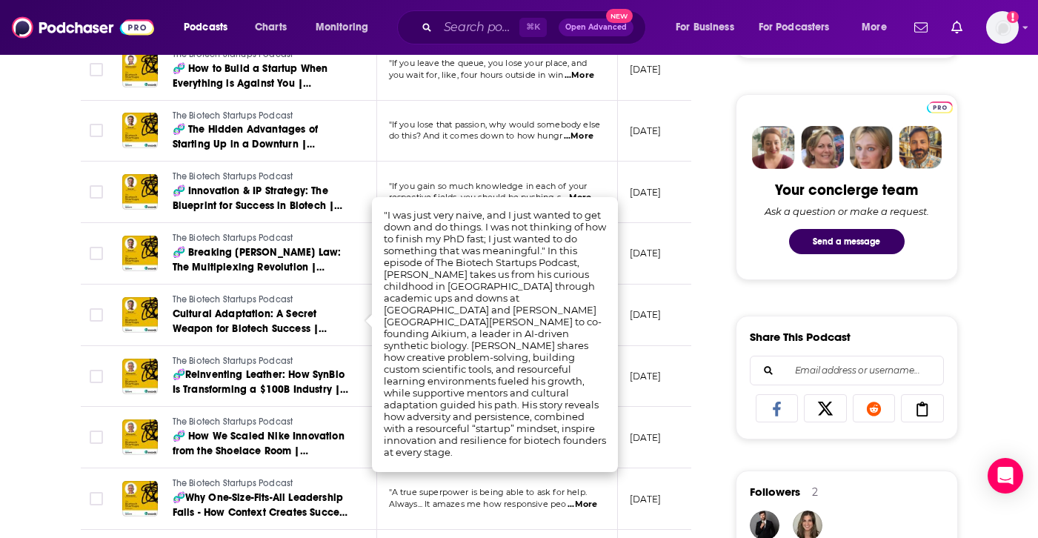
scroll to position [671, 0]
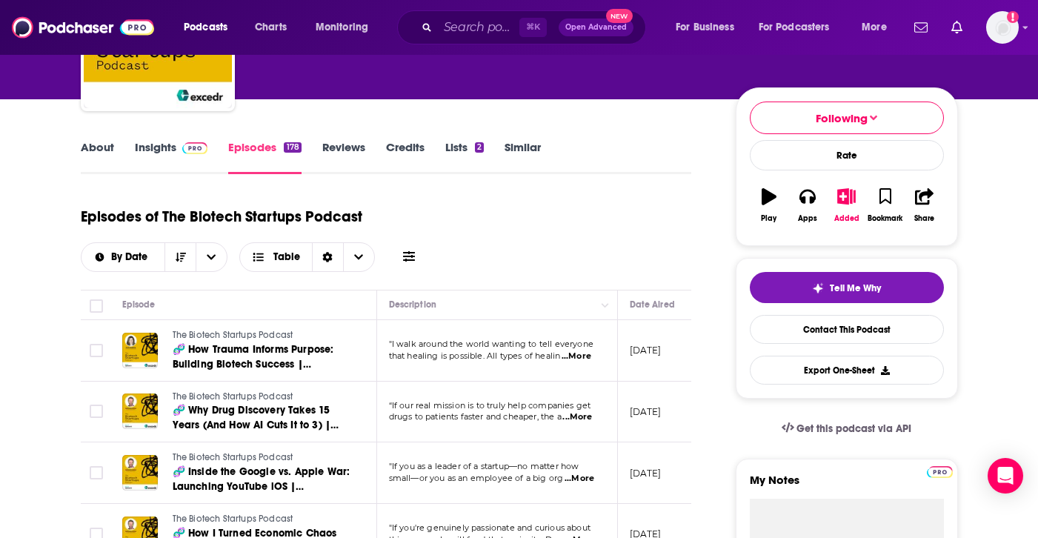
scroll to position [143, 0]
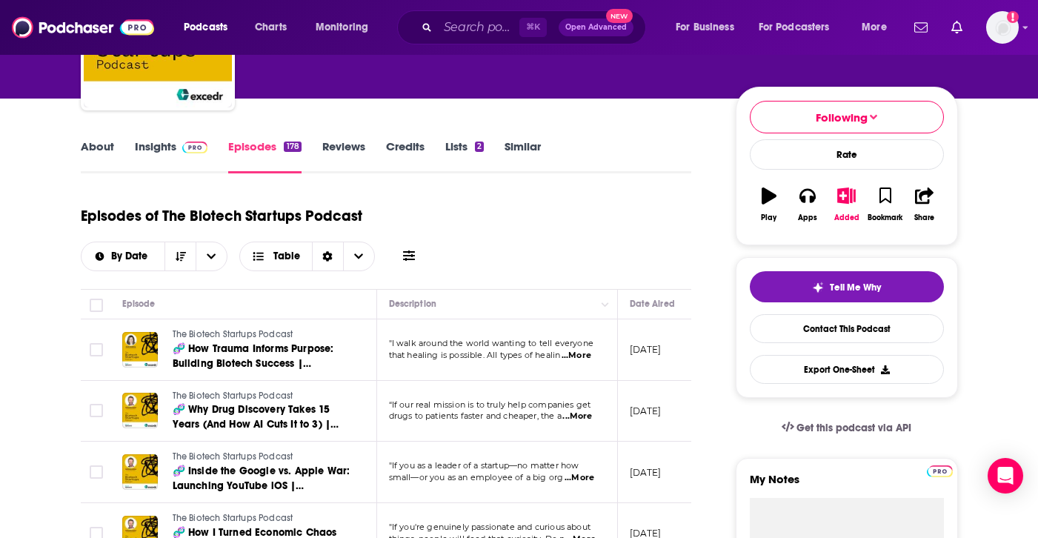
click at [173, 141] on link "Insights" at bounding box center [171, 156] width 73 height 34
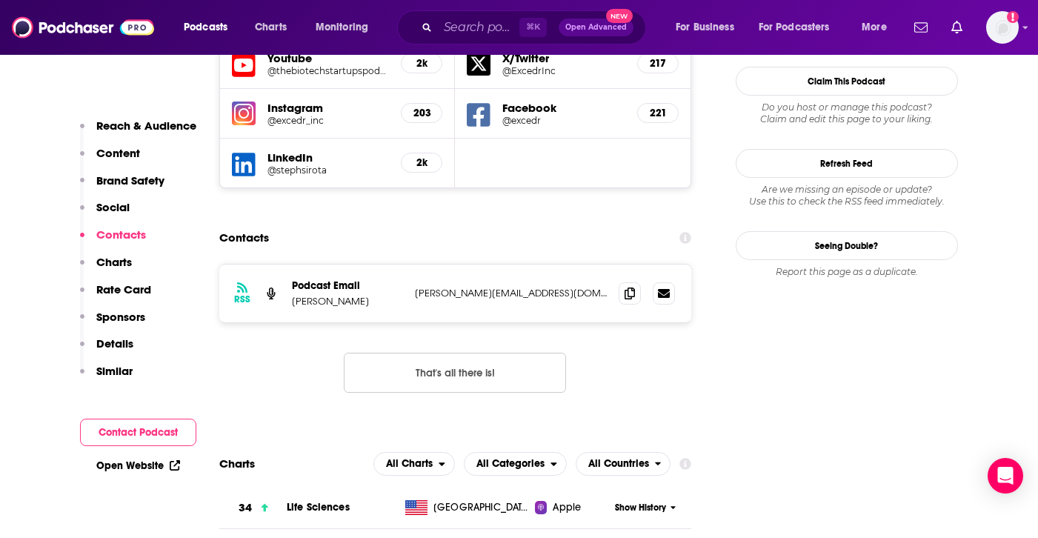
scroll to position [1536, 0]
